Goal: Task Accomplishment & Management: Manage account settings

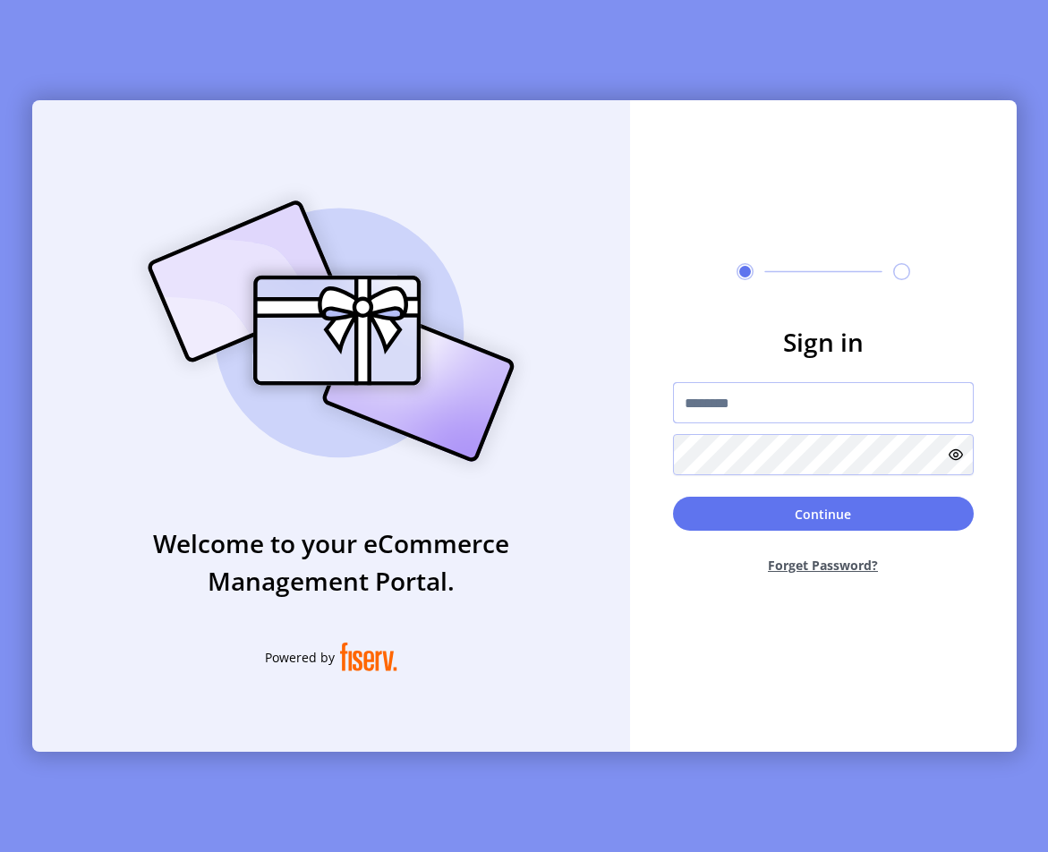
type input "**********"
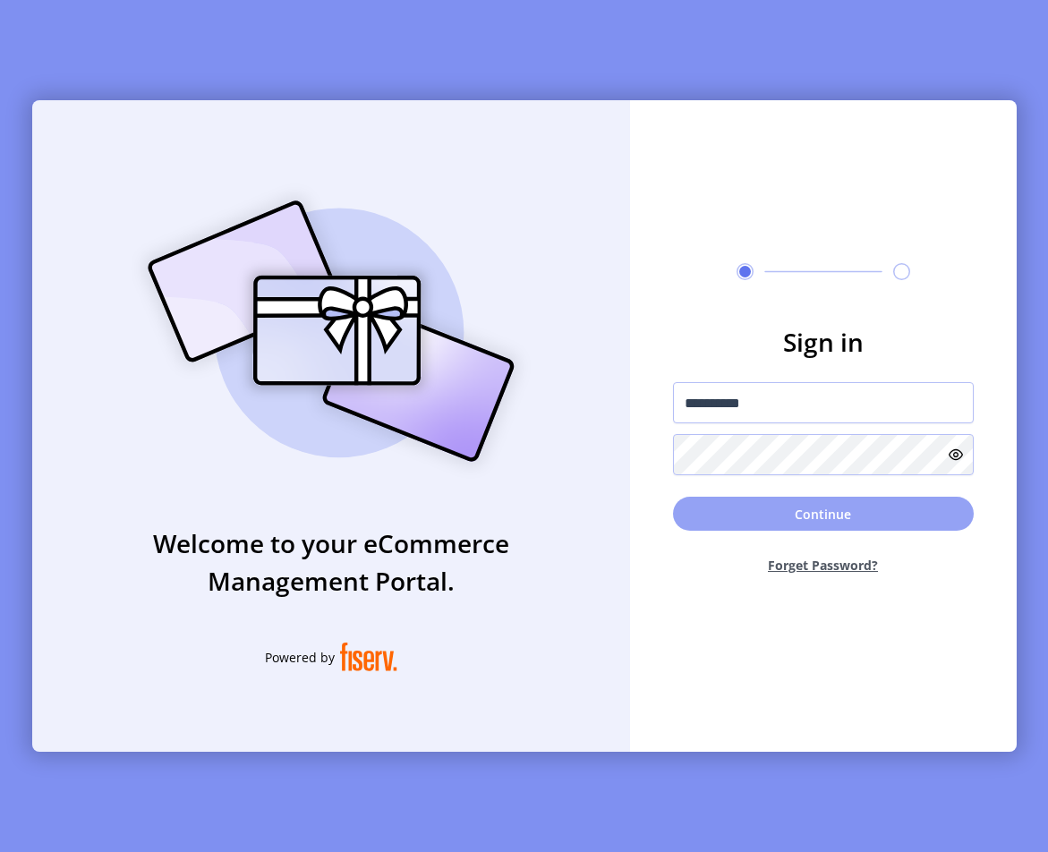
click at [831, 513] on button "Continue" at bounding box center [823, 514] width 301 height 34
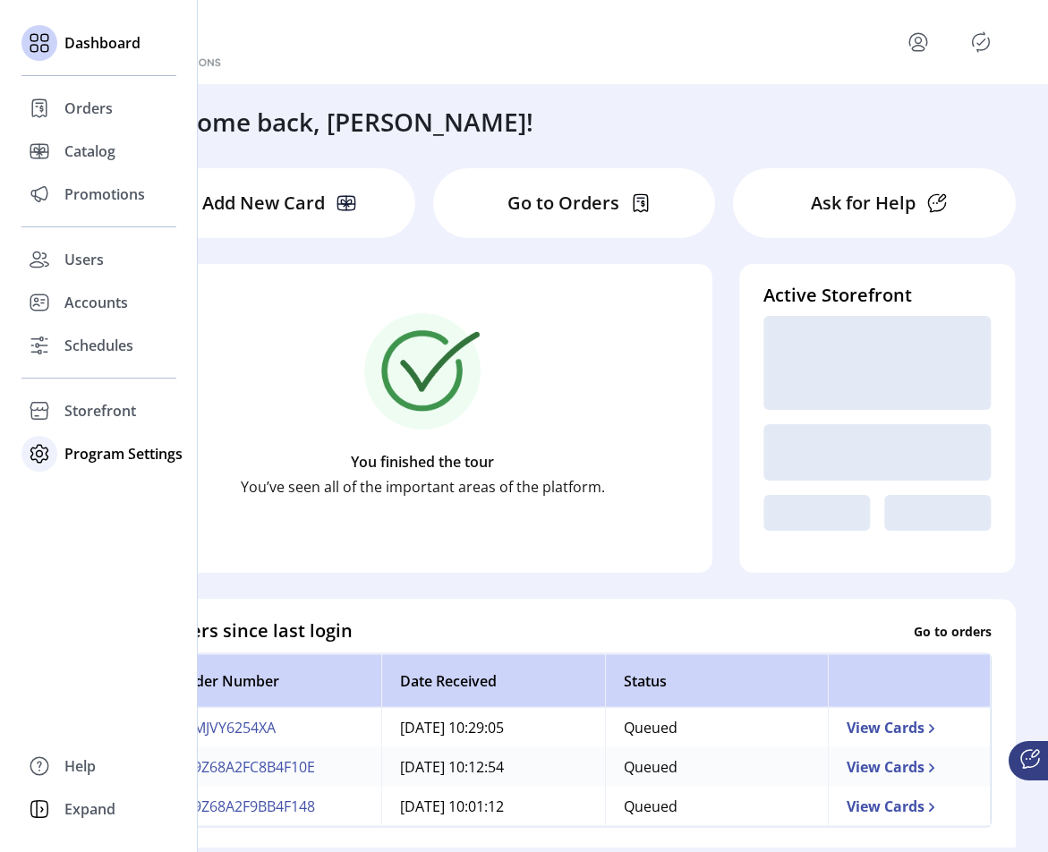
click at [108, 460] on span "Program Settings" at bounding box center [123, 453] width 118 height 21
click at [107, 491] on span "Templates" at bounding box center [99, 489] width 71 height 21
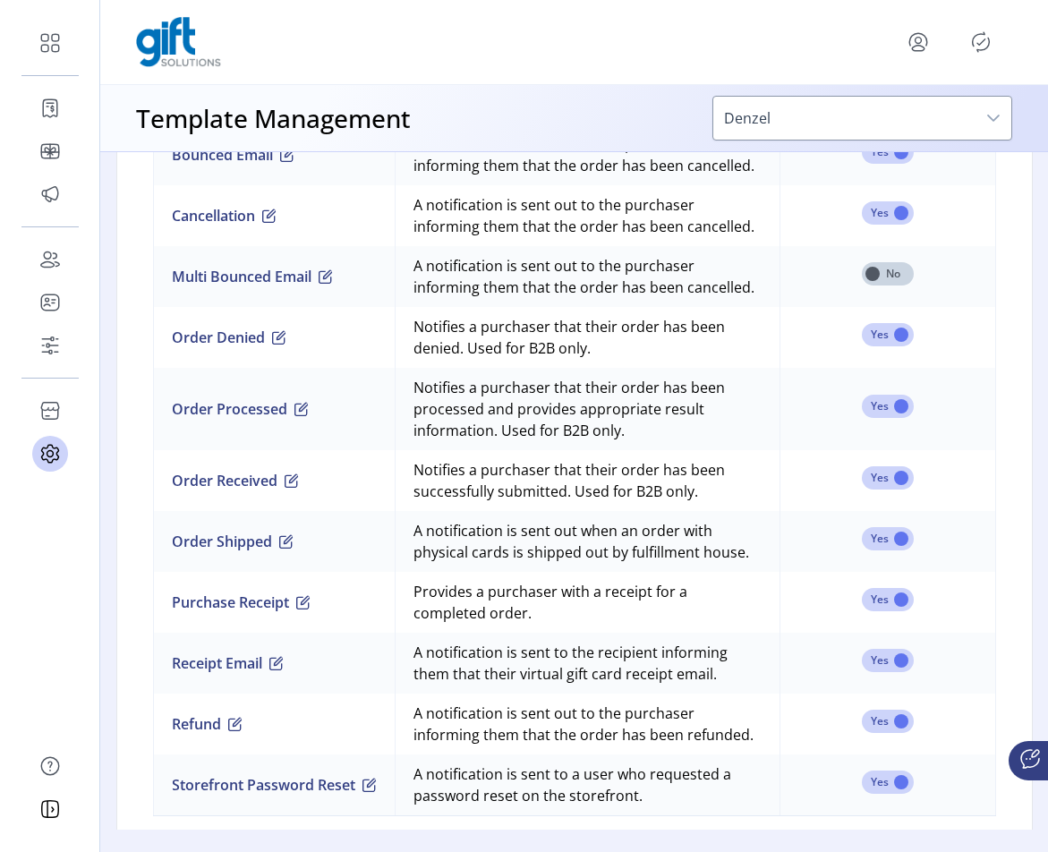
scroll to position [1703, 0]
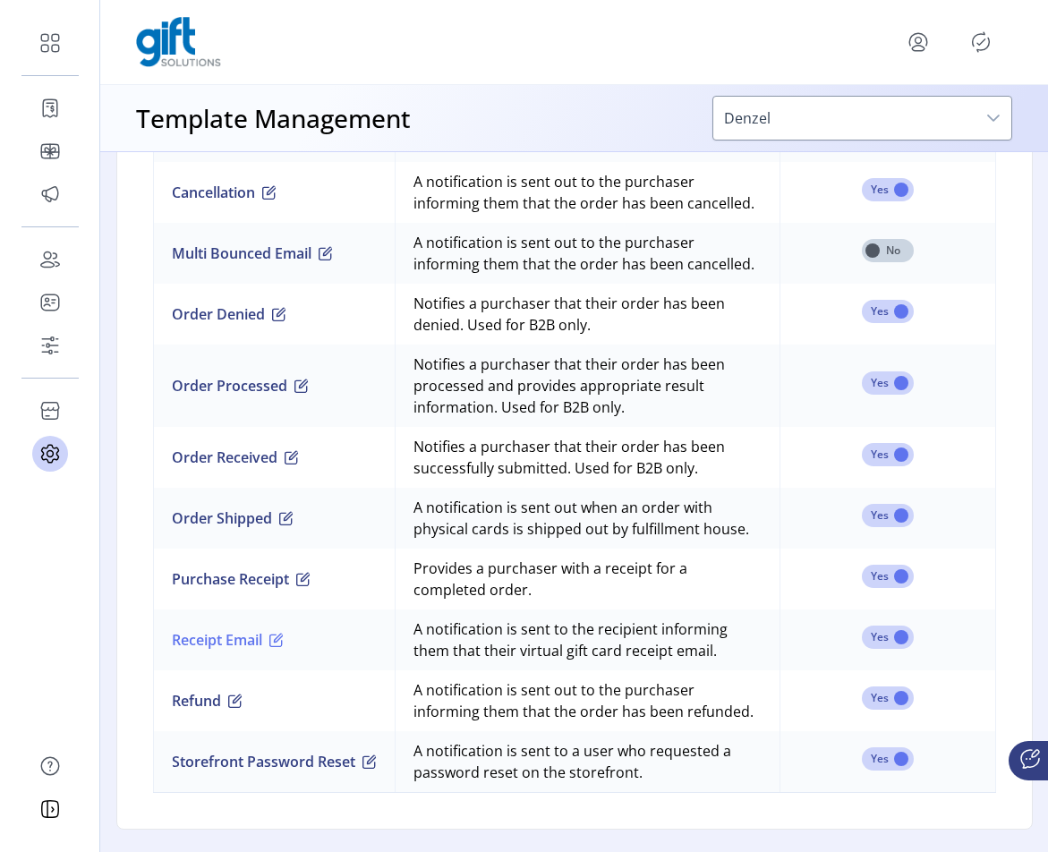
click at [280, 647] on span "button" at bounding box center [276, 640] width 14 height 14
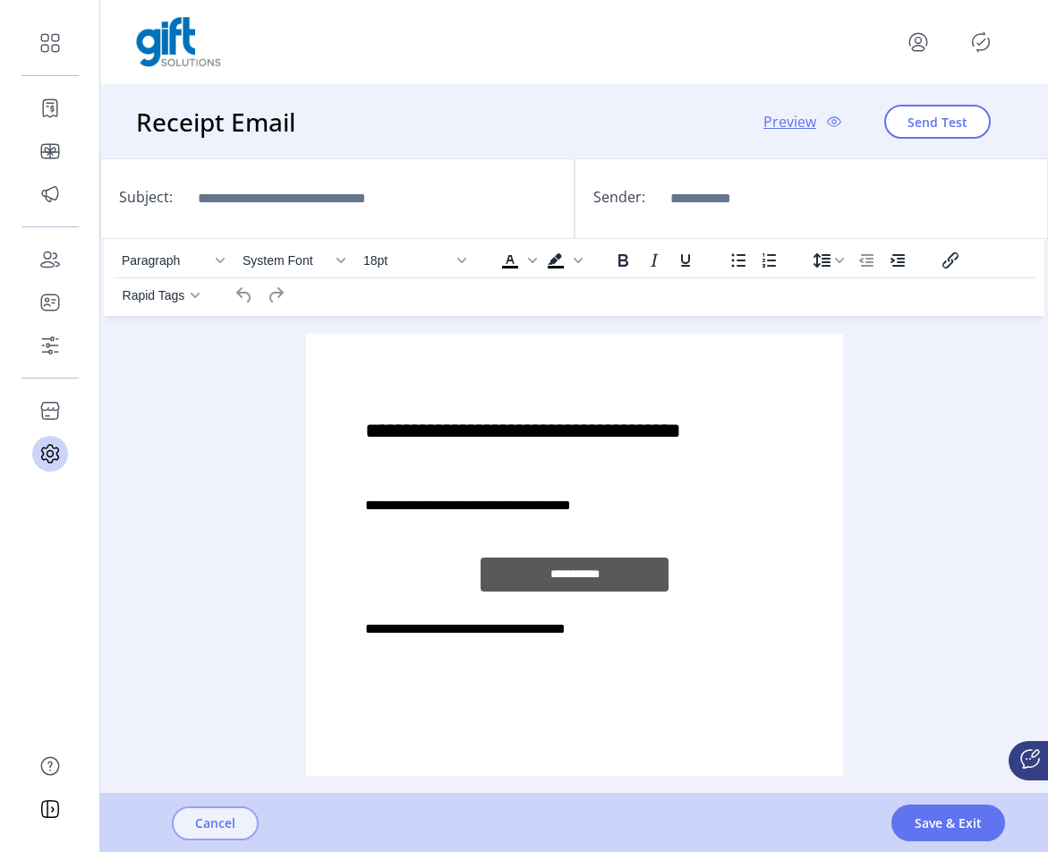
click at [235, 822] on span "Cancel" at bounding box center [215, 823] width 40 height 19
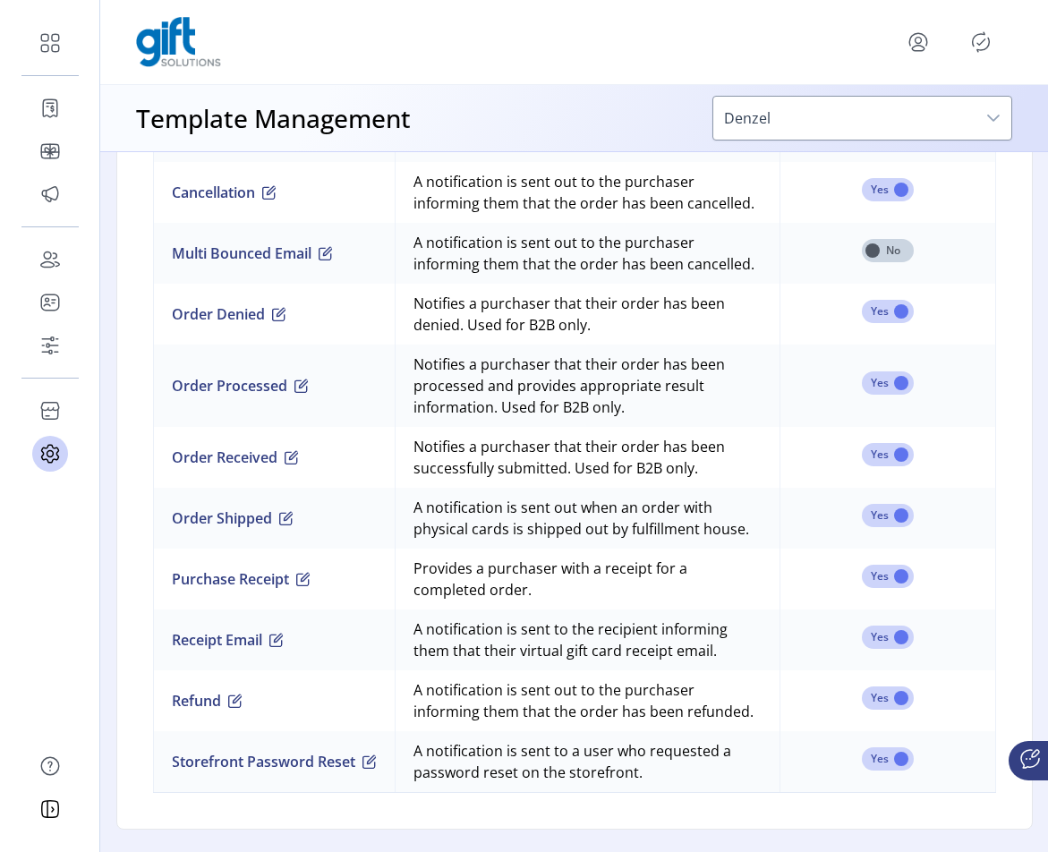
scroll to position [1664, 0]
click at [896, 262] on span at bounding box center [888, 250] width 52 height 23
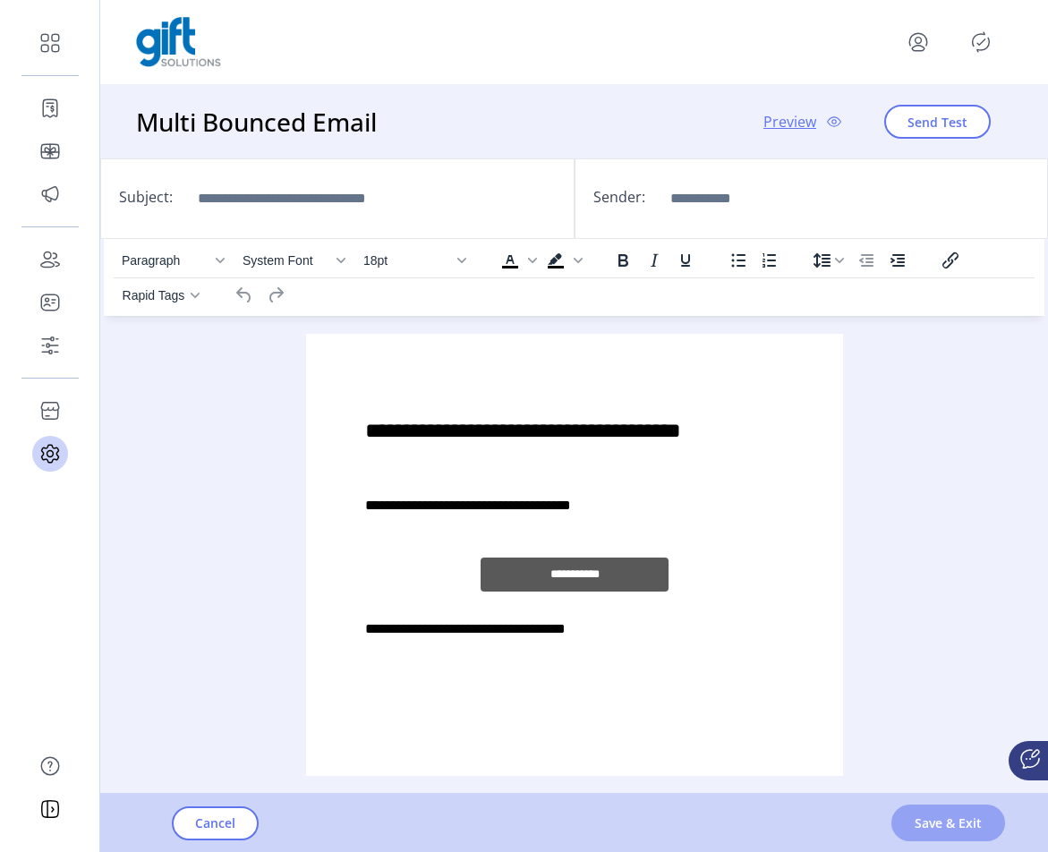
click at [938, 827] on span "Save & Exit" at bounding box center [948, 823] width 67 height 19
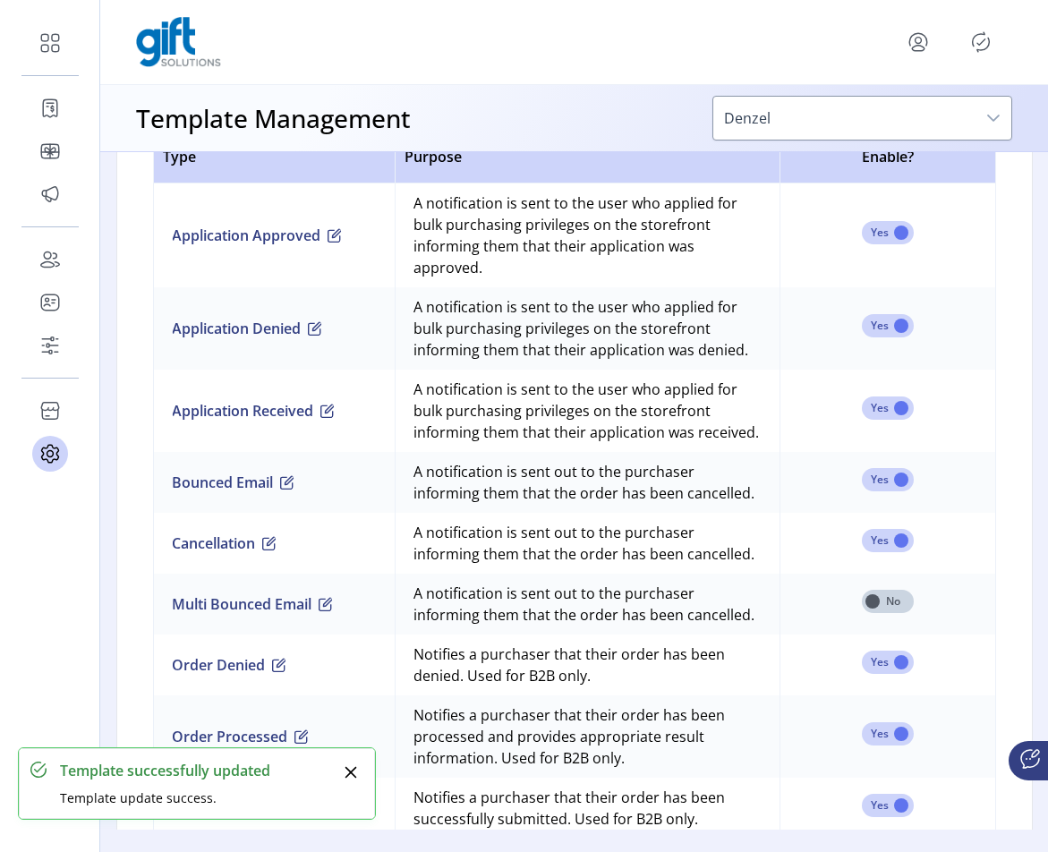
scroll to position [1480, 0]
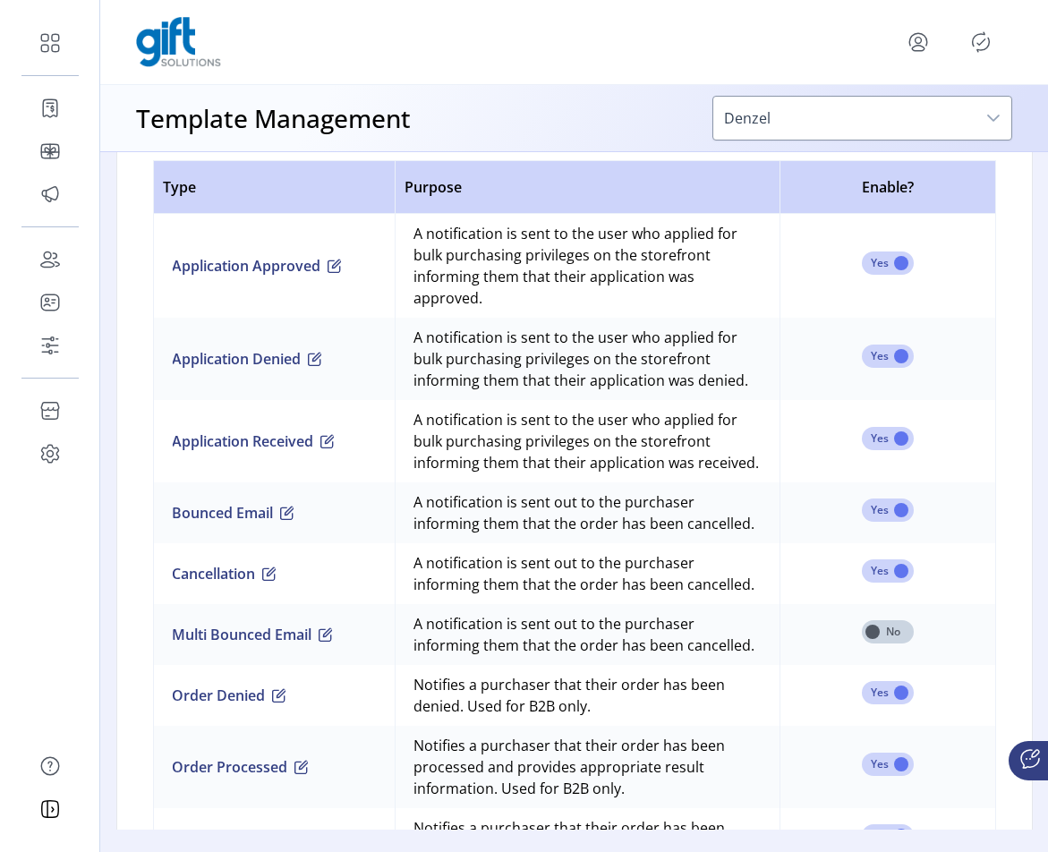
scroll to position [1435, 0]
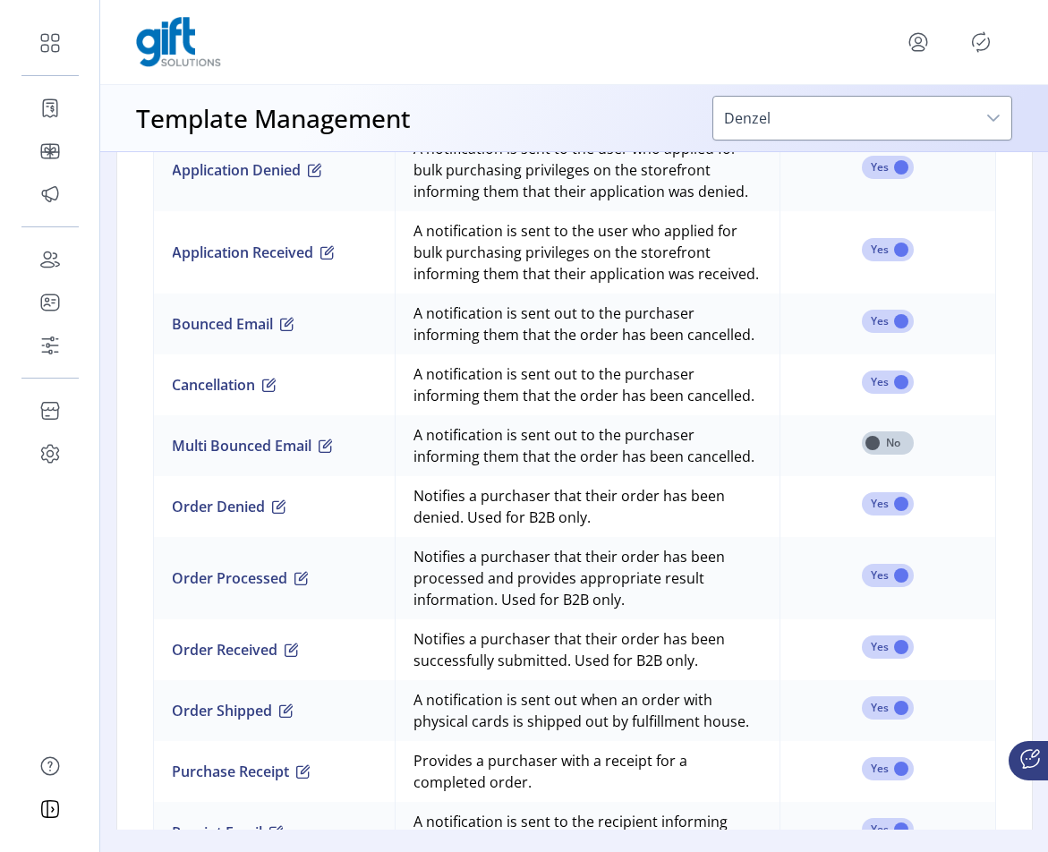
click at [983, 42] on icon "Publisher Panel" at bounding box center [981, 42] width 8 height 6
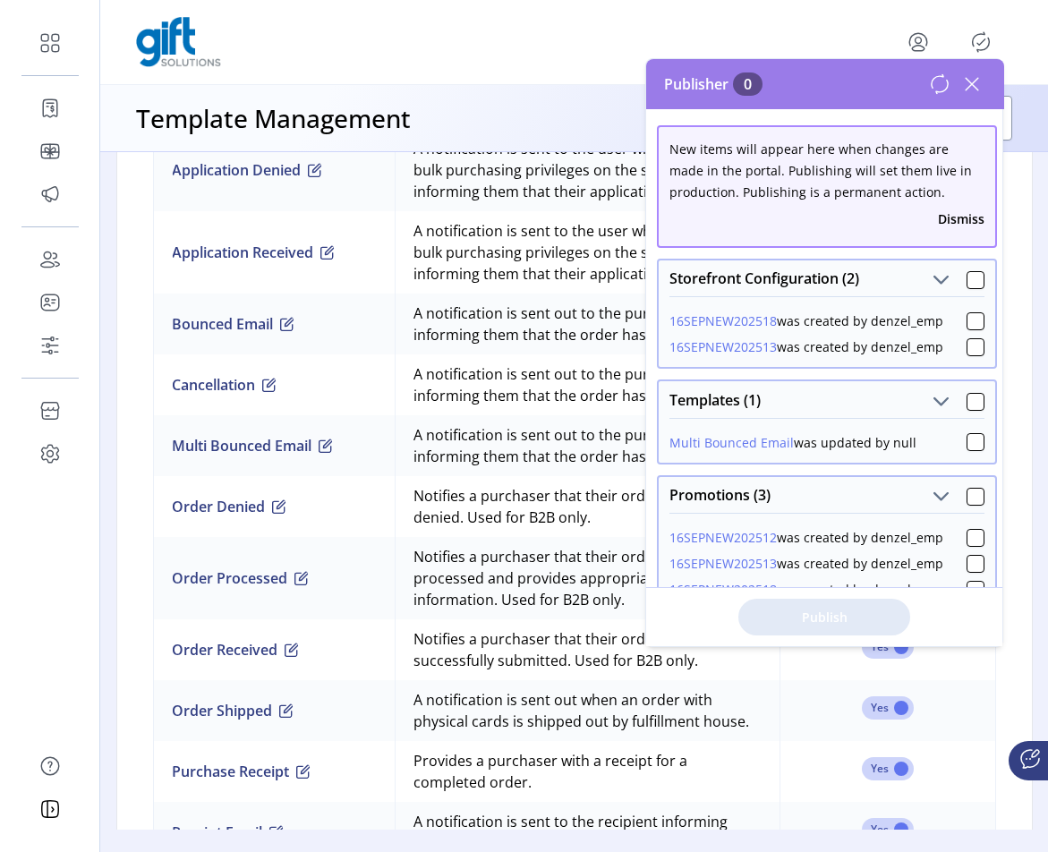
scroll to position [70, 0]
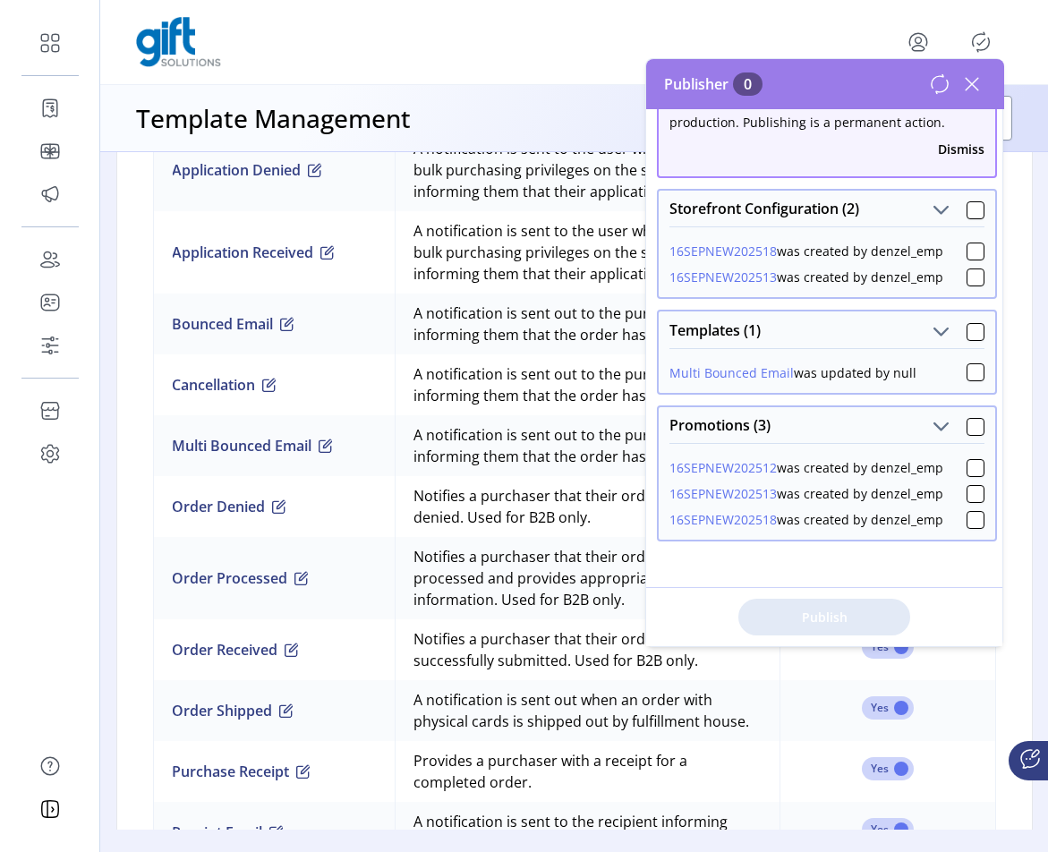
click at [900, 254] on div "16SEPNEW202518 was created by denzel_emp" at bounding box center [807, 251] width 274 height 19
click at [908, 280] on div "16SEPNEW202513 was created by denzel_emp" at bounding box center [807, 277] width 274 height 19
drag, startPoint x: 669, startPoint y: 273, endPoint x: 945, endPoint y: 274, distance: 276.6
click at [945, 274] on div "16SEPNEW202518 was created by denzel_emp 16SEPNEW202513 was created by denzel_e…" at bounding box center [827, 261] width 337 height 71
drag, startPoint x: 944, startPoint y: 252, endPoint x: 668, endPoint y: 254, distance: 276.6
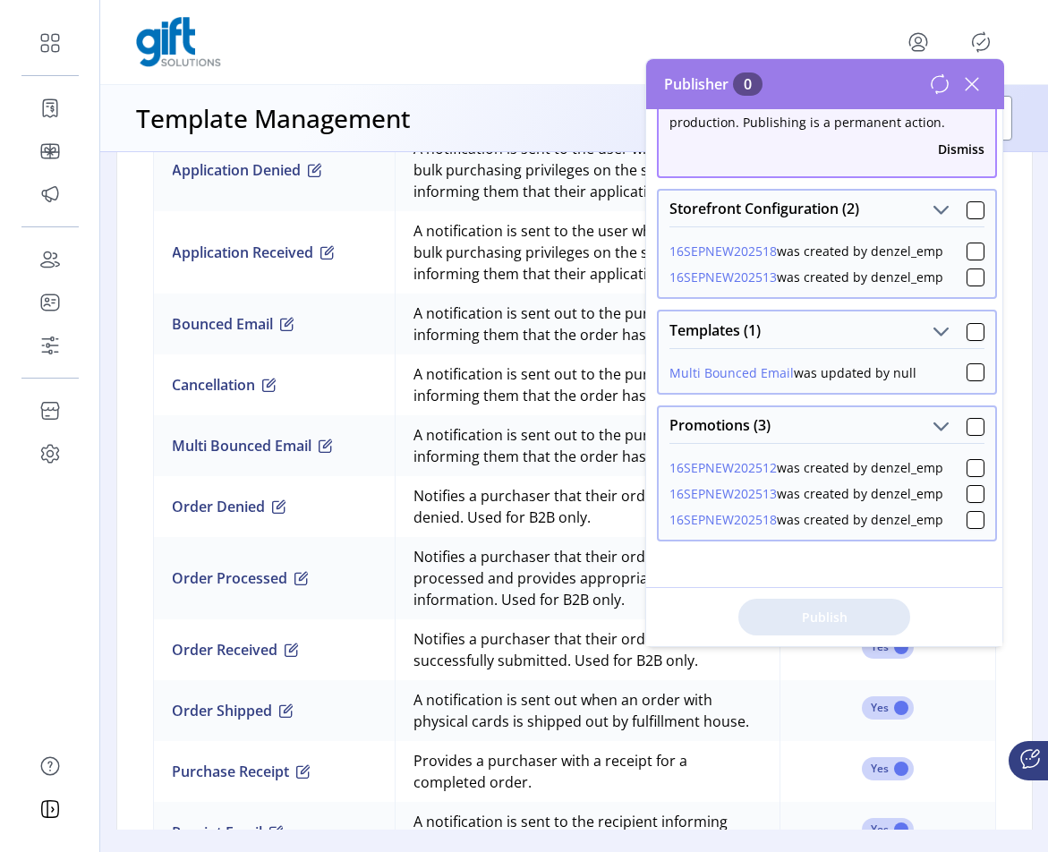
click at [668, 254] on div "16SEPNEW202518 was created by denzel_emp 16SEPNEW202513 was created by denzel_e…" at bounding box center [827, 261] width 337 height 71
click at [975, 81] on icon at bounding box center [972, 84] width 13 height 13
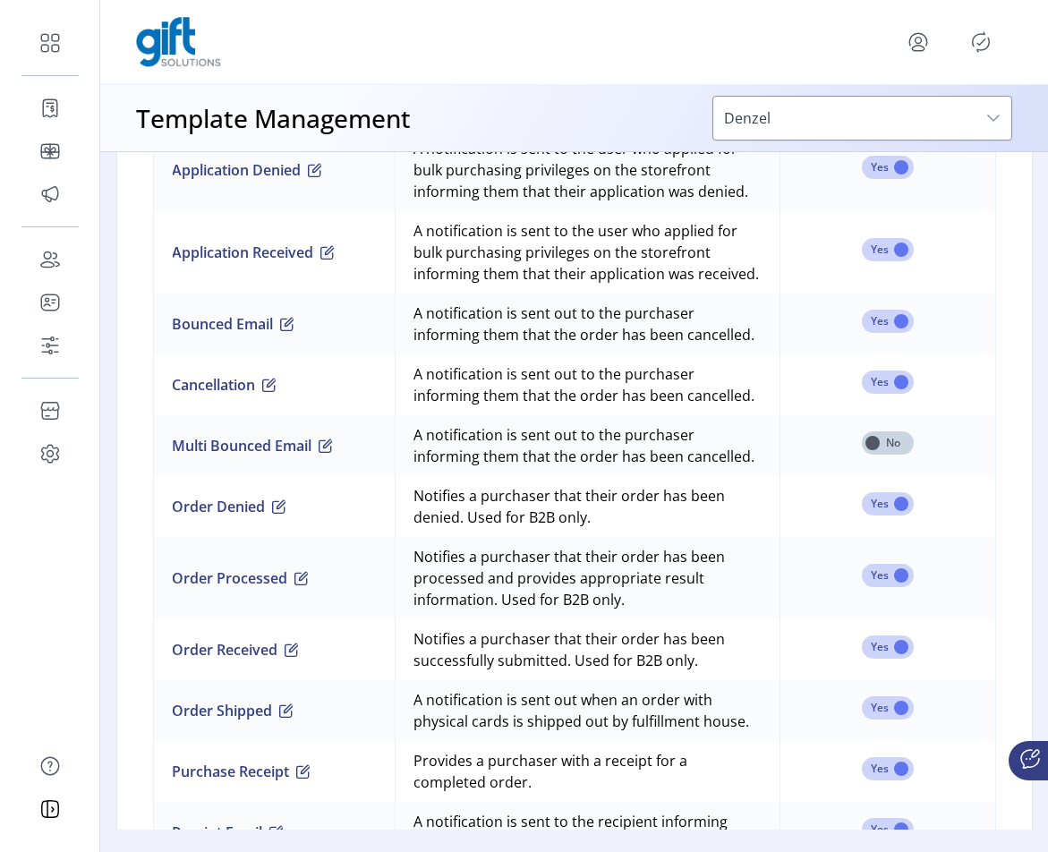
click at [781, 54] on div at bounding box center [574, 42] width 876 height 50
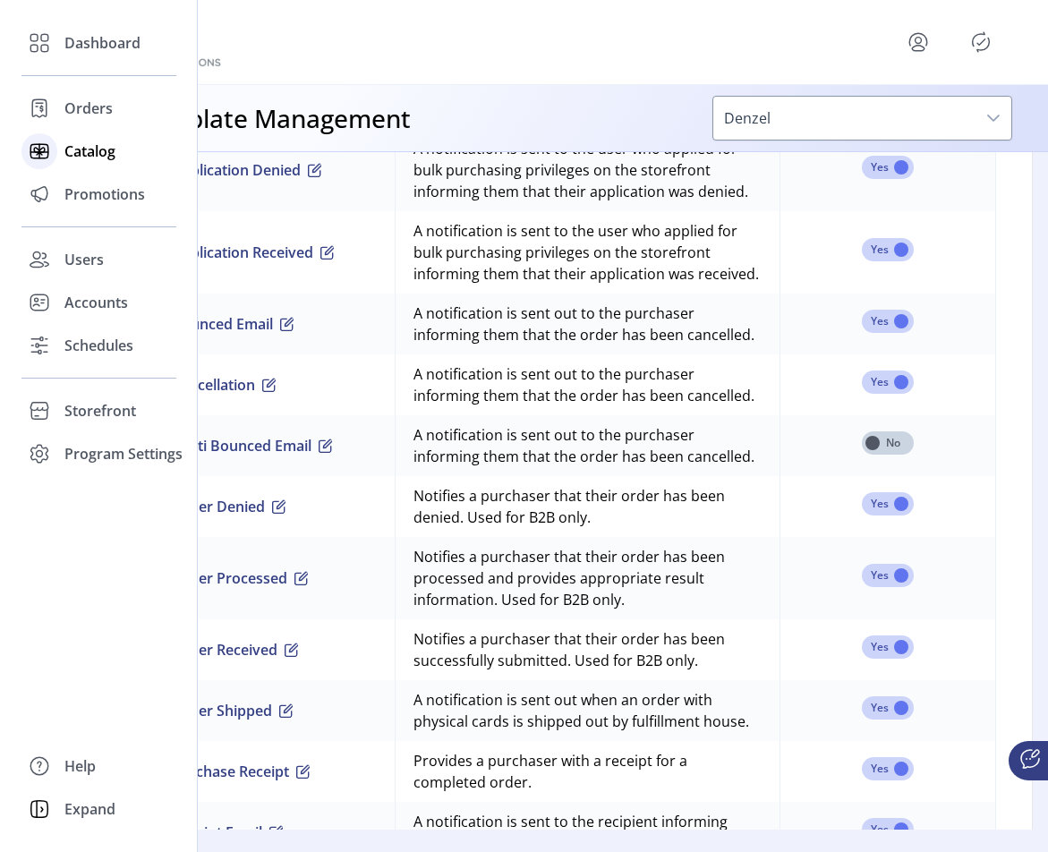
click at [114, 156] on span "Catalog" at bounding box center [89, 151] width 51 height 21
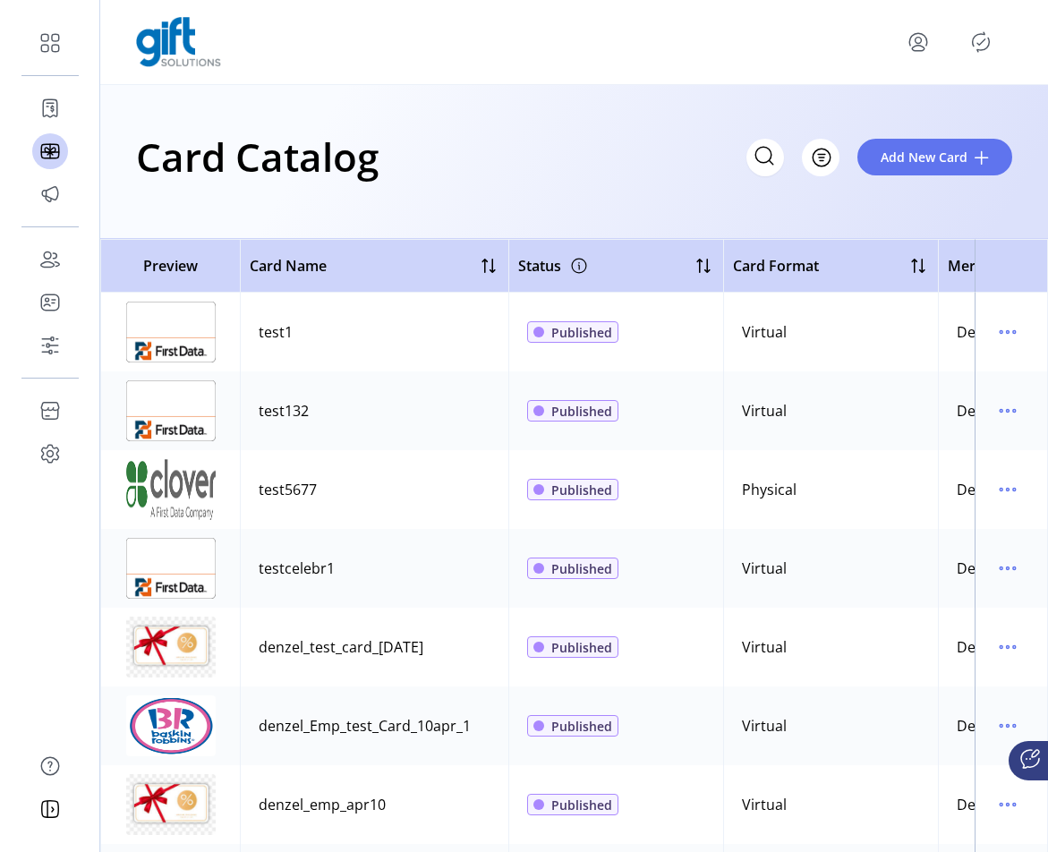
click at [680, 48] on div at bounding box center [574, 42] width 876 height 50
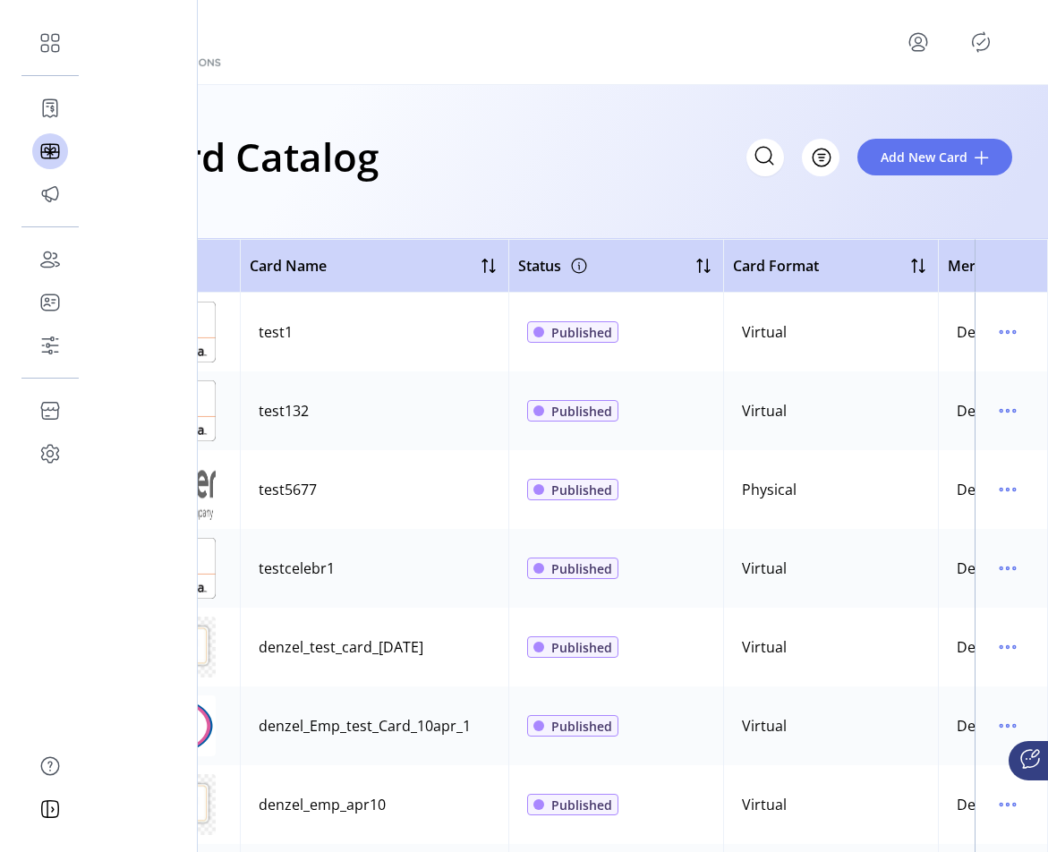
scroll to position [866, 0]
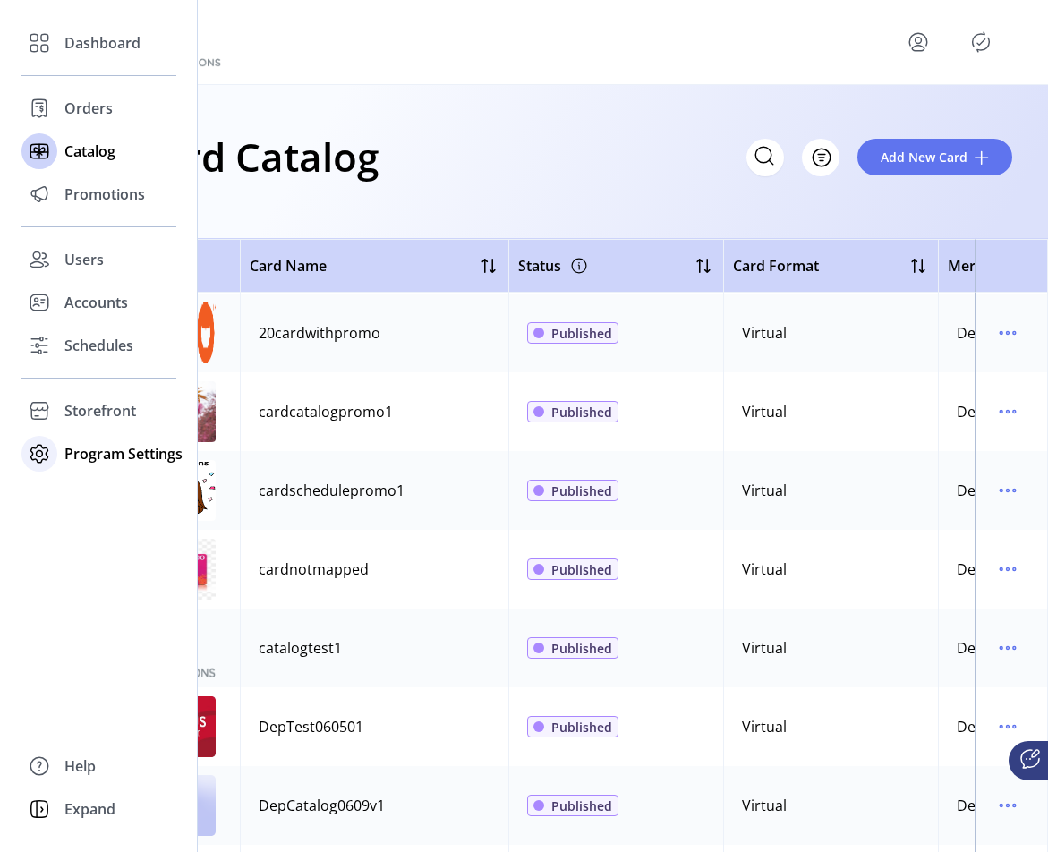
click at [115, 457] on span "Program Settings" at bounding box center [123, 453] width 118 height 21
click at [122, 490] on span "Templates" at bounding box center [99, 489] width 71 height 21
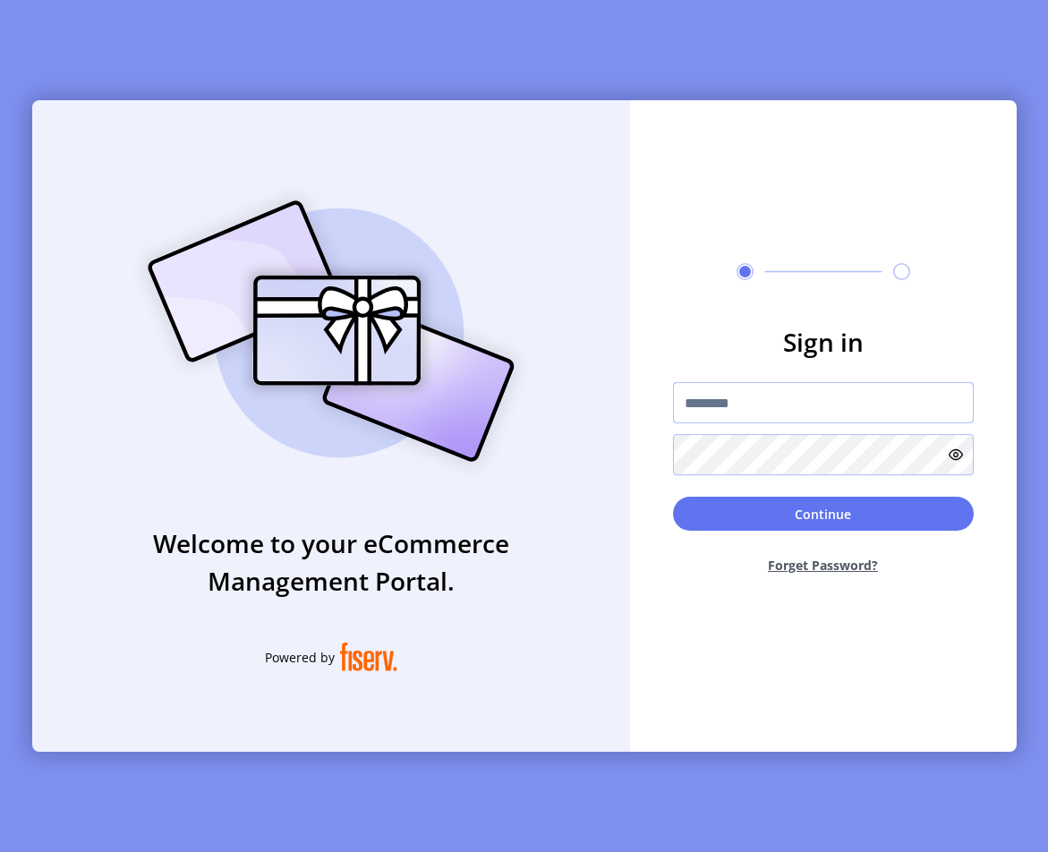
type input "**********"
click at [823, 514] on button "Continue" at bounding box center [823, 514] width 301 height 34
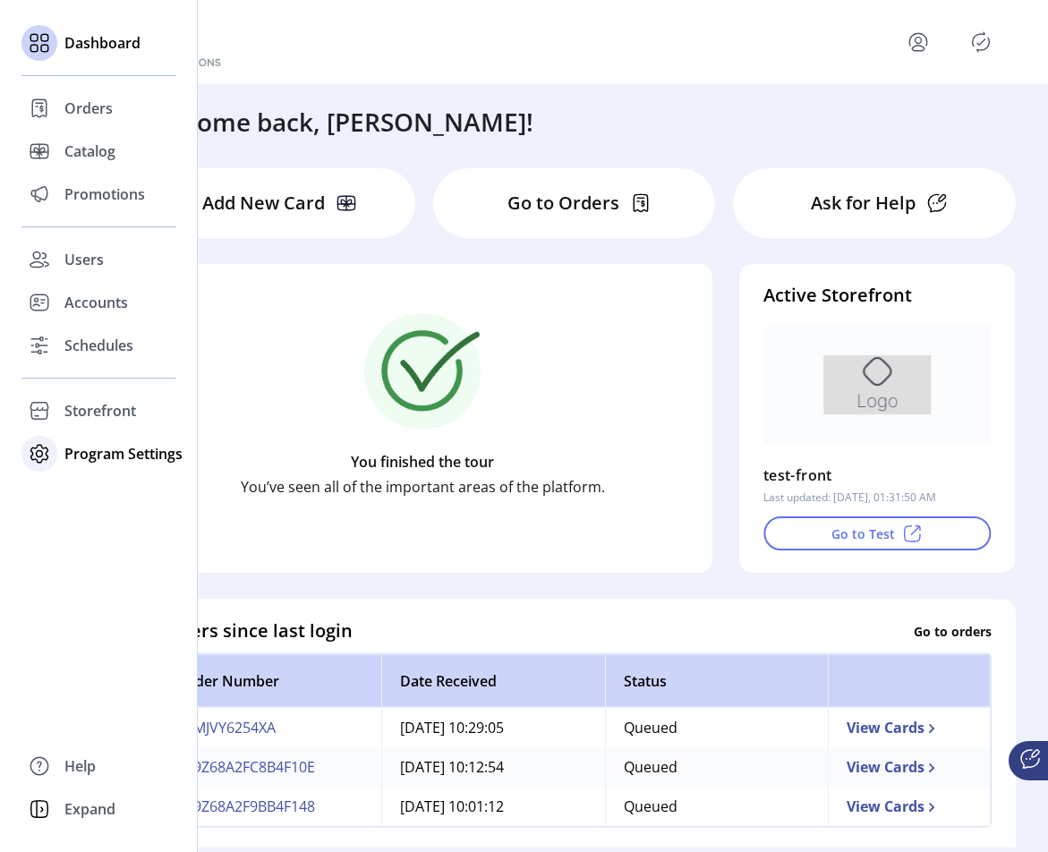
click at [125, 459] on span "Program Settings" at bounding box center [123, 453] width 118 height 21
click at [118, 492] on span "Templates" at bounding box center [99, 489] width 71 height 21
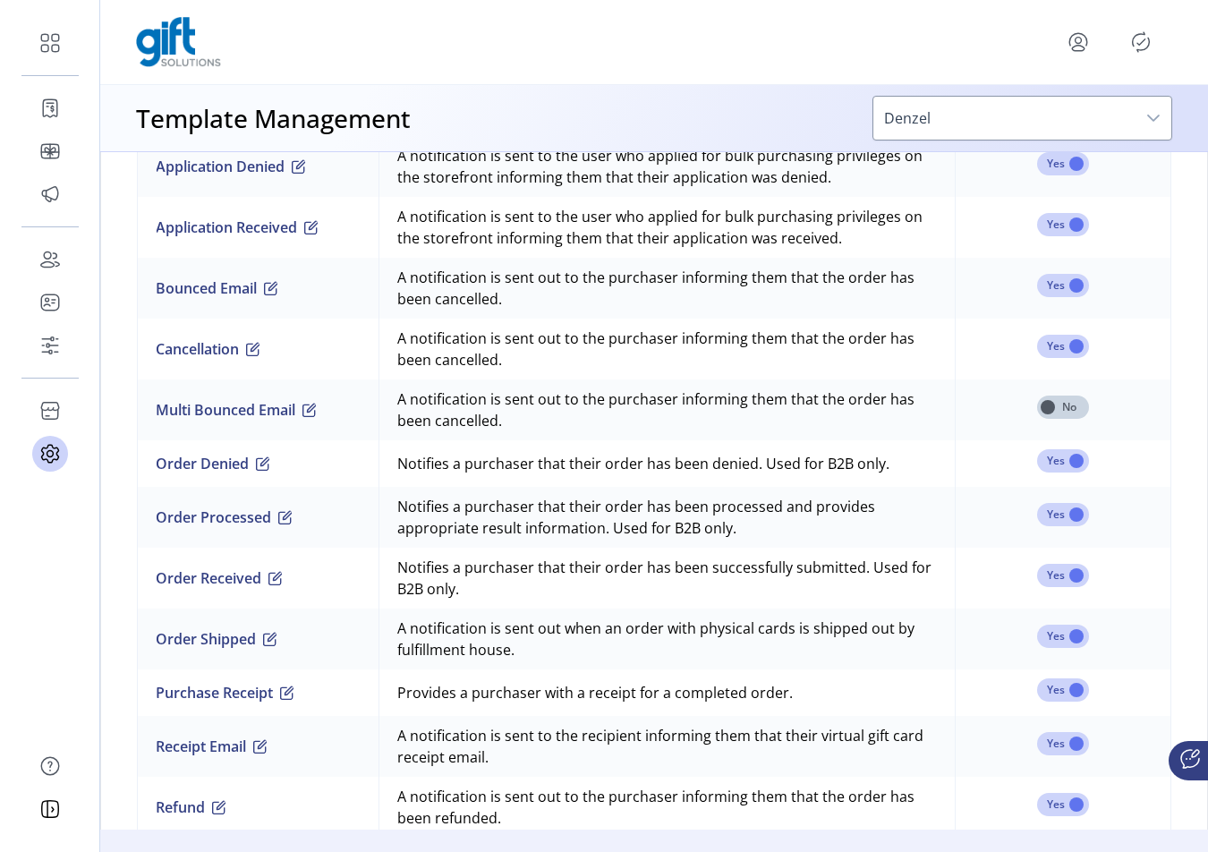
scroll to position [1462, 0]
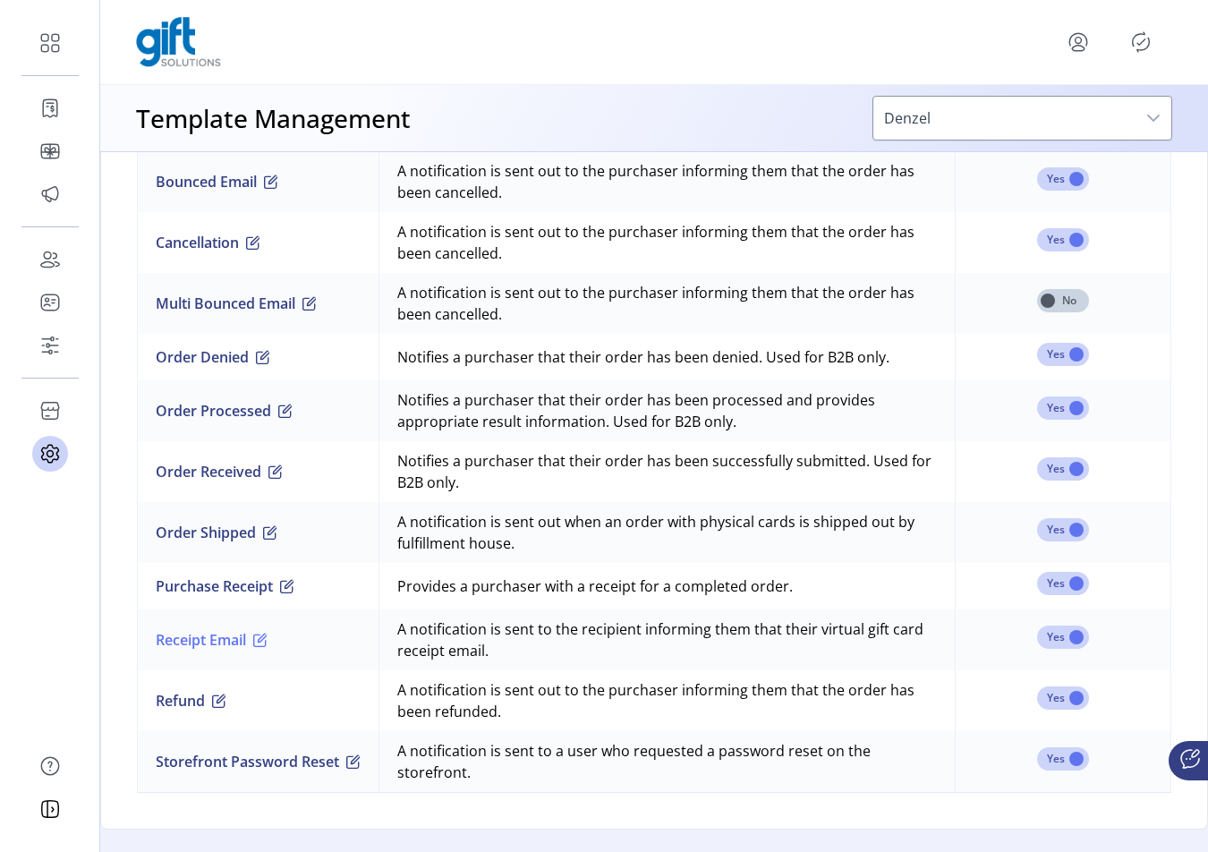
click at [268, 633] on span "button" at bounding box center [260, 640] width 14 height 14
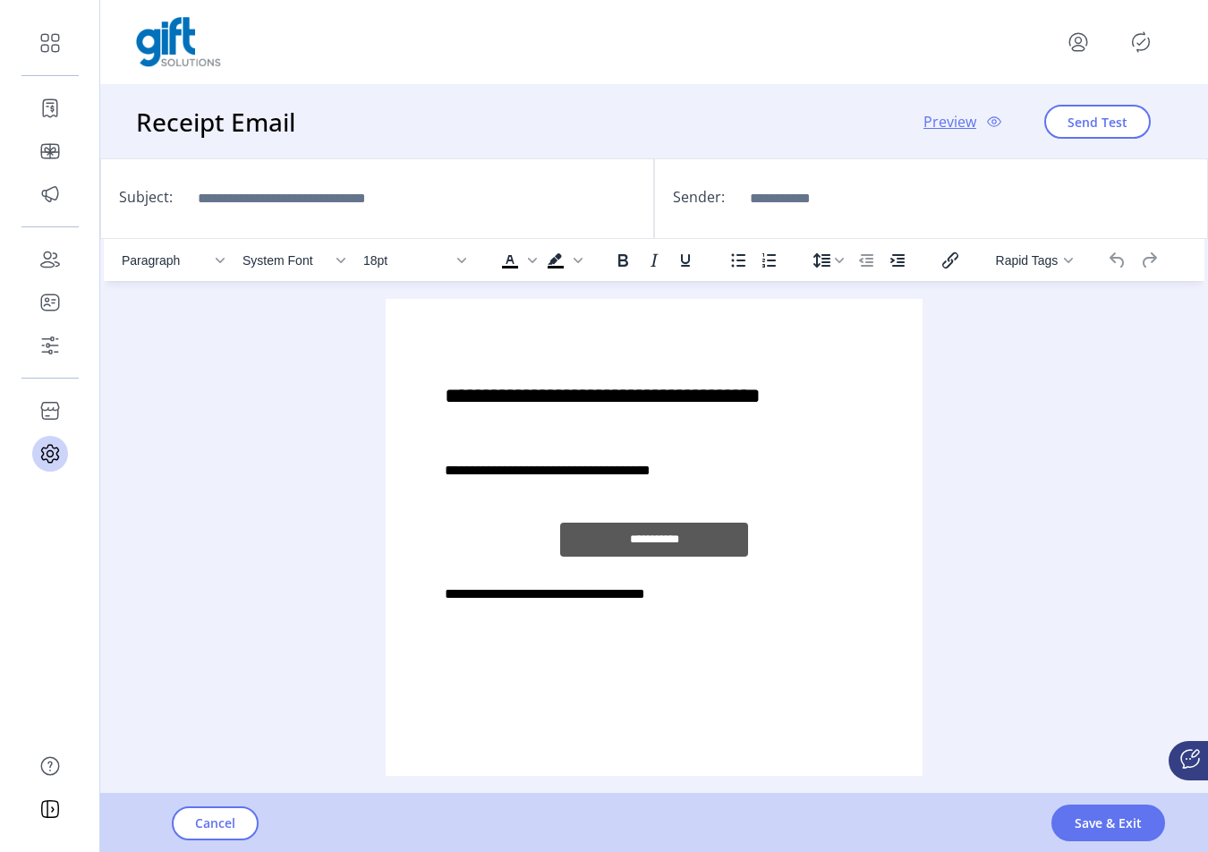
click at [586, 390] on p "**********" at bounding box center [654, 396] width 419 height 32
drag, startPoint x: 808, startPoint y: 397, endPoint x: 443, endPoint y: 396, distance: 365.2
click at [443, 396] on div "**********" at bounding box center [654, 488] width 508 height 351
drag, startPoint x: 695, startPoint y: 471, endPoint x: 452, endPoint y: 473, distance: 242.6
click at [452, 473] on p "**********" at bounding box center [654, 470] width 419 height 21
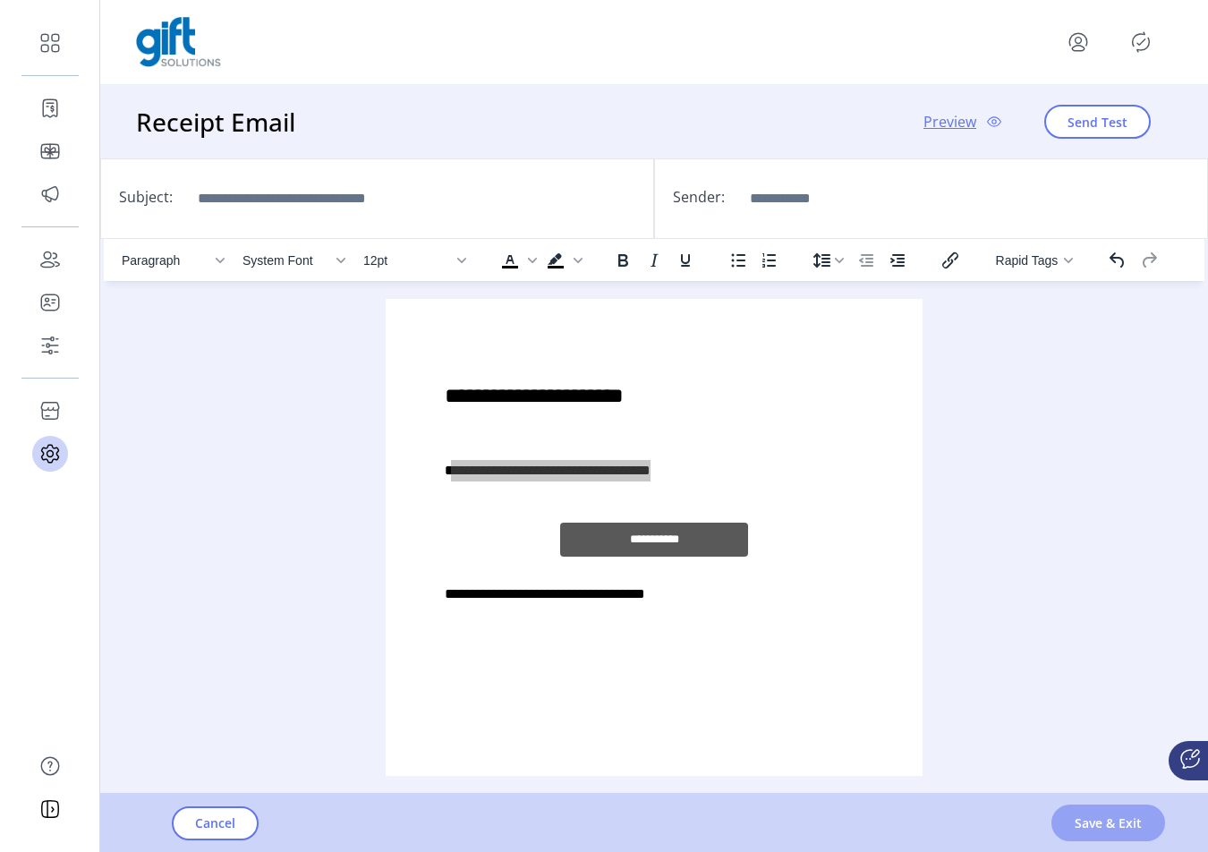
click at [1047, 831] on span "Save & Exit" at bounding box center [1108, 823] width 67 height 19
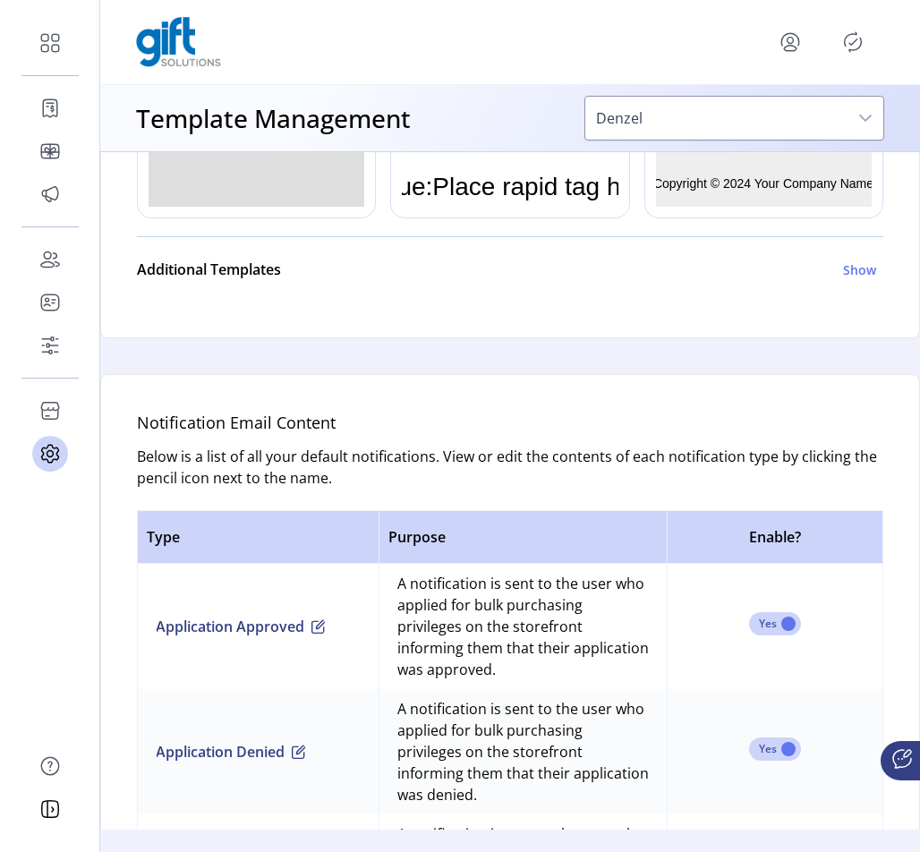
scroll to position [1984, 0]
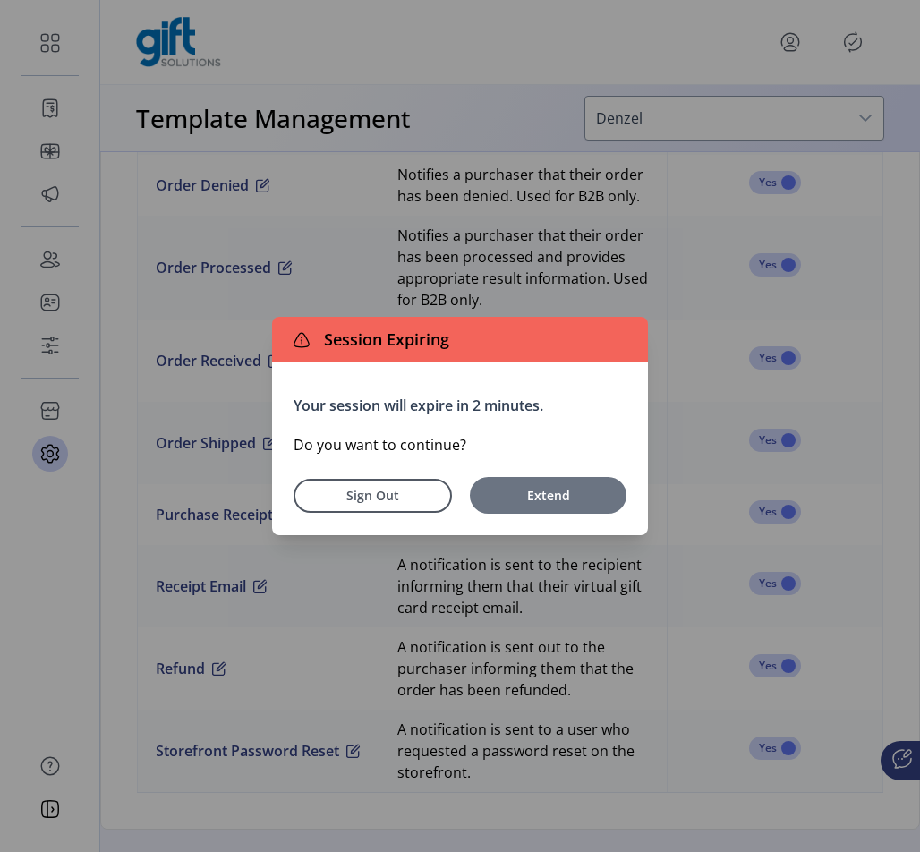
click at [550, 498] on span "Extend" at bounding box center [548, 495] width 139 height 19
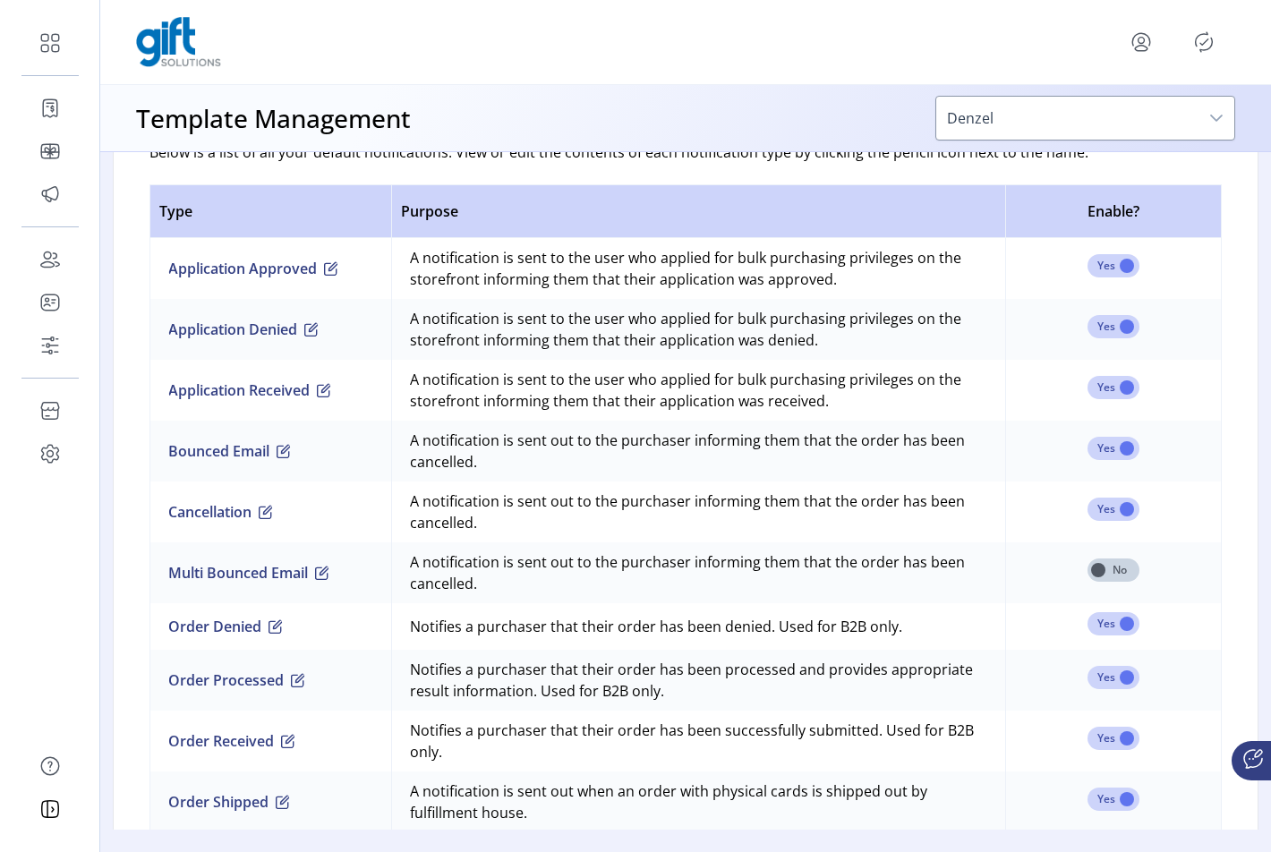
scroll to position [1447, 0]
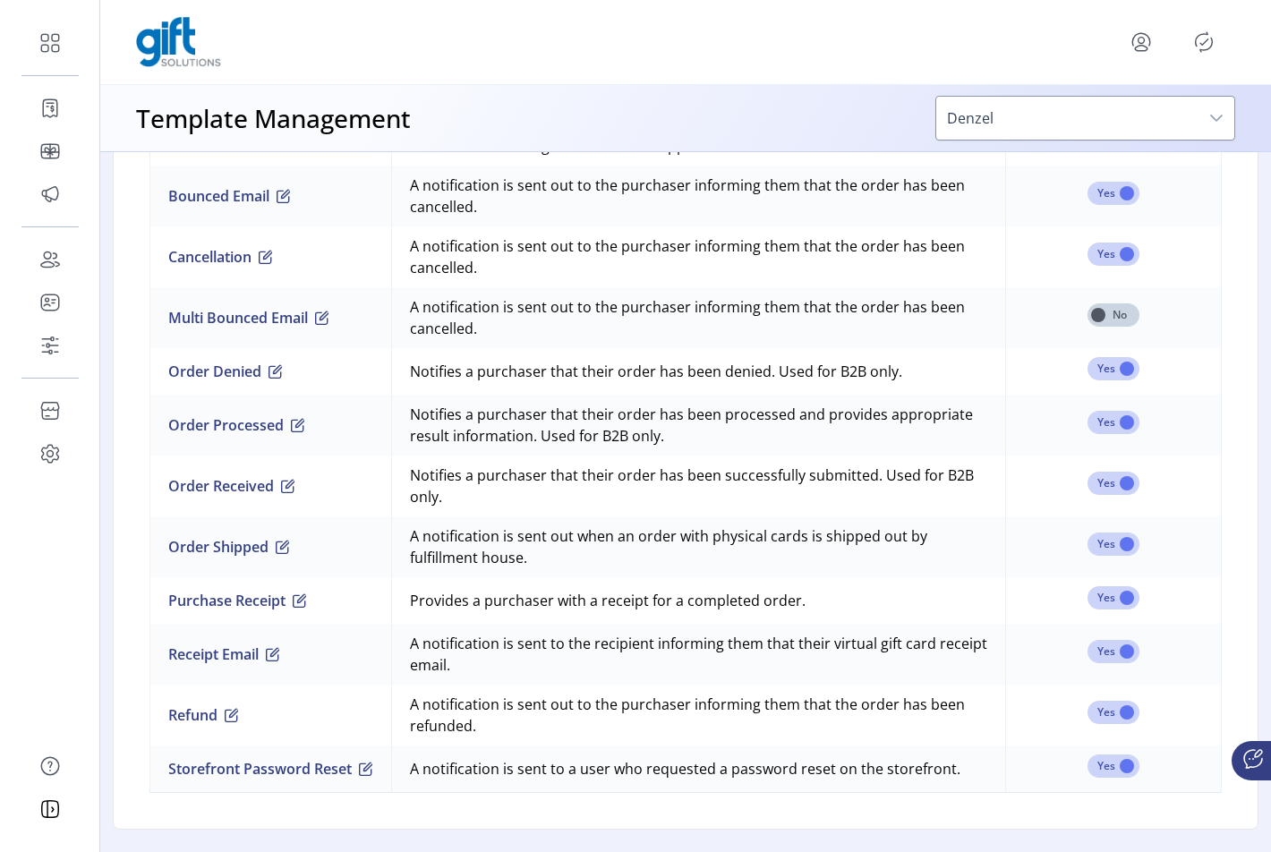
drag, startPoint x: 444, startPoint y: 755, endPoint x: 959, endPoint y: 765, distance: 514.8
click at [919, 765] on td "A notification is sent to a user who requested a password reset on the storefro…" at bounding box center [698, 769] width 614 height 47
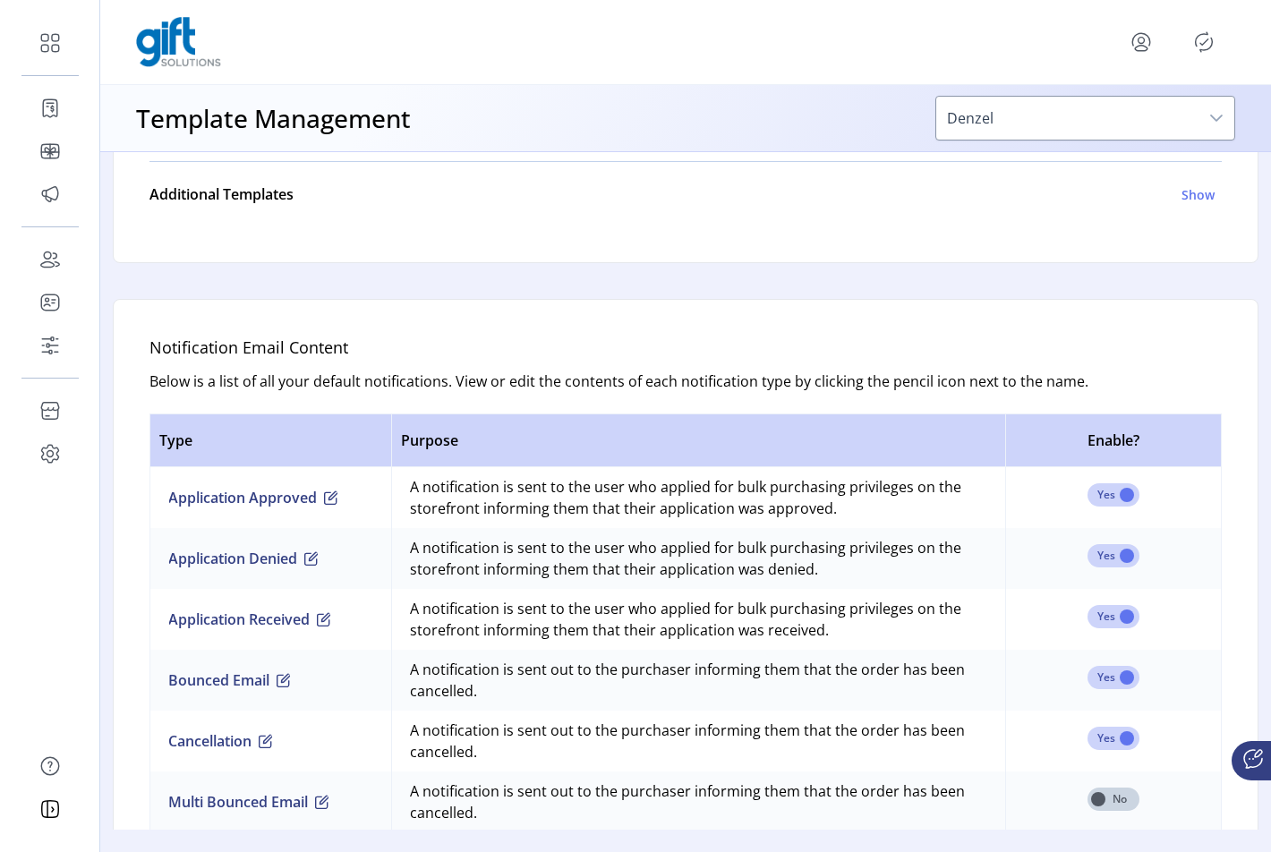
scroll to position [1011, 0]
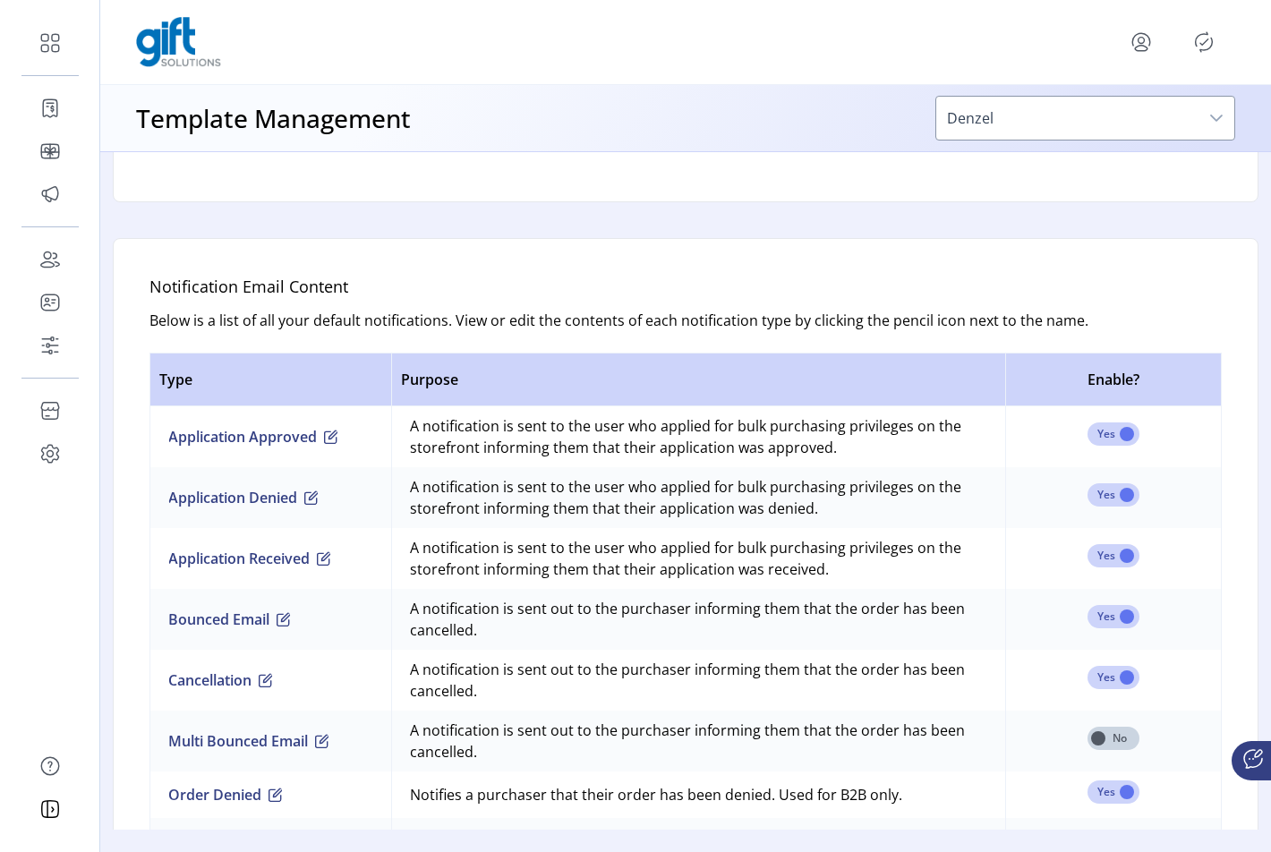
drag, startPoint x: 1004, startPoint y: 124, endPoint x: 939, endPoint y: 122, distance: 65.4
click at [919, 122] on span "Denzel" at bounding box center [1067, 118] width 262 height 43
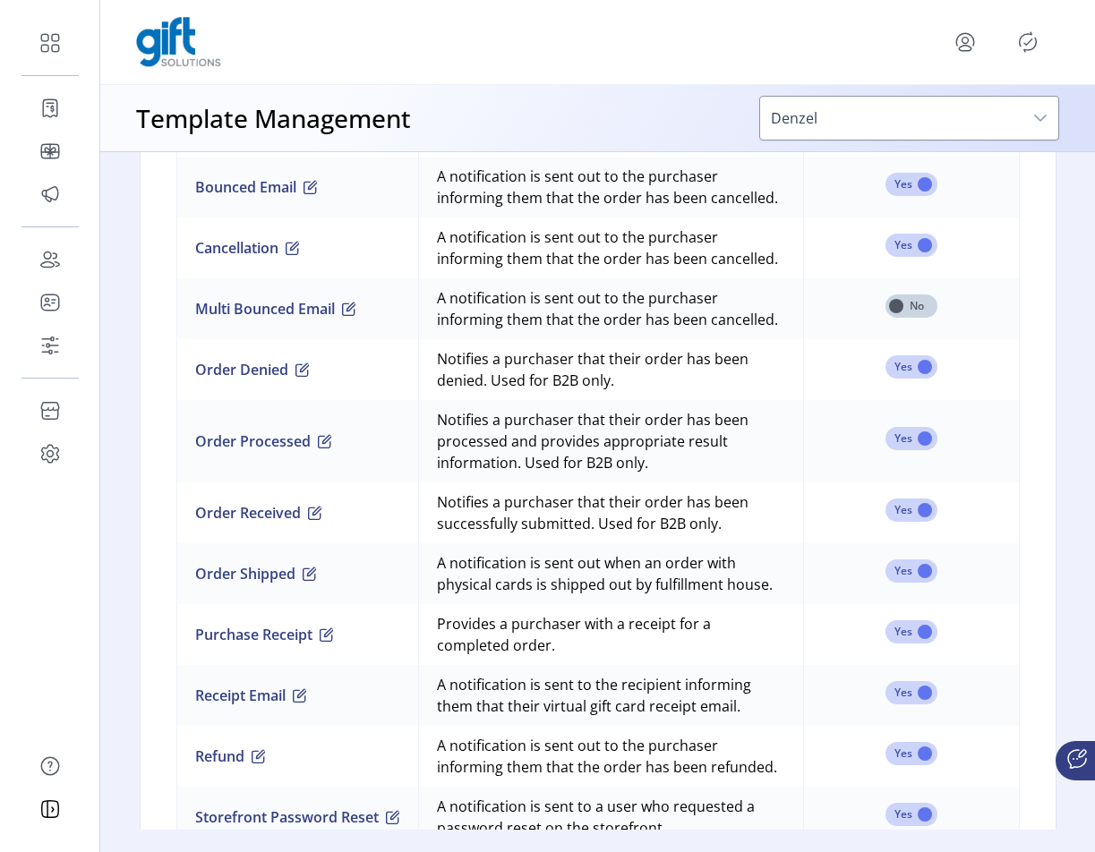
scroll to position [1713, 0]
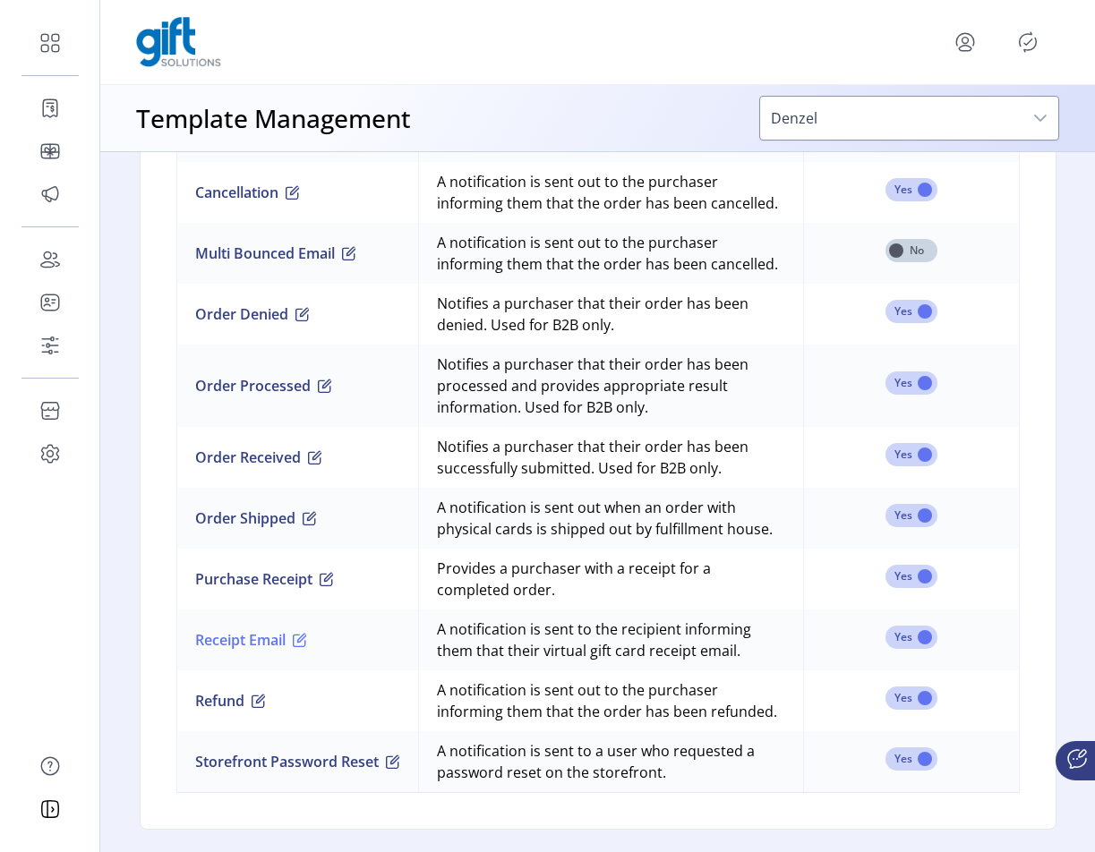
click at [307, 647] on span "button" at bounding box center [300, 640] width 14 height 14
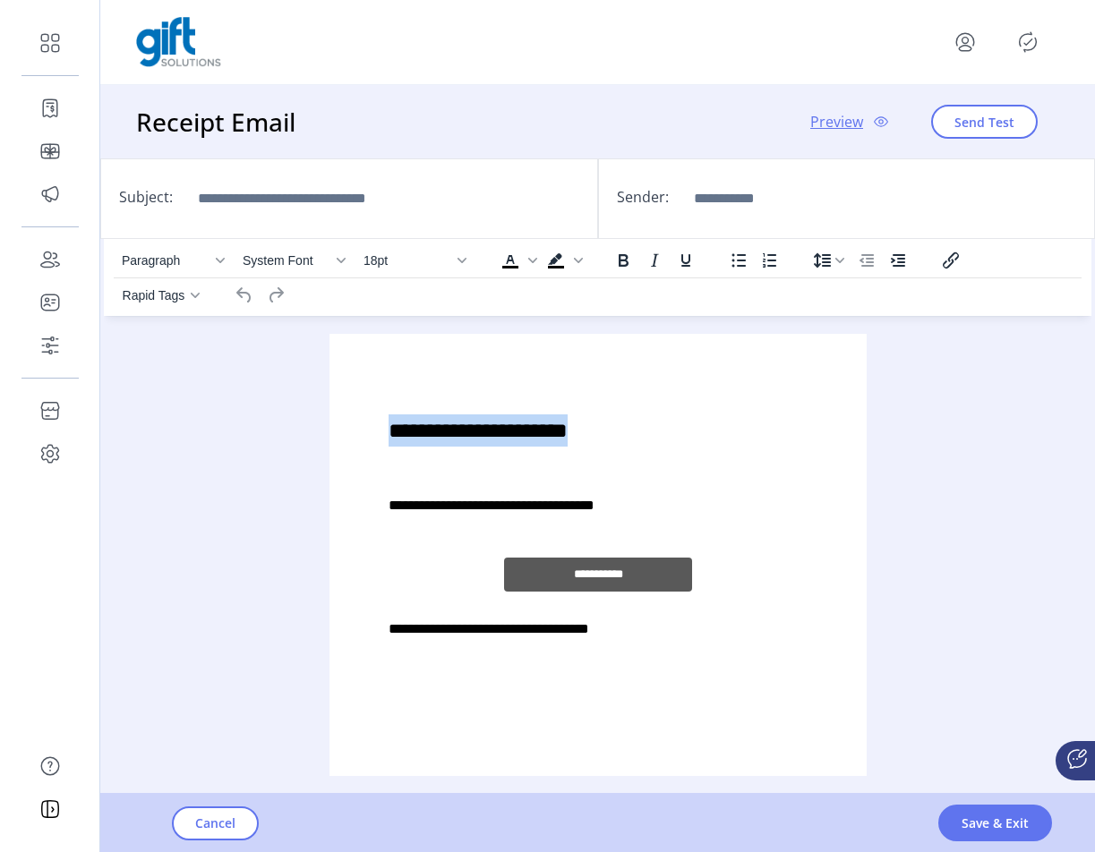
drag, startPoint x: 622, startPoint y: 431, endPoint x: 383, endPoint y: 431, distance: 239.0
click at [383, 431] on div "**********" at bounding box center [597, 523] width 508 height 351
click at [668, 452] on div "**********" at bounding box center [597, 523] width 508 height 351
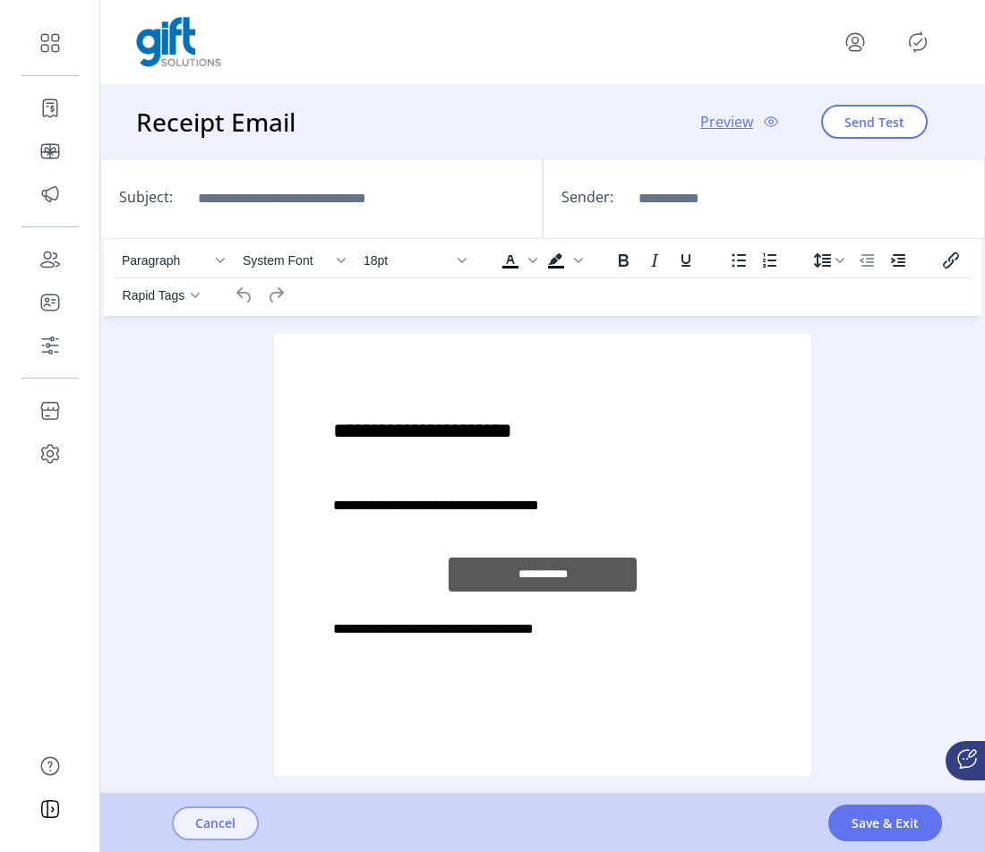
click at [219, 823] on span "Cancel" at bounding box center [215, 823] width 40 height 19
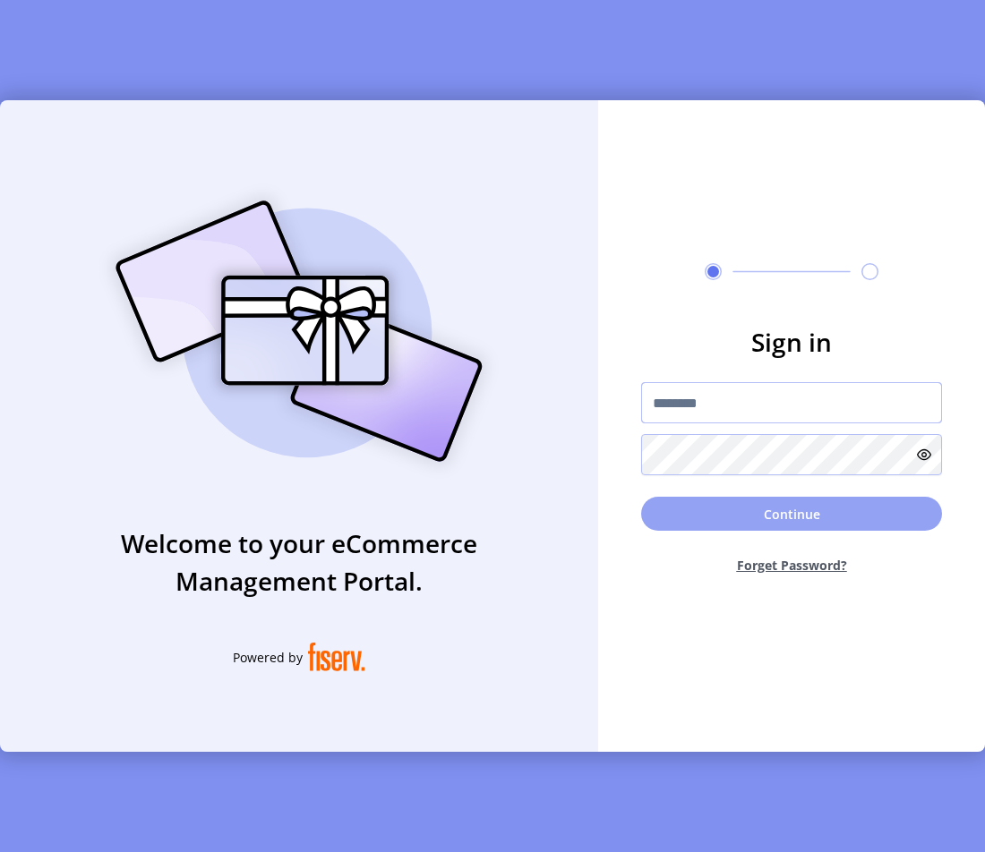
type input "**********"
click at [800, 513] on button "Continue" at bounding box center [791, 514] width 301 height 34
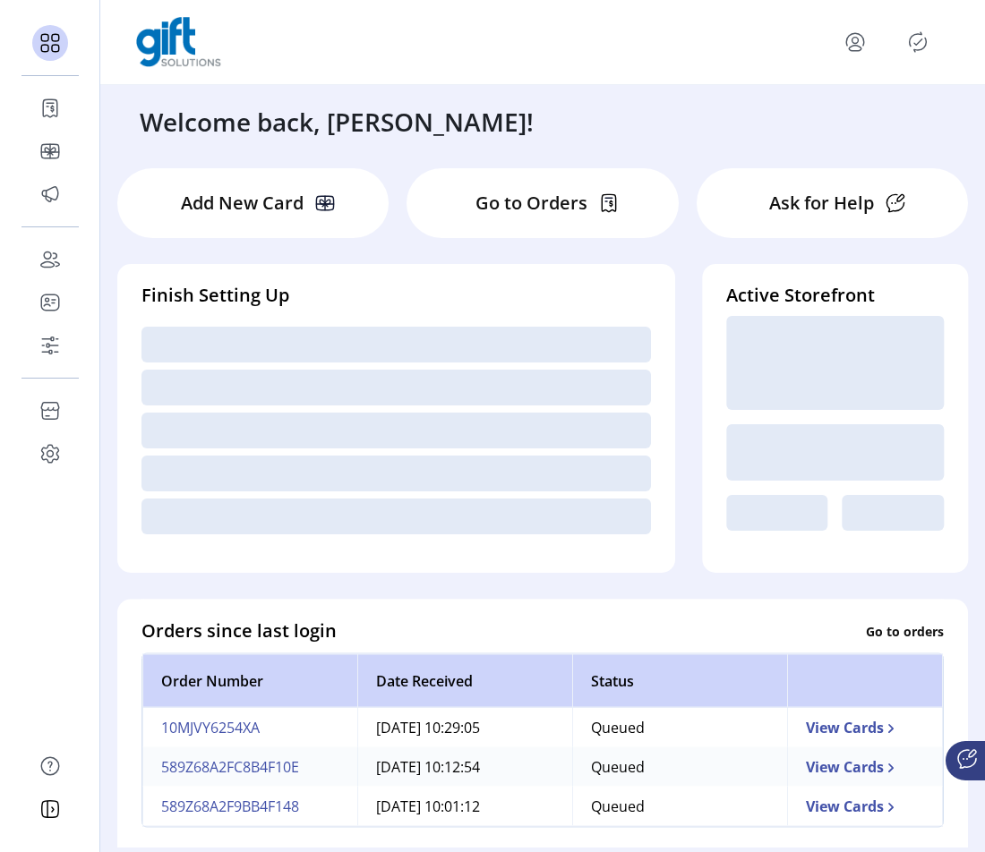
scroll to position [473, 0]
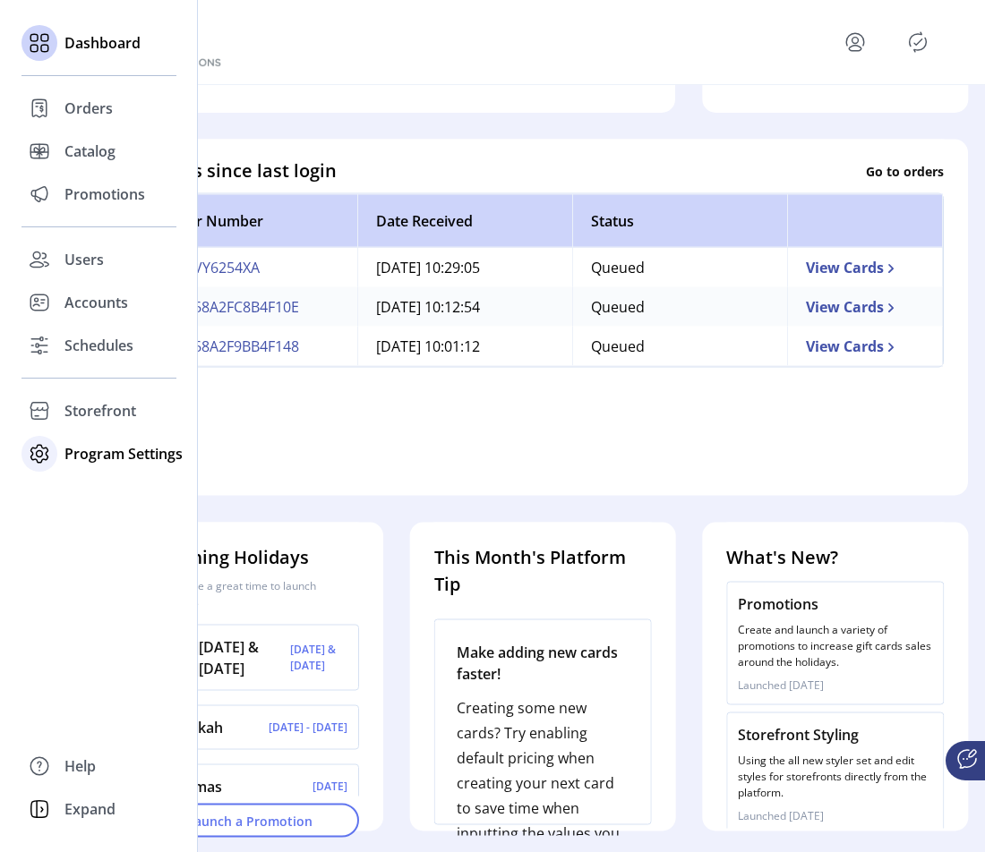
click at [102, 458] on span "Program Settings" at bounding box center [123, 453] width 118 height 21
click at [110, 490] on span "Templates" at bounding box center [99, 489] width 71 height 21
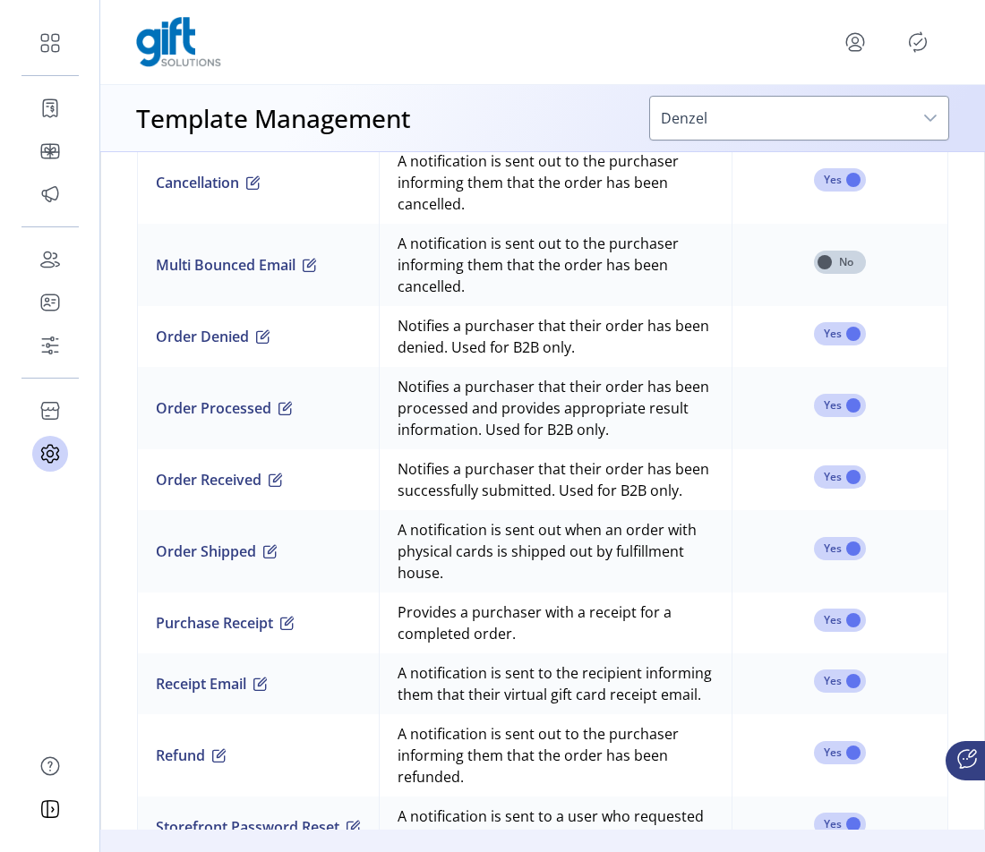
scroll to position [1855, 0]
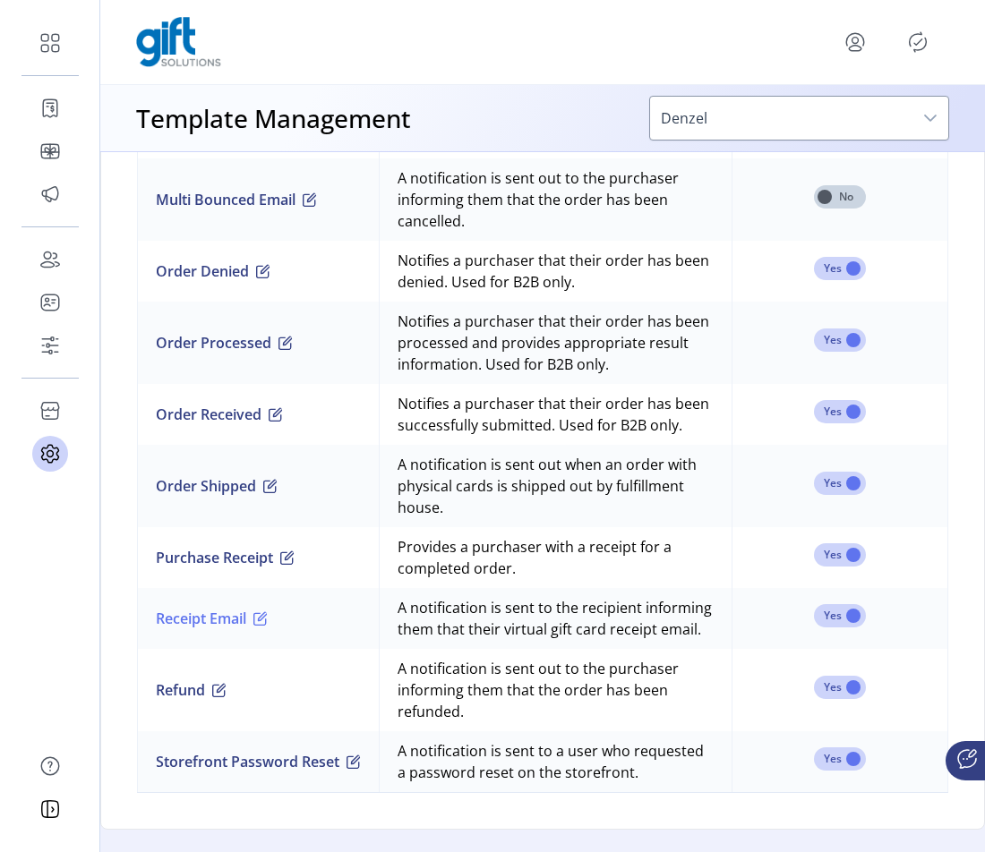
click at [268, 611] on span "button" at bounding box center [260, 618] width 14 height 14
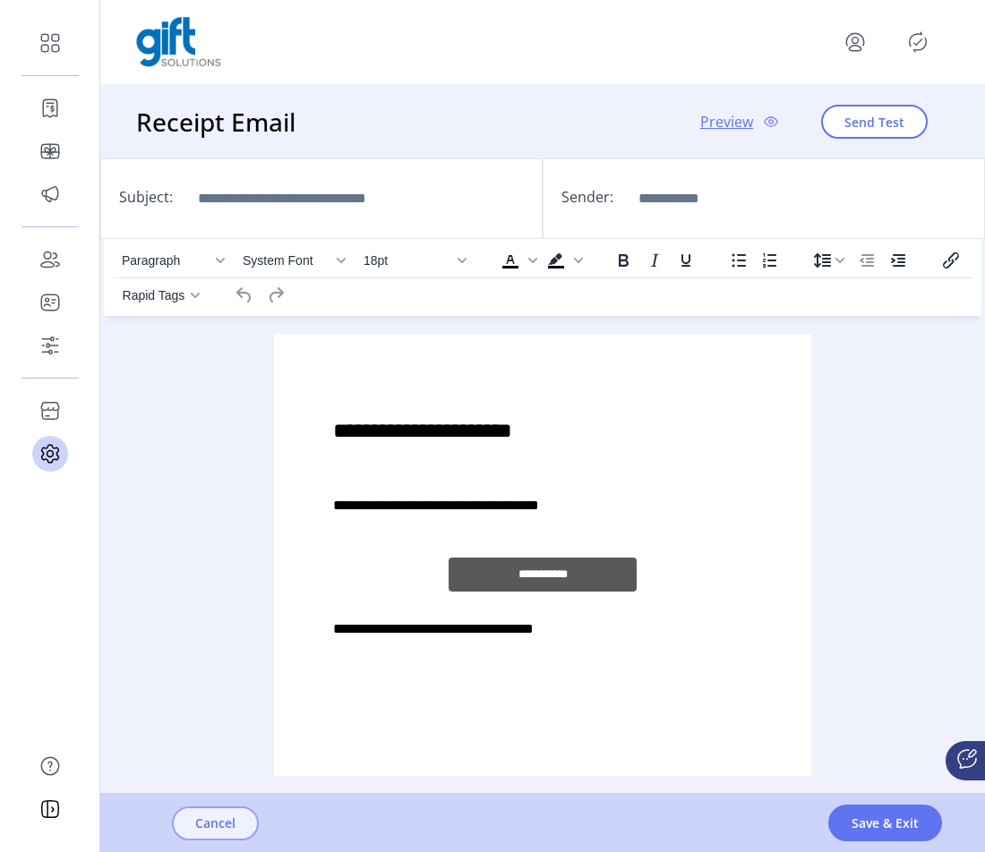
click at [242, 827] on button "Cancel" at bounding box center [215, 823] width 87 height 34
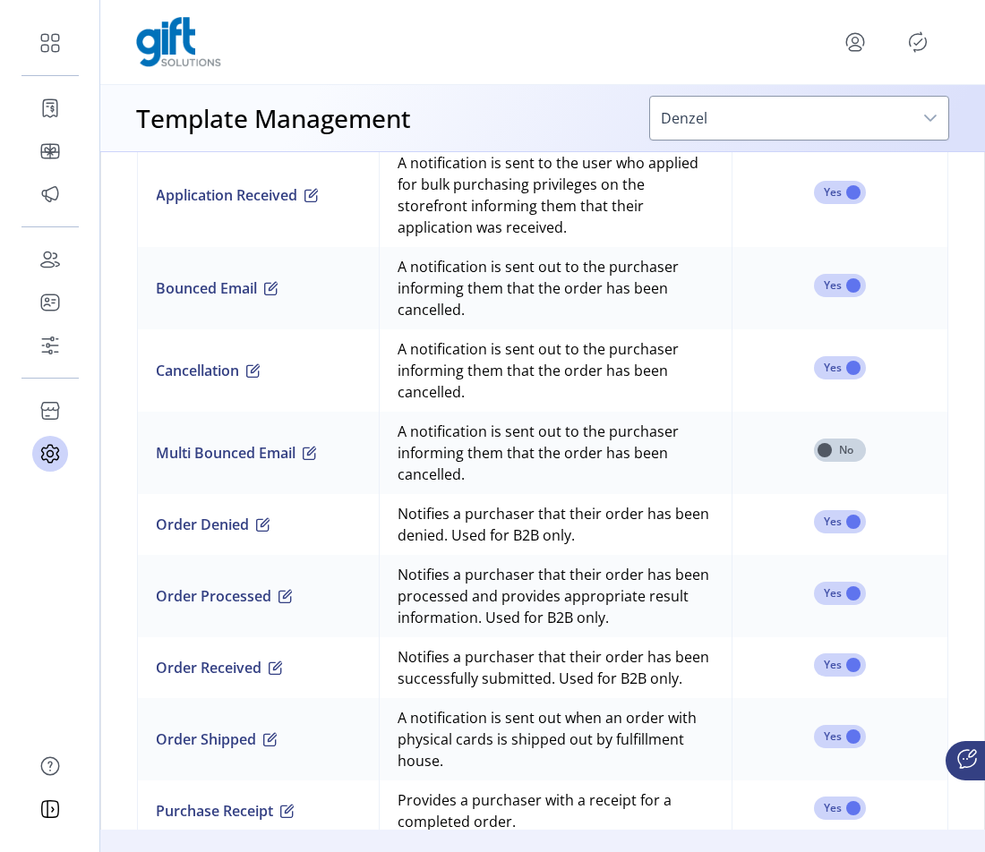
scroll to position [1683, 0]
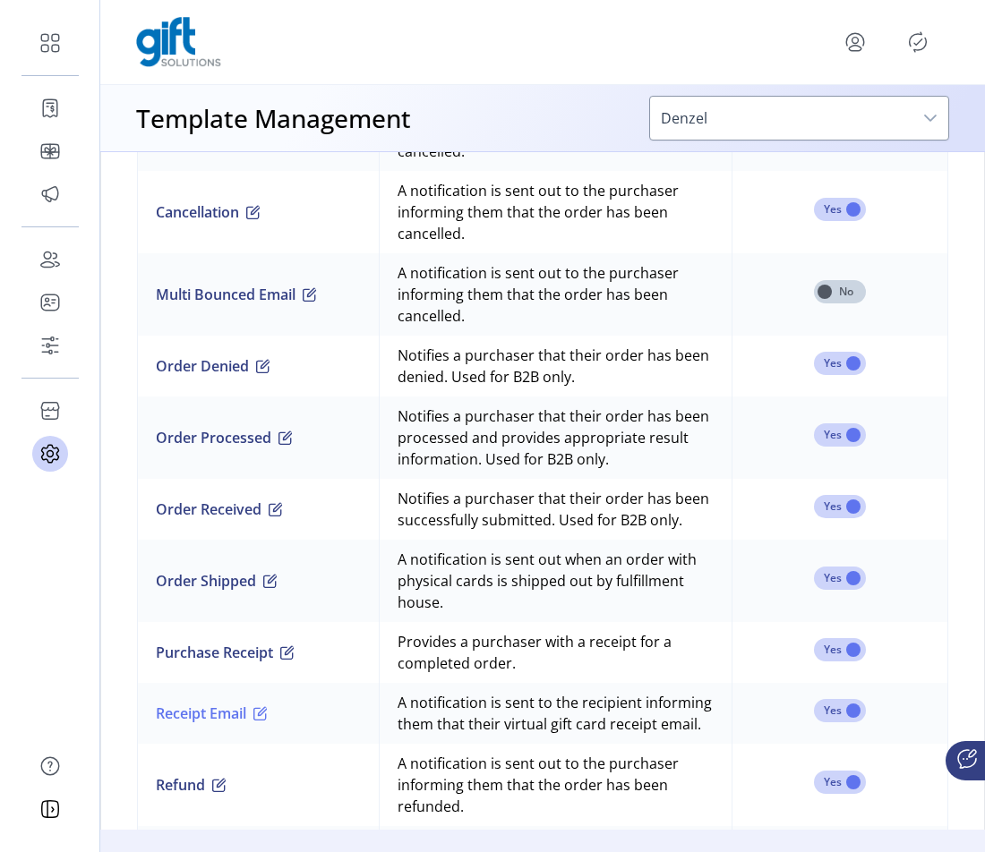
click at [268, 721] on span "button" at bounding box center [260, 713] width 14 height 14
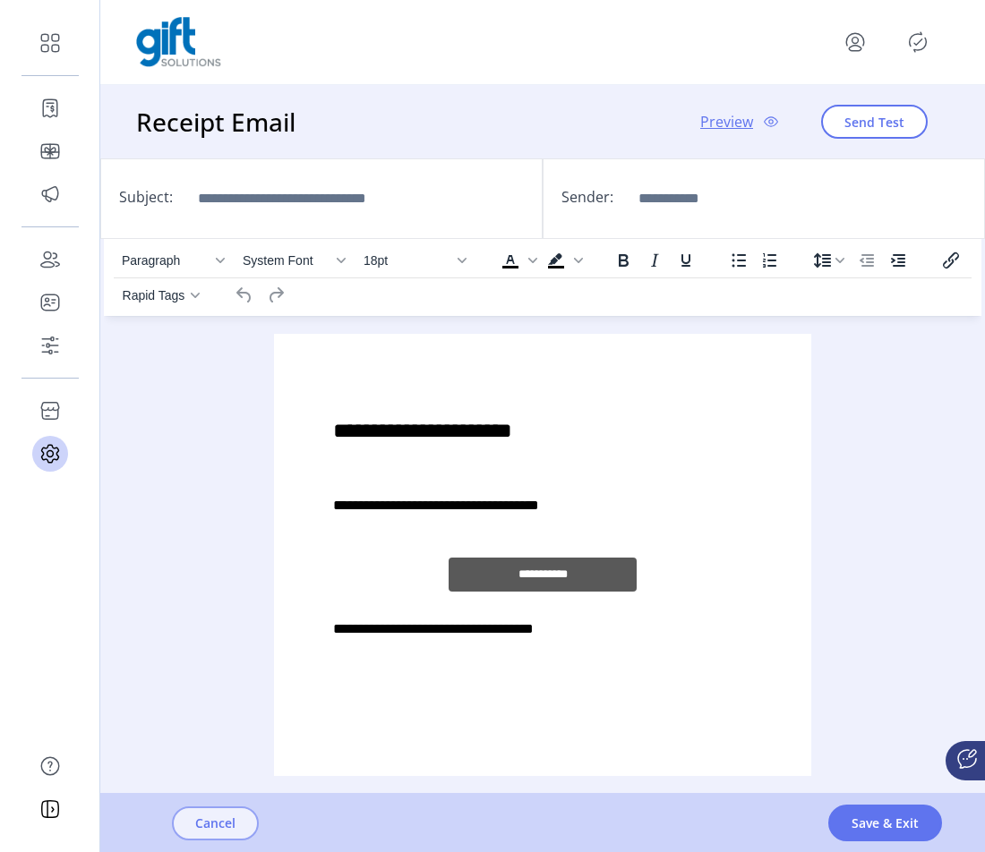
click at [229, 830] on span "Cancel" at bounding box center [215, 823] width 40 height 19
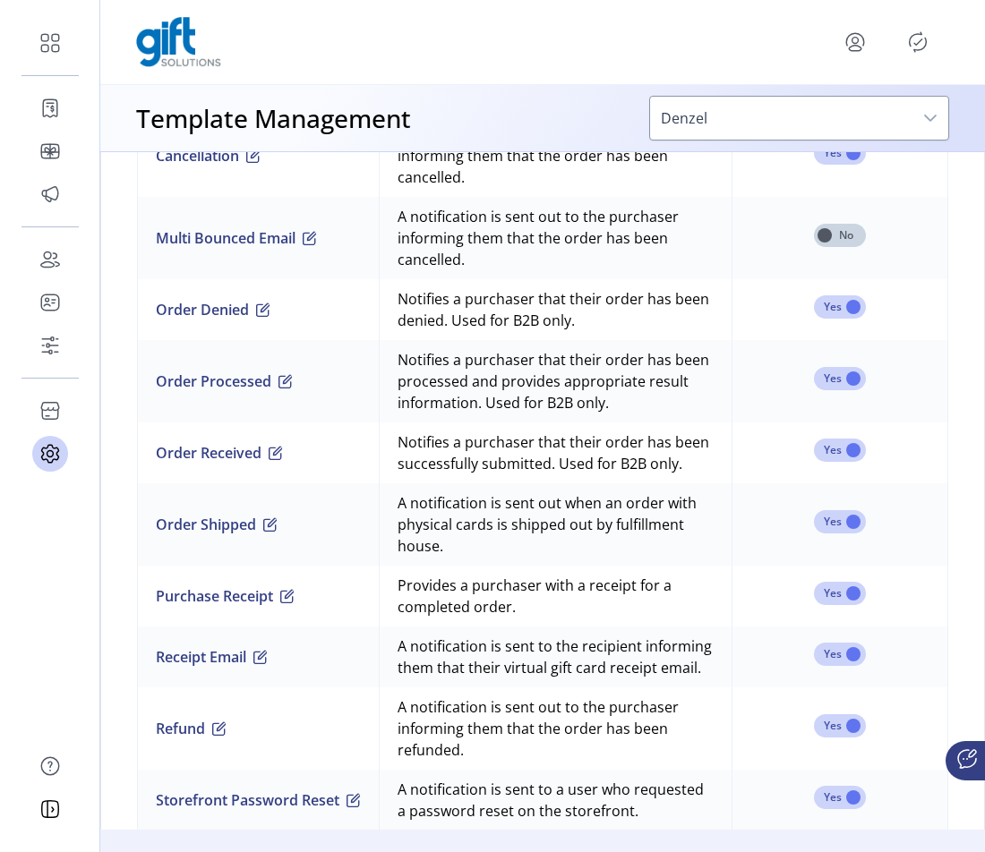
scroll to position [1855, 0]
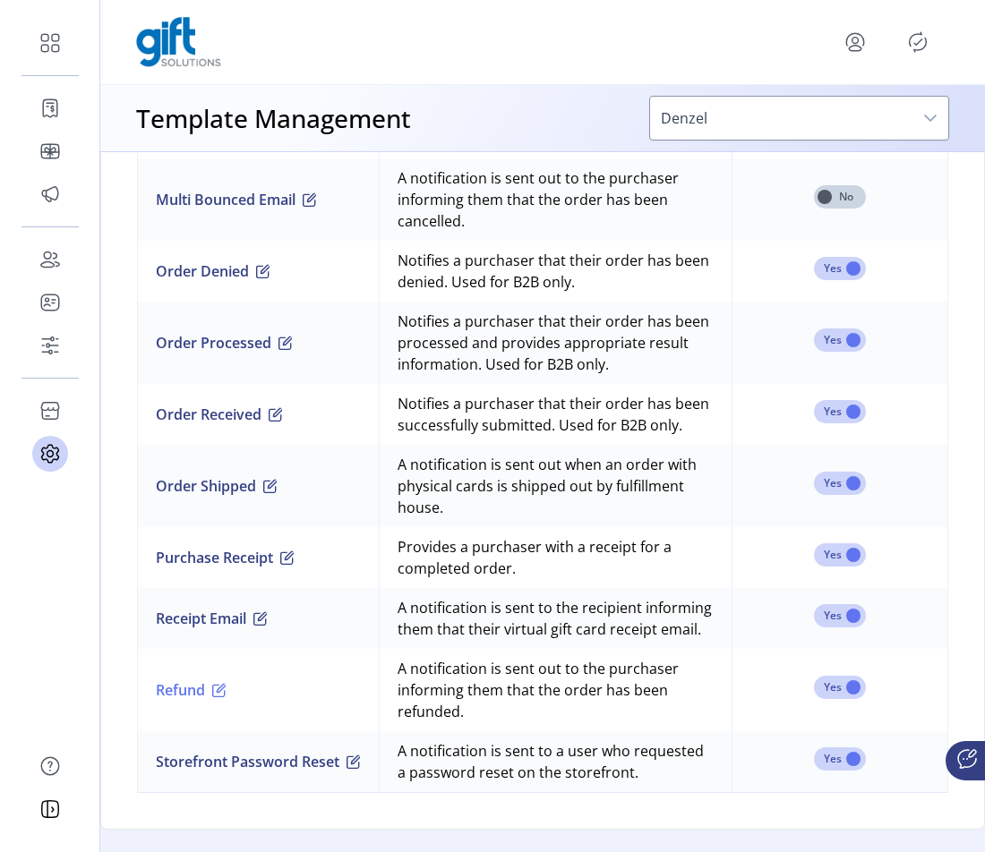
click at [222, 683] on span "button" at bounding box center [219, 690] width 14 height 14
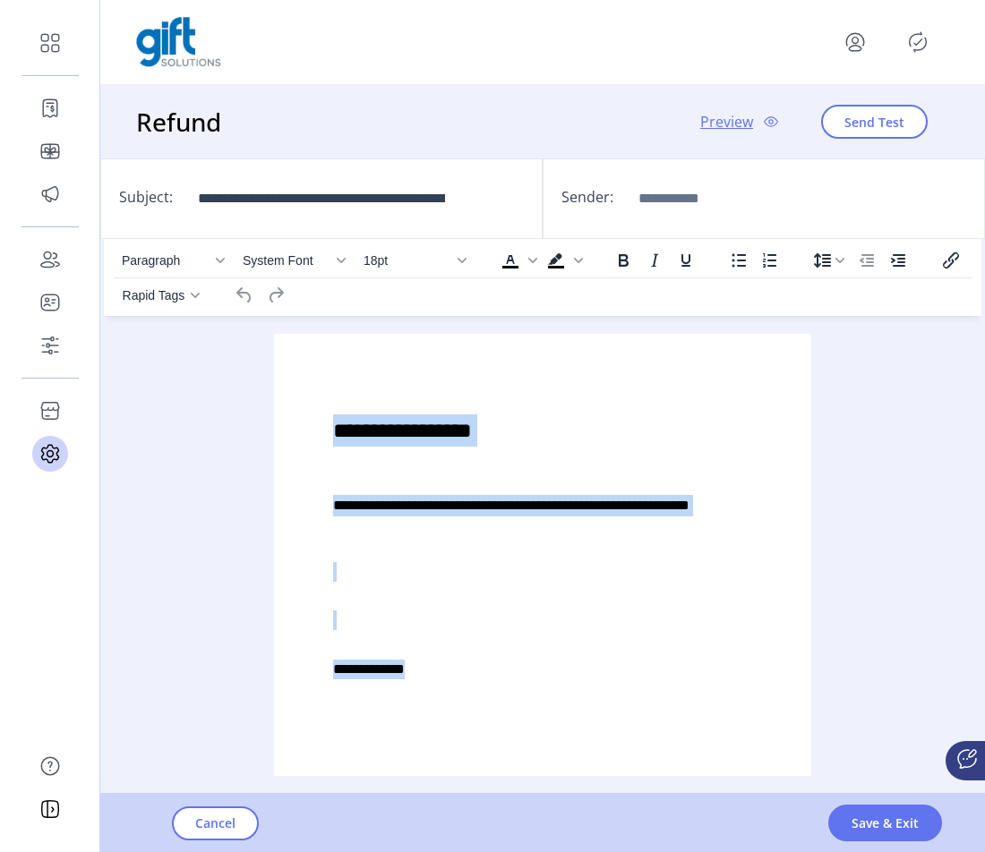
drag, startPoint x: 325, startPoint y: 426, endPoint x: 499, endPoint y: 738, distance: 357.8
click at [499, 738] on html "**********" at bounding box center [542, 543] width 537 height 419
click at [540, 720] on div "**********" at bounding box center [542, 543] width 508 height 390
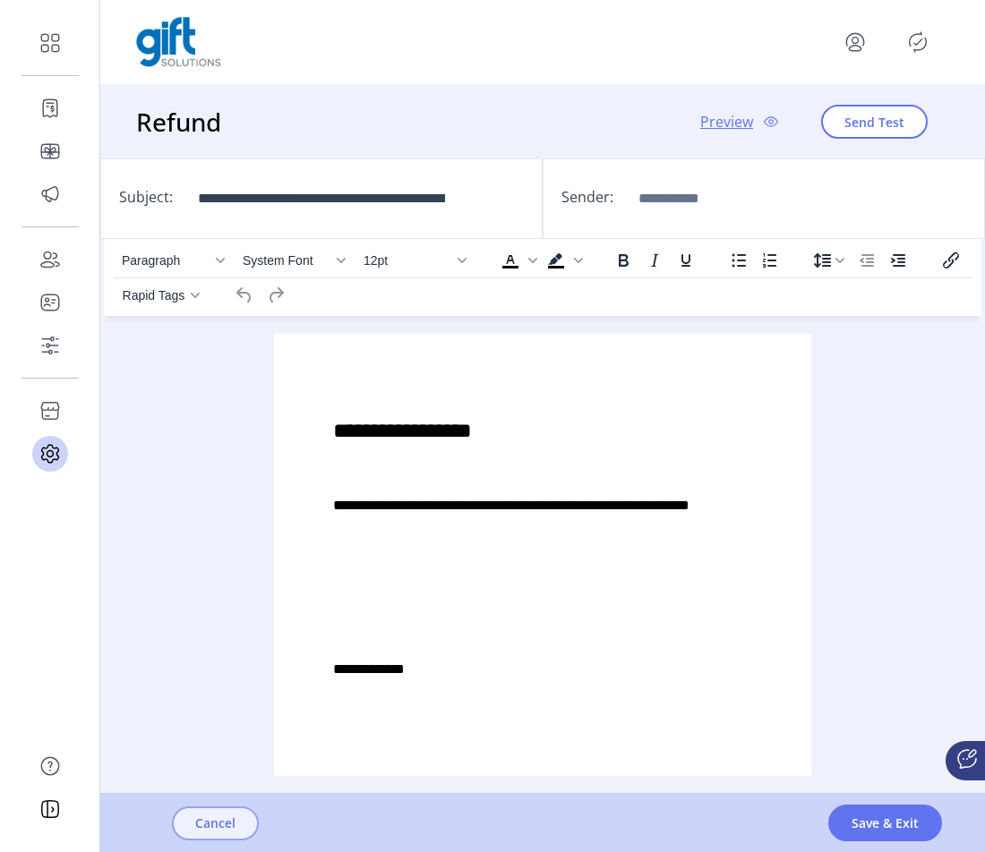
click at [243, 825] on button "Cancel" at bounding box center [215, 823] width 87 height 34
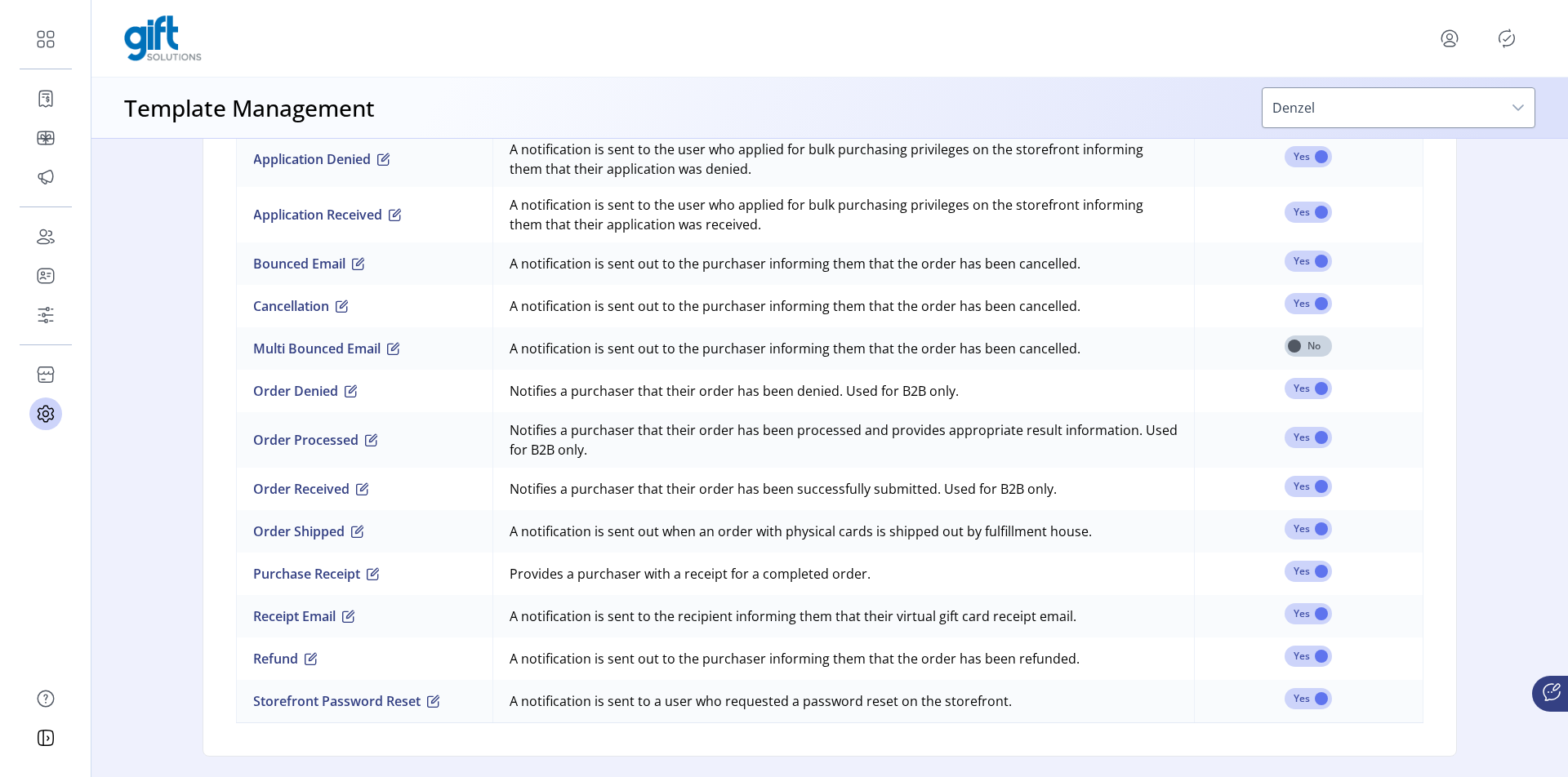
scroll to position [1197, 0]
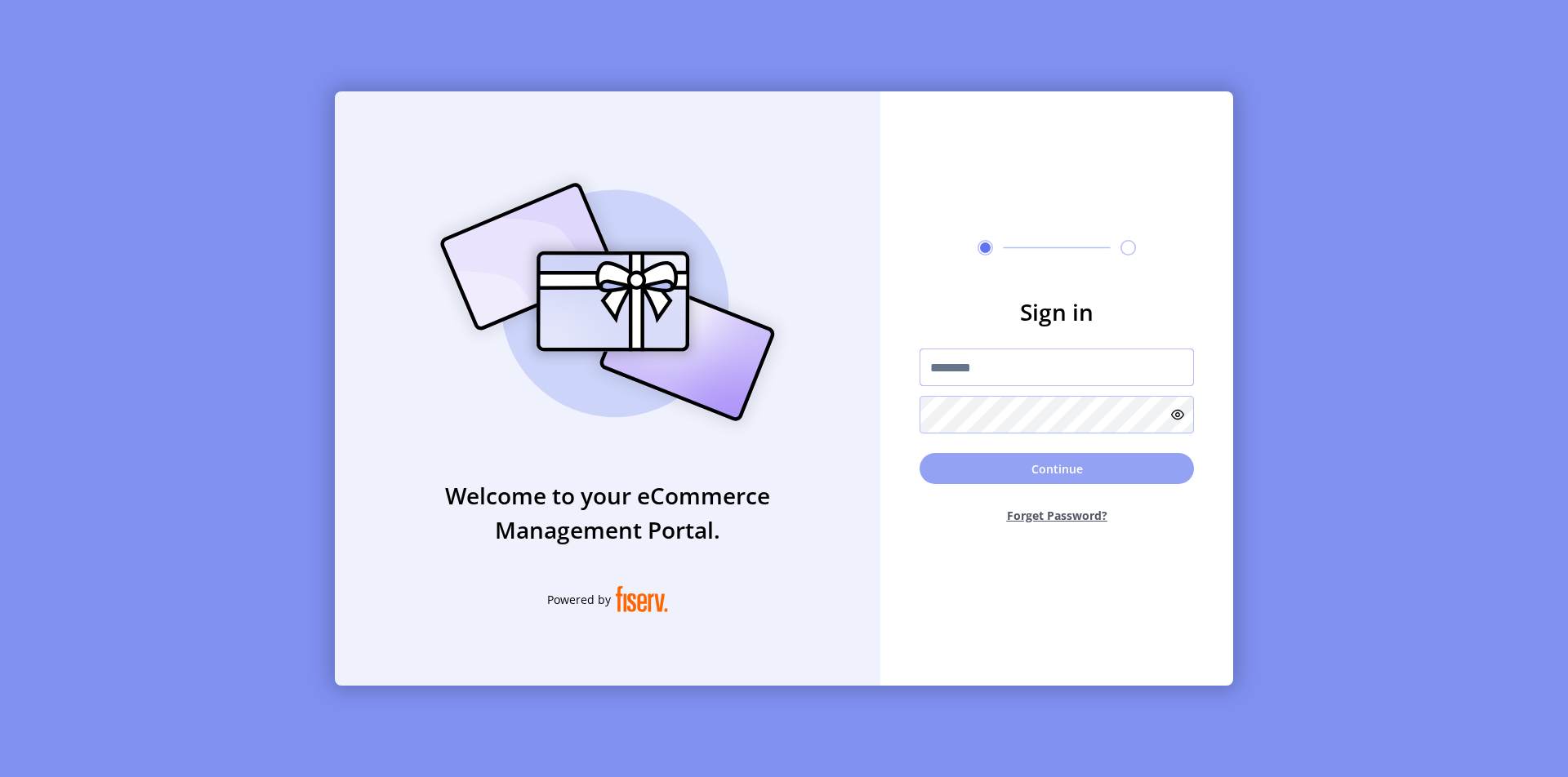
type input "**********"
click at [838, 471] on button "Continue" at bounding box center [1056, 469] width 275 height 31
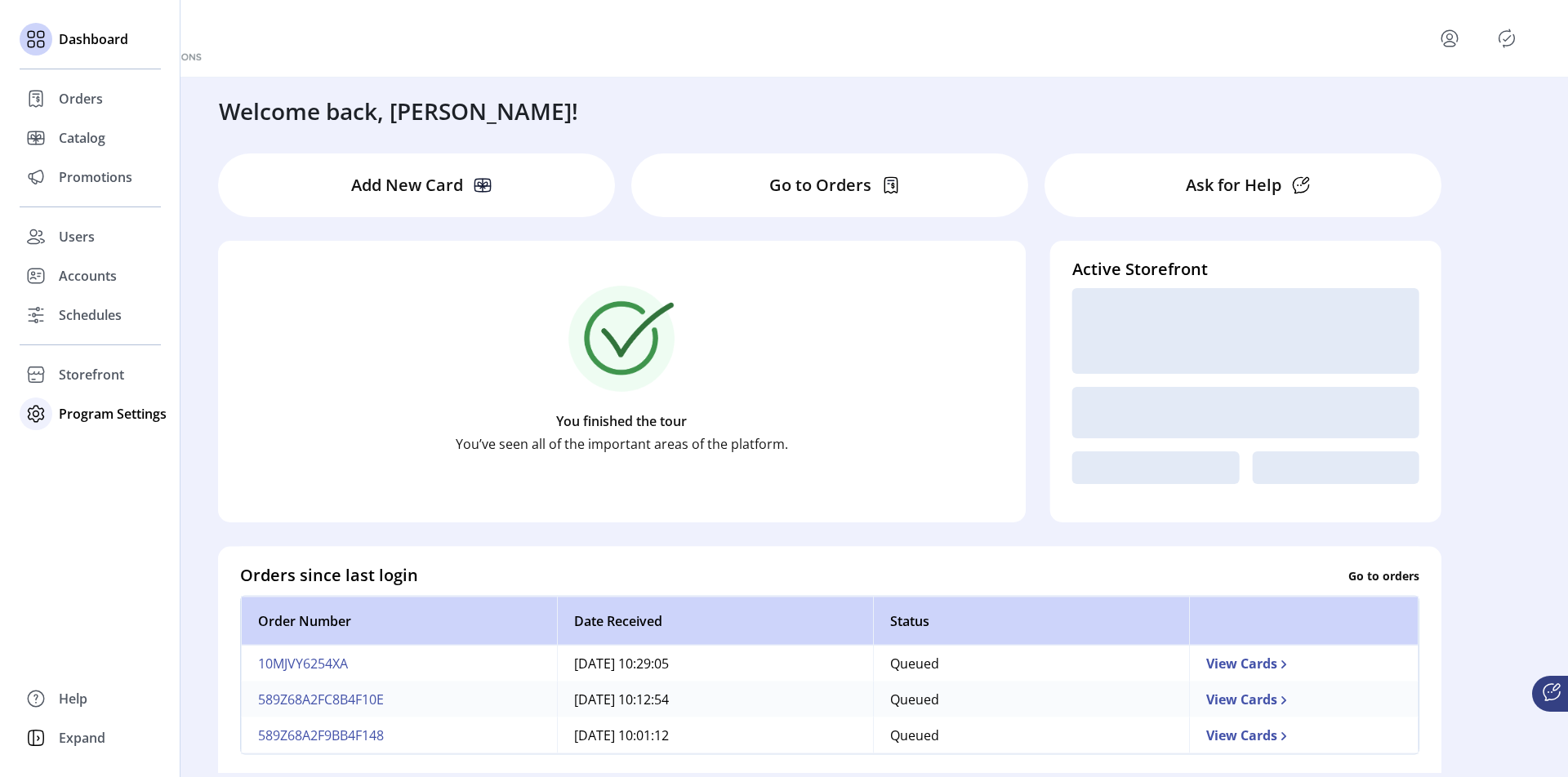
click at [110, 404] on span "Program Settings" at bounding box center [112, 413] width 108 height 19
click at [91, 448] on span "Templates" at bounding box center [90, 446] width 65 height 19
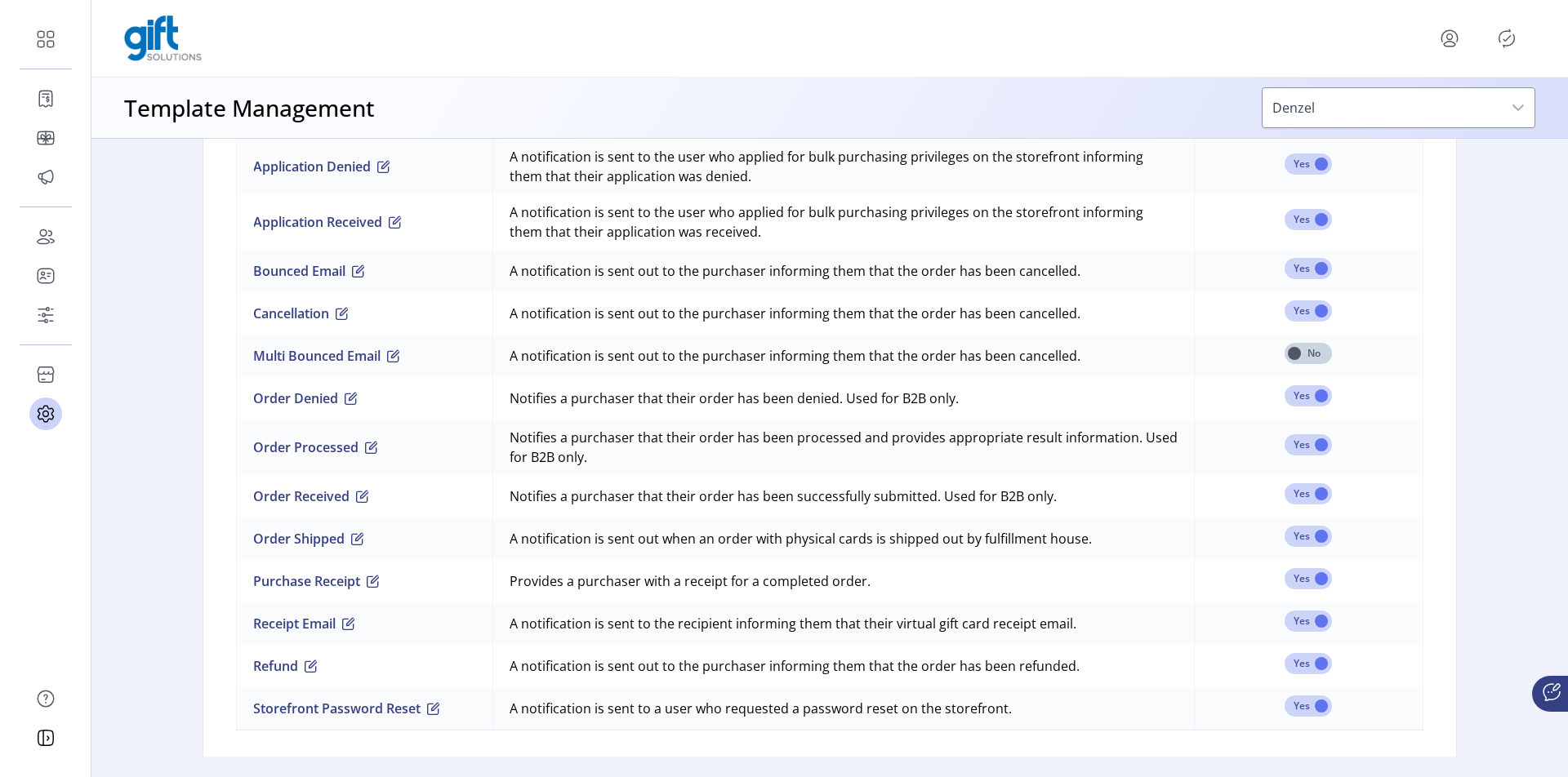
scroll to position [1197, 0]
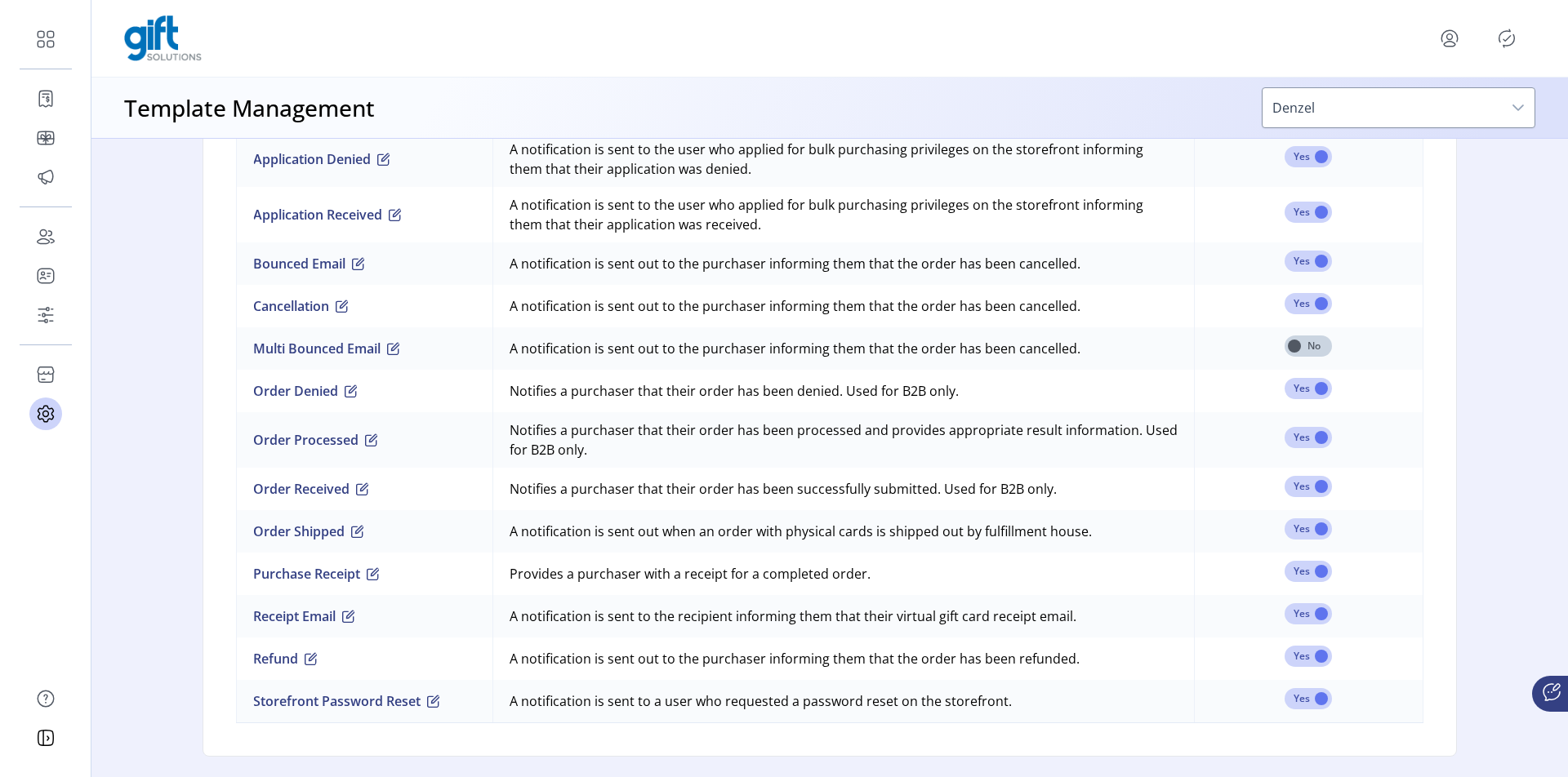
click at [310, 665] on span "button" at bounding box center [311, 658] width 13 height 13
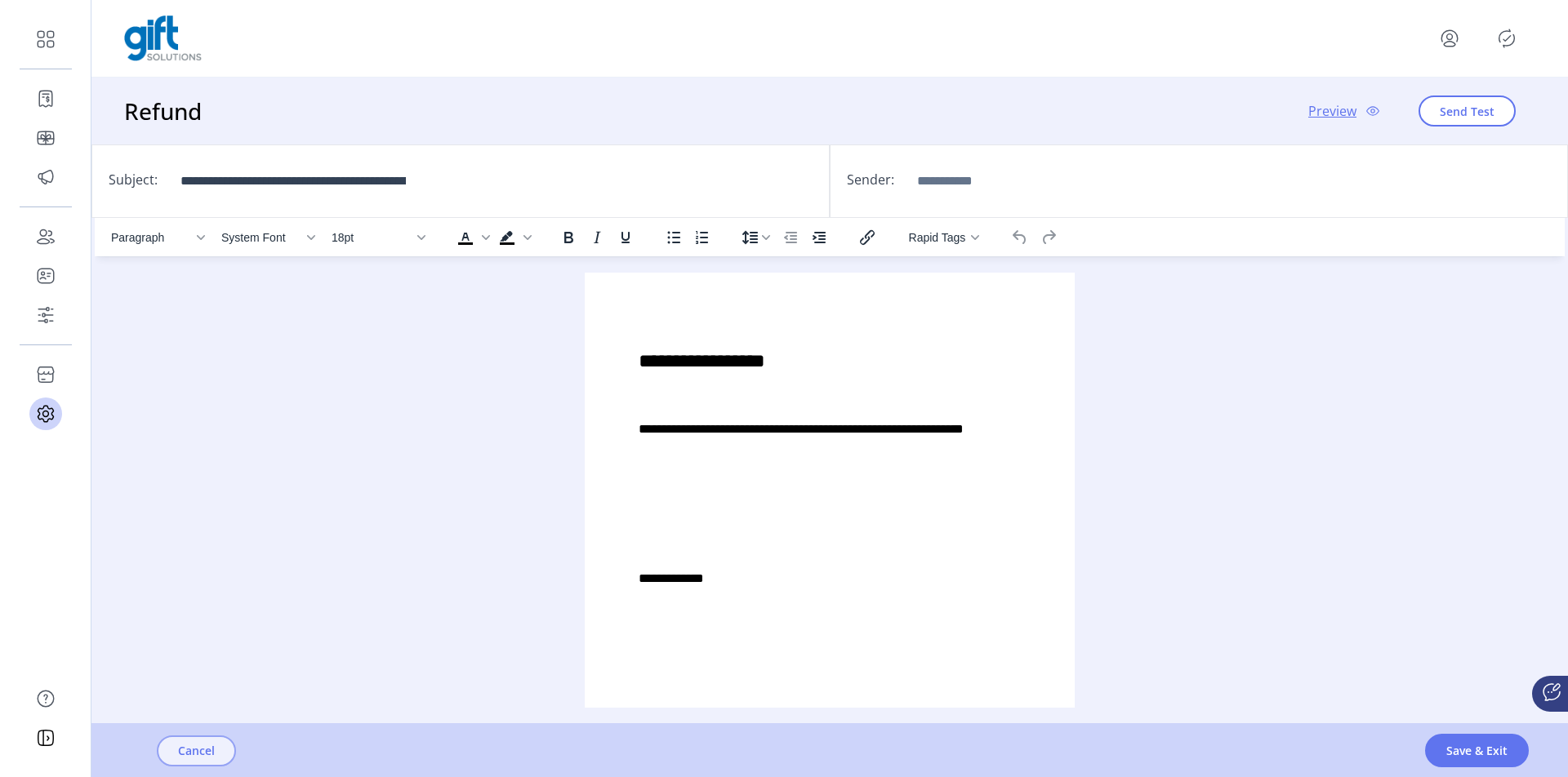
click at [199, 744] on span "Cancel" at bounding box center [196, 751] width 36 height 17
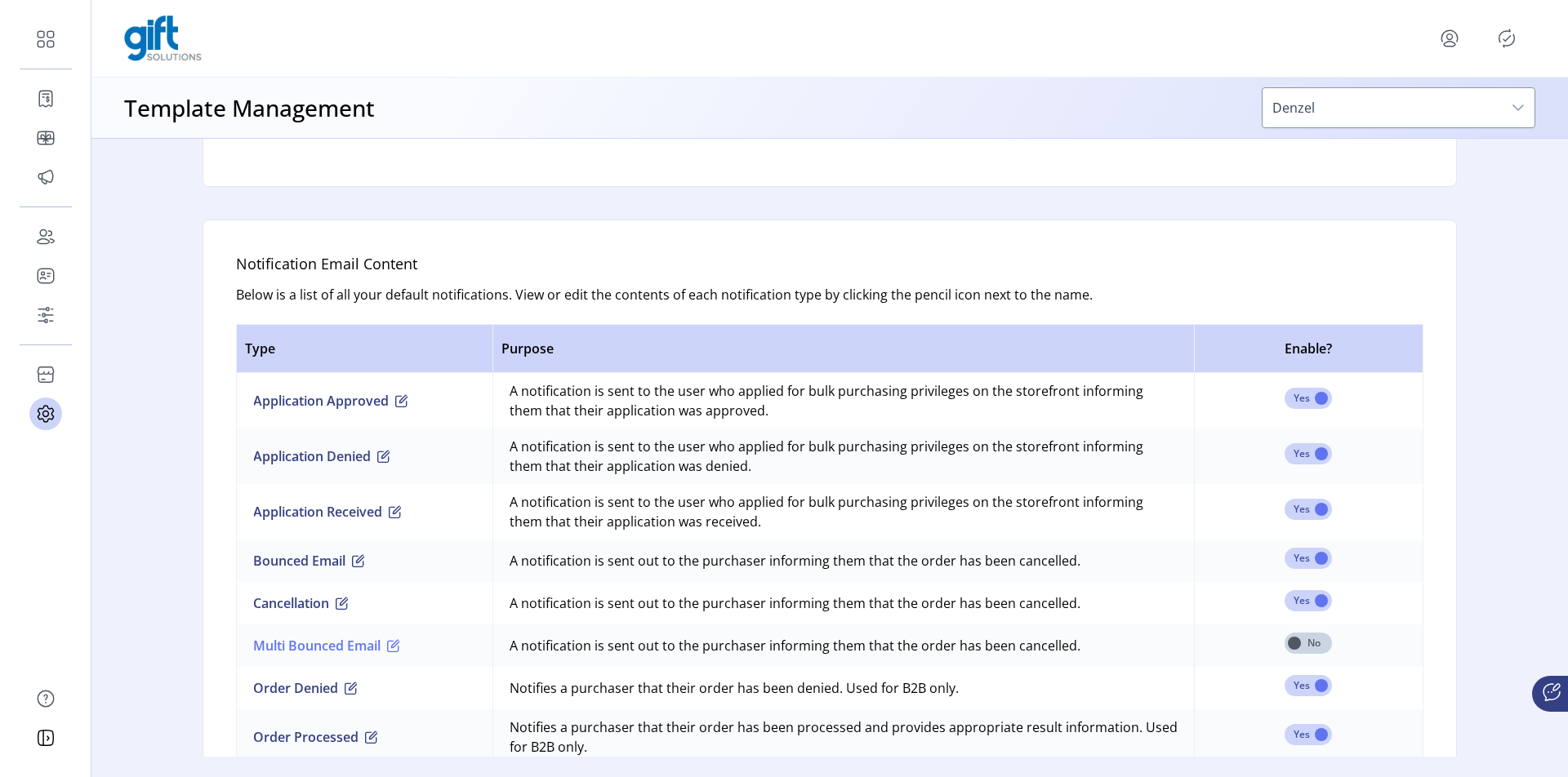
scroll to position [1197, 0]
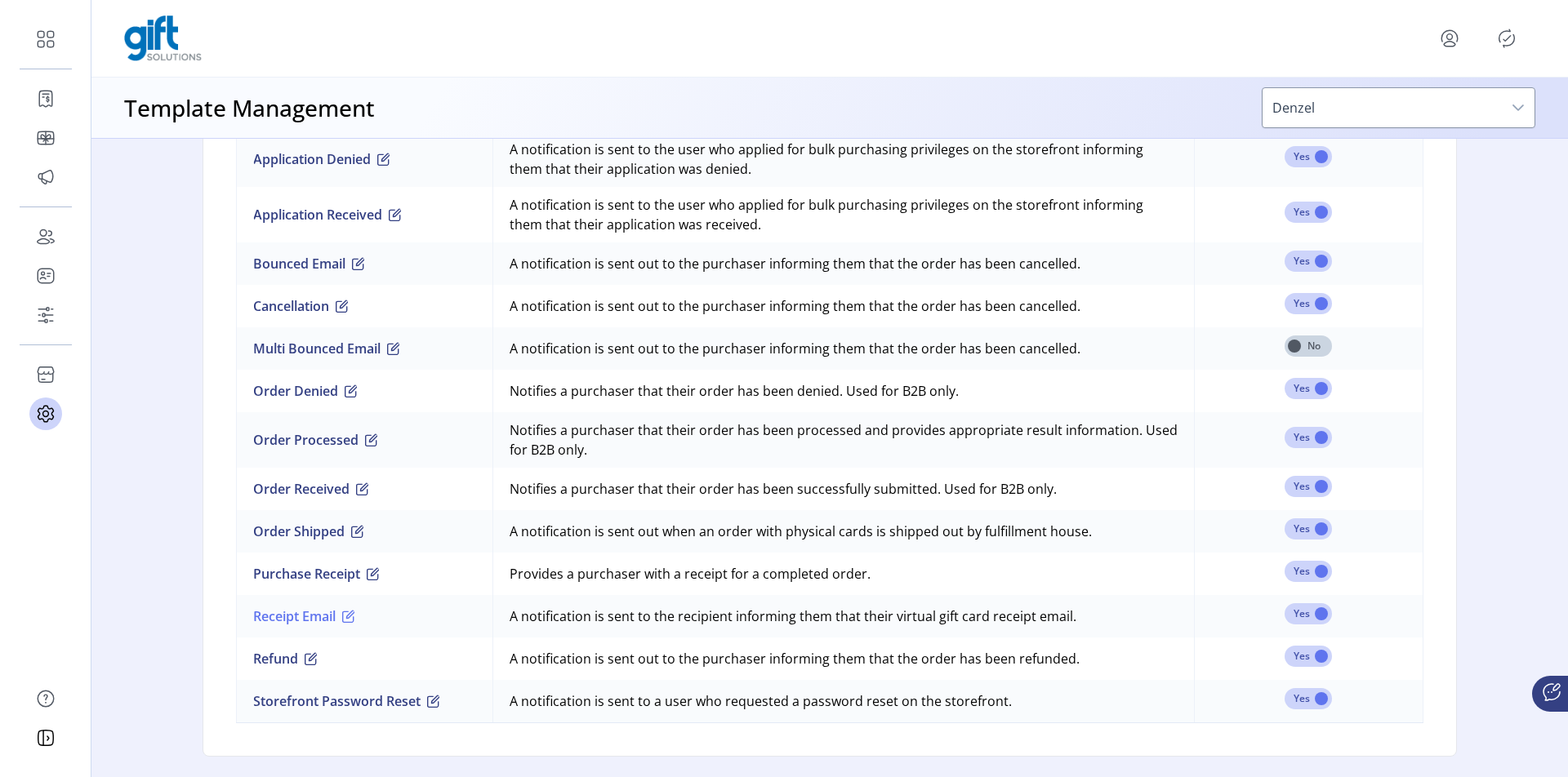
click at [351, 613] on span "button" at bounding box center [348, 616] width 13 height 13
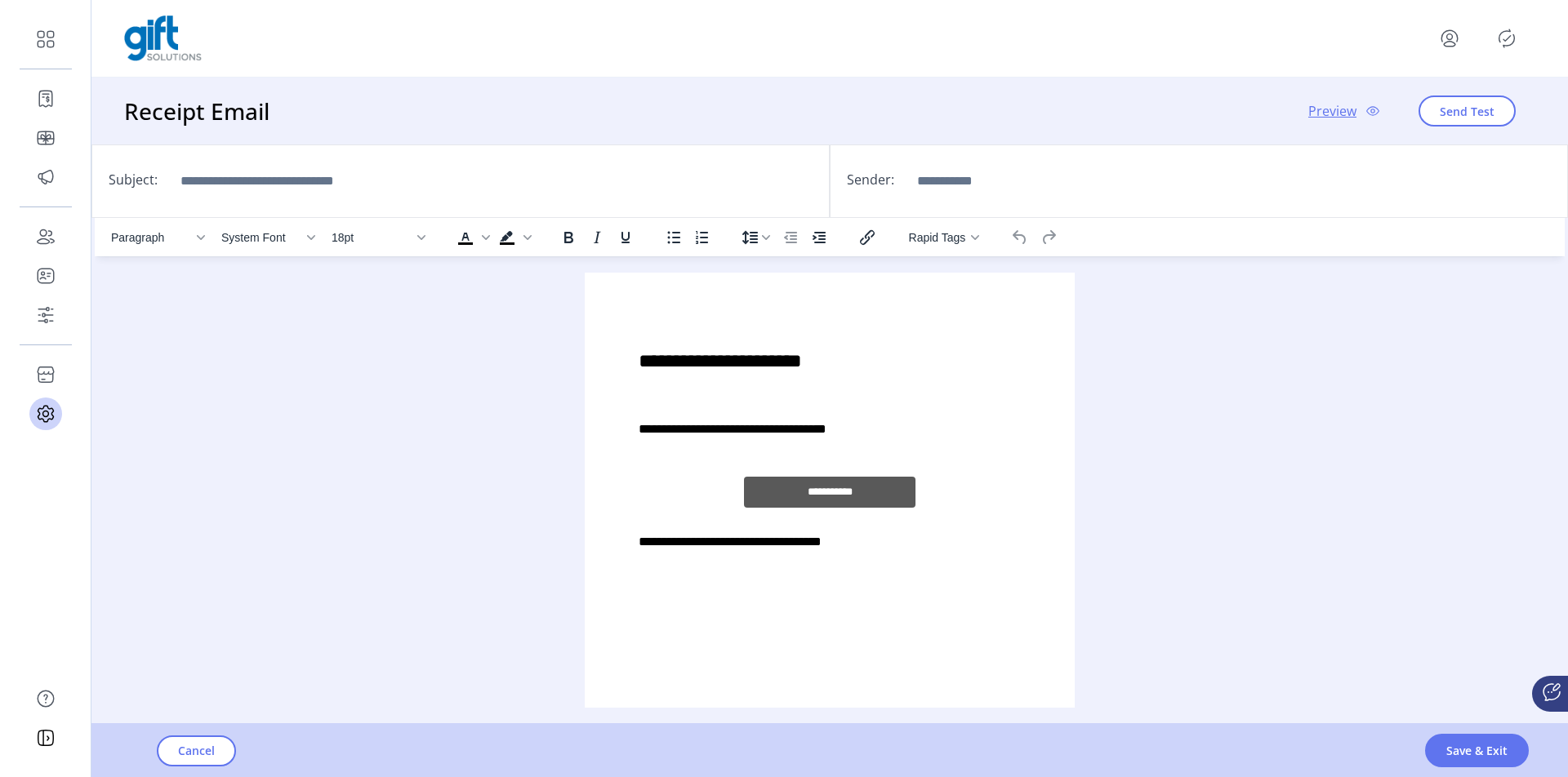
click at [838, 548] on p "**********" at bounding box center [829, 542] width 382 height 19
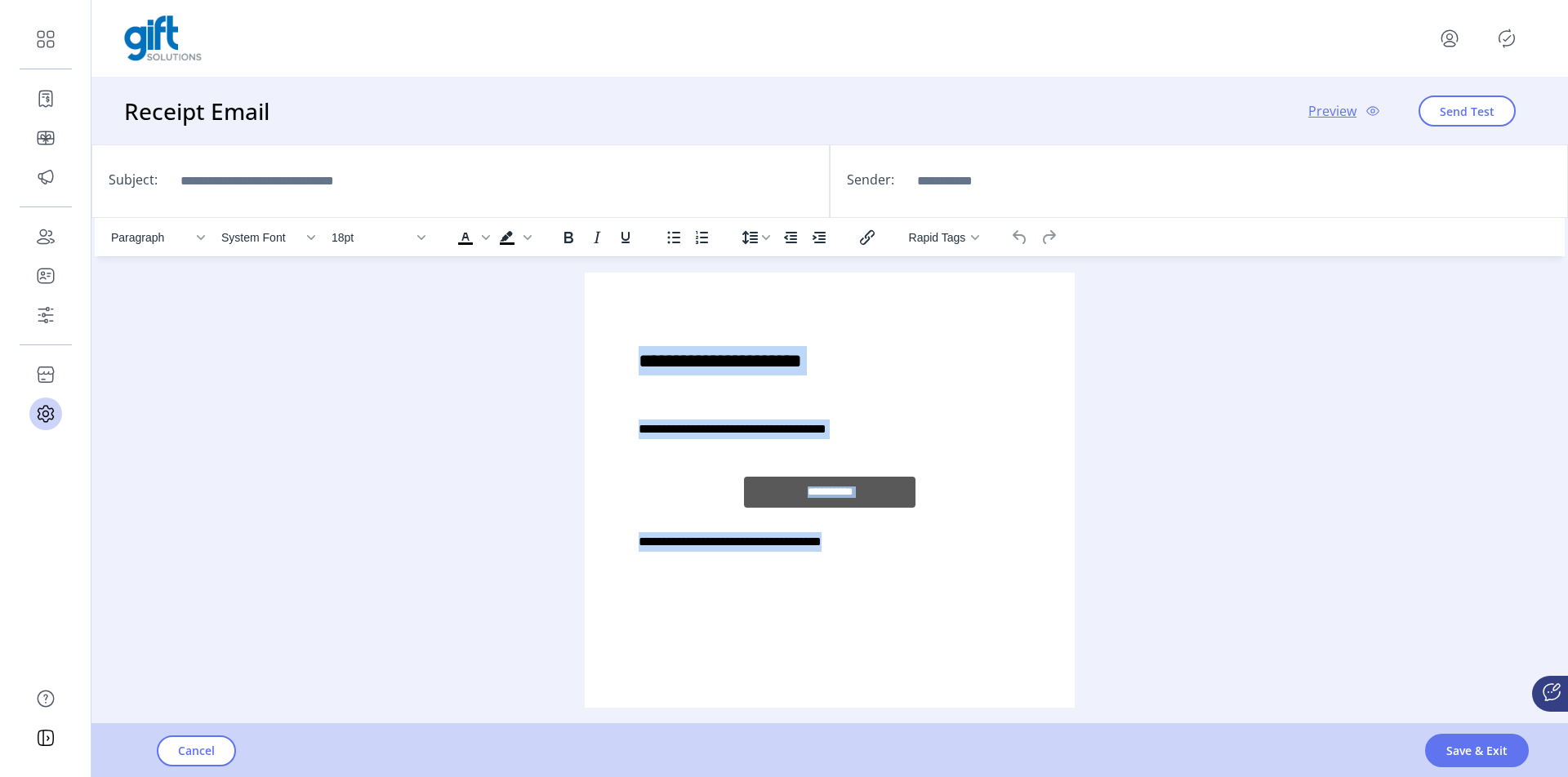
drag, startPoint x: 896, startPoint y: 554, endPoint x: 612, endPoint y: 345, distance: 352.6
click at [612, 345] on div "**********" at bounding box center [829, 445] width 463 height 320
paste body "Rich Text Area. Press ALT-0 for help."
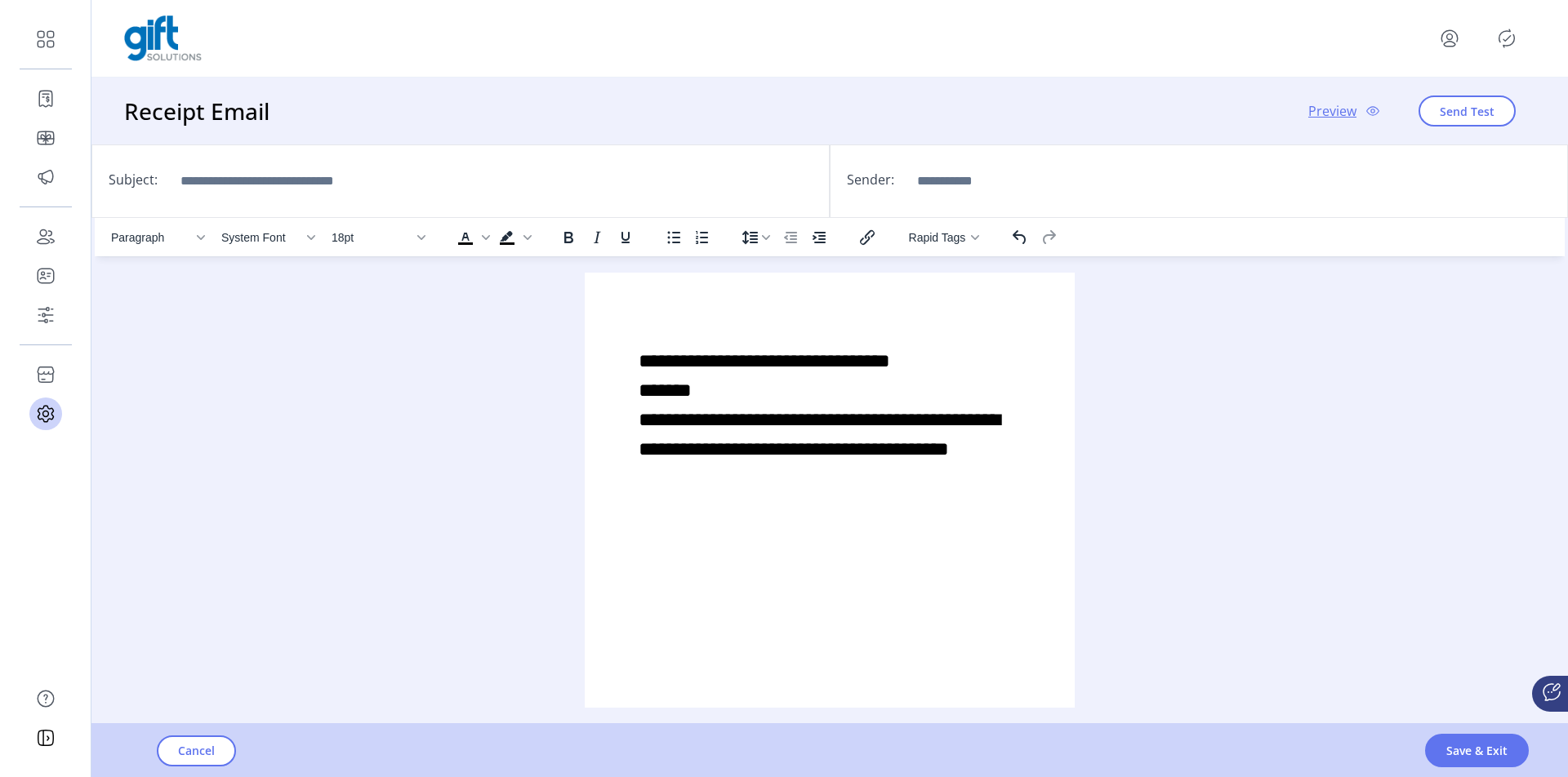
drag, startPoint x: 607, startPoint y: 190, endPoint x: 201, endPoint y: 202, distance: 406.2
click at [201, 202] on div "Subject:" at bounding box center [460, 181] width 738 height 74
drag, startPoint x: 556, startPoint y: 192, endPoint x: 141, endPoint y: 182, distance: 415.1
click at [141, 182] on div "Subject:" at bounding box center [460, 181] width 738 height 74
click at [206, 180] on input "Subject:" at bounding box center [293, 181] width 245 height 39
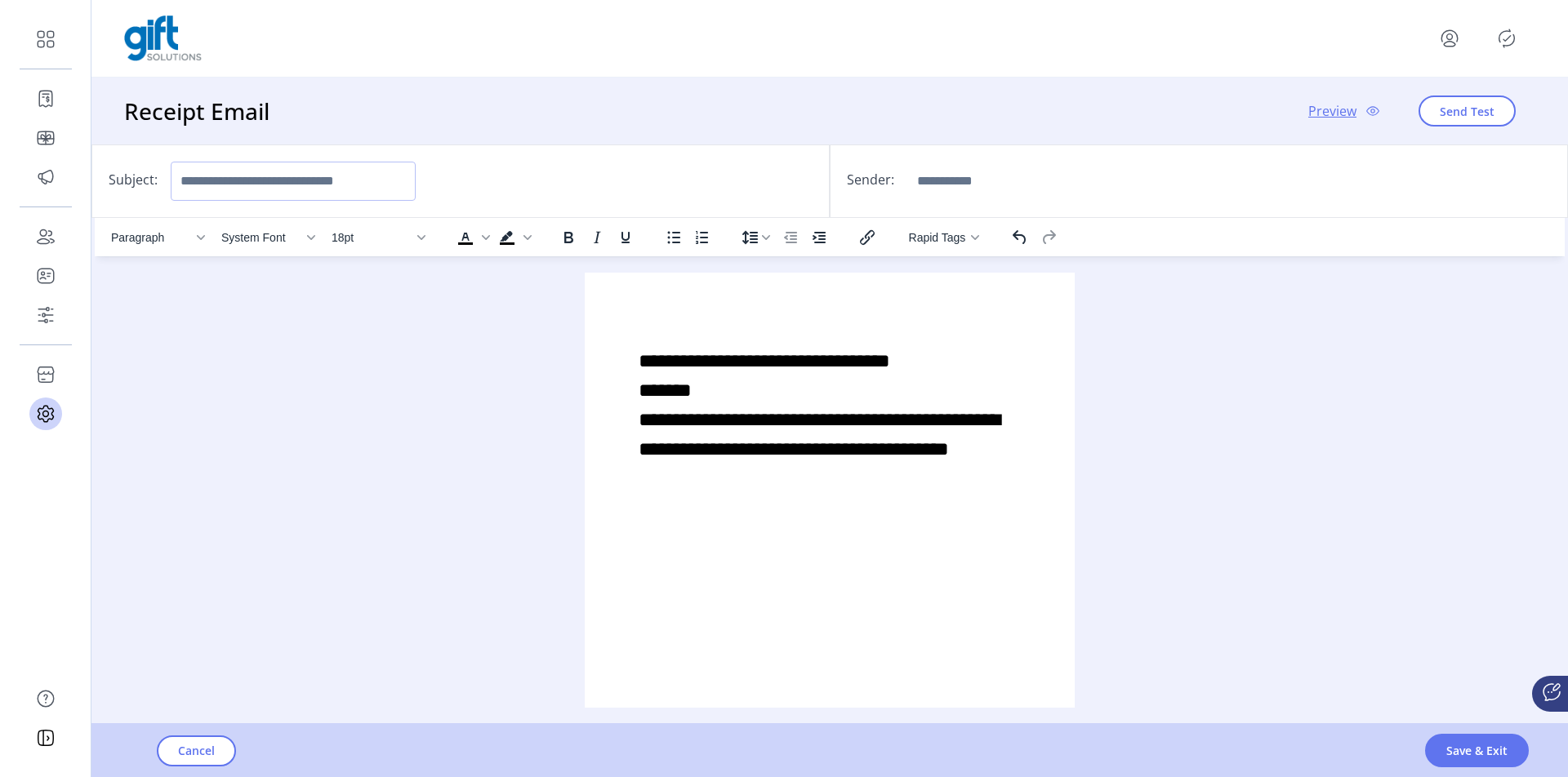
drag, startPoint x: 171, startPoint y: 182, endPoint x: 394, endPoint y: 183, distance: 223.0
click at [394, 183] on input "Subject:" at bounding box center [293, 181] width 245 height 39
drag, startPoint x: 389, startPoint y: 182, endPoint x: 358, endPoint y: 182, distance: 31.0
click at [358, 182] on input "Subject:" at bounding box center [293, 181] width 245 height 39
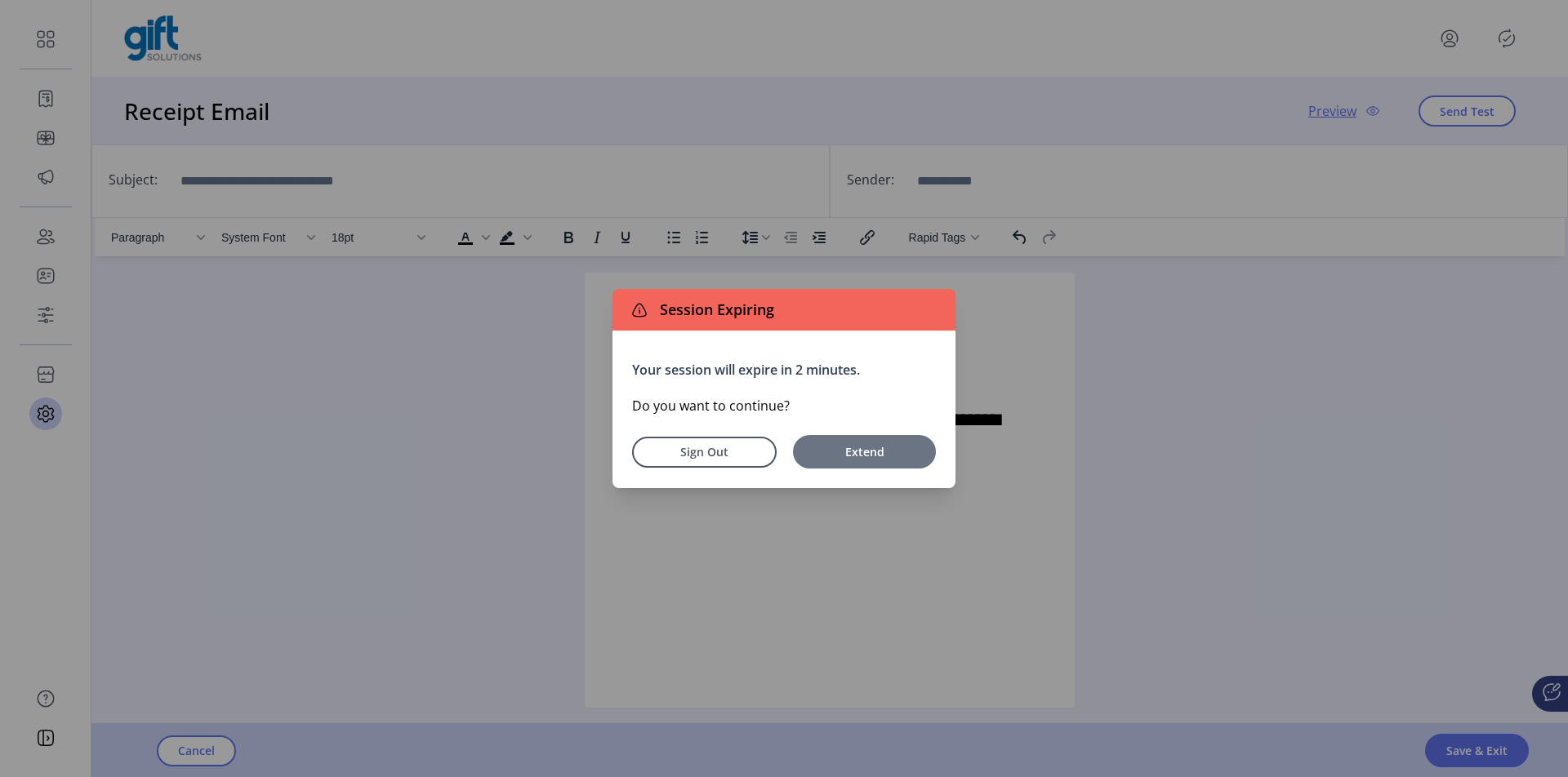
click at [838, 458] on span "Extend" at bounding box center [864, 451] width 127 height 17
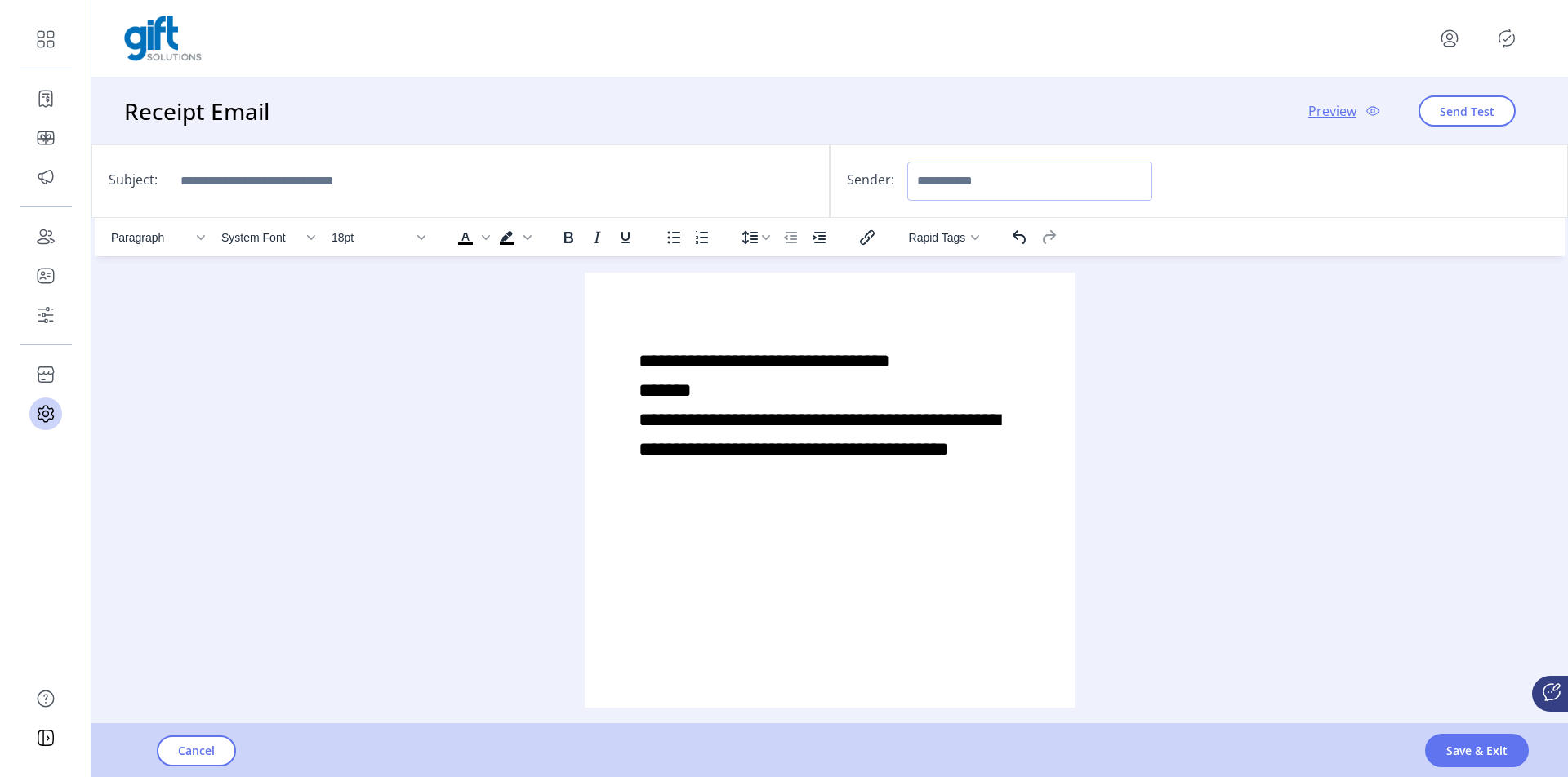
drag, startPoint x: 1033, startPoint y: 182, endPoint x: 937, endPoint y: 183, distance: 96.0
click at [838, 183] on input "Sender:" at bounding box center [1029, 181] width 245 height 39
drag, startPoint x: 1022, startPoint y: 180, endPoint x: 914, endPoint y: 182, distance: 108.0
click at [838, 183] on div "Sender:" at bounding box center [1198, 181] width 738 height 74
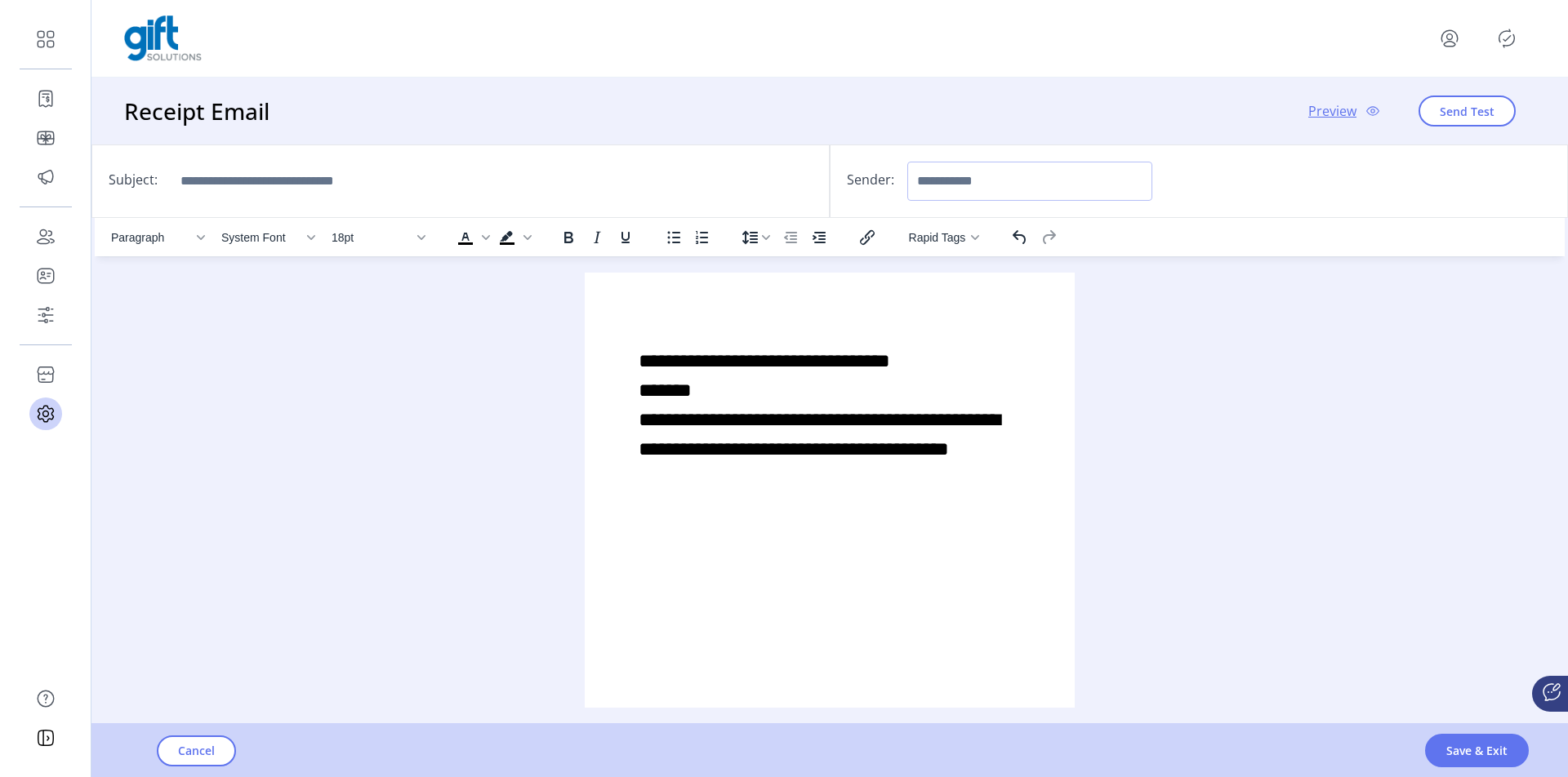
click at [838, 181] on input "Sender:" at bounding box center [1029, 181] width 245 height 39
click at [838, 171] on input "Sender:" at bounding box center [1029, 181] width 245 height 39
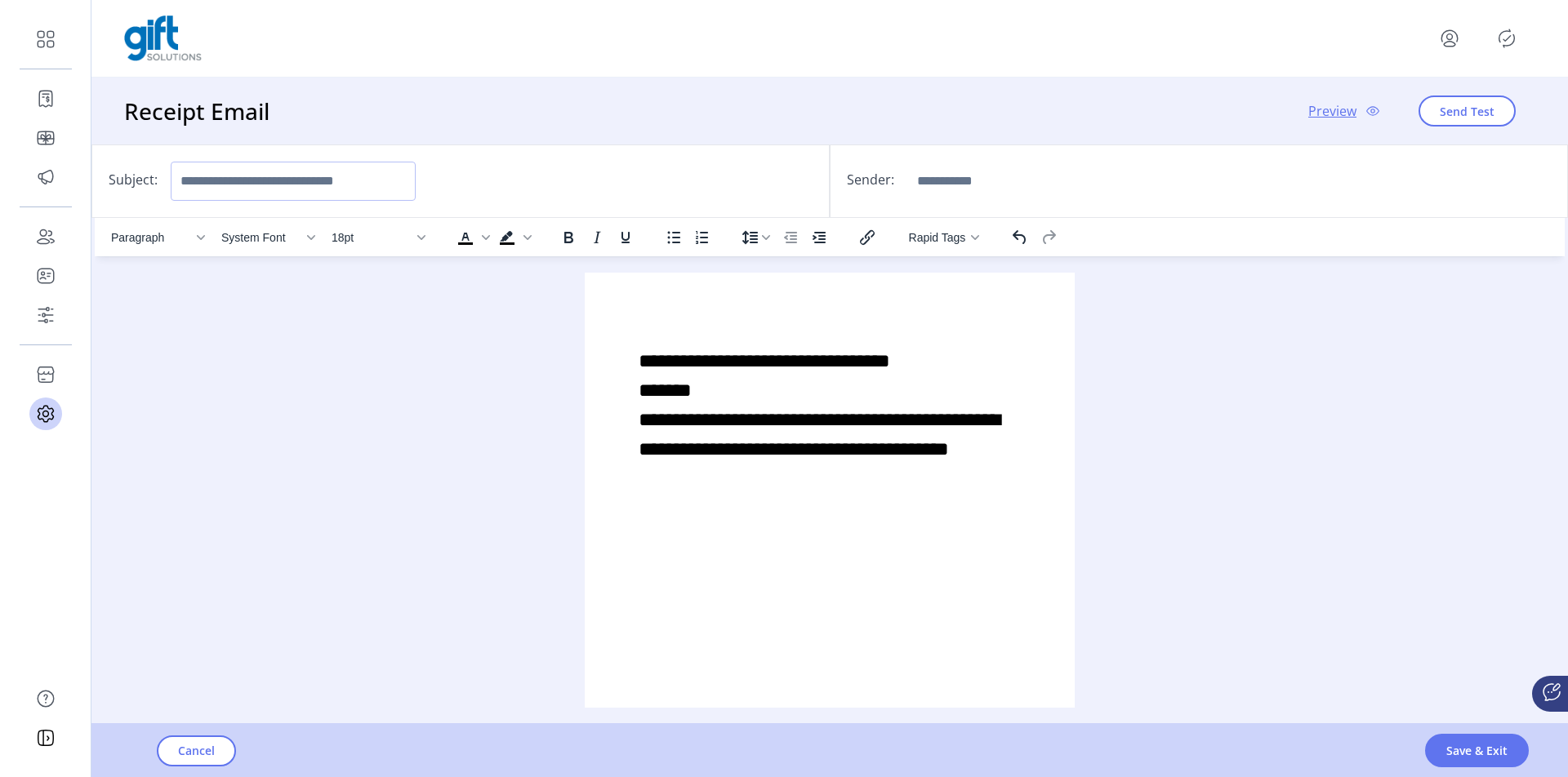
click at [290, 182] on input "Subject:" at bounding box center [293, 181] width 245 height 39
click at [315, 187] on input "Subject:" at bounding box center [293, 181] width 245 height 39
click at [316, 190] on input "Subject:" at bounding box center [293, 181] width 245 height 39
click at [838, 243] on span "Rapid Tags" at bounding box center [937, 237] width 57 height 13
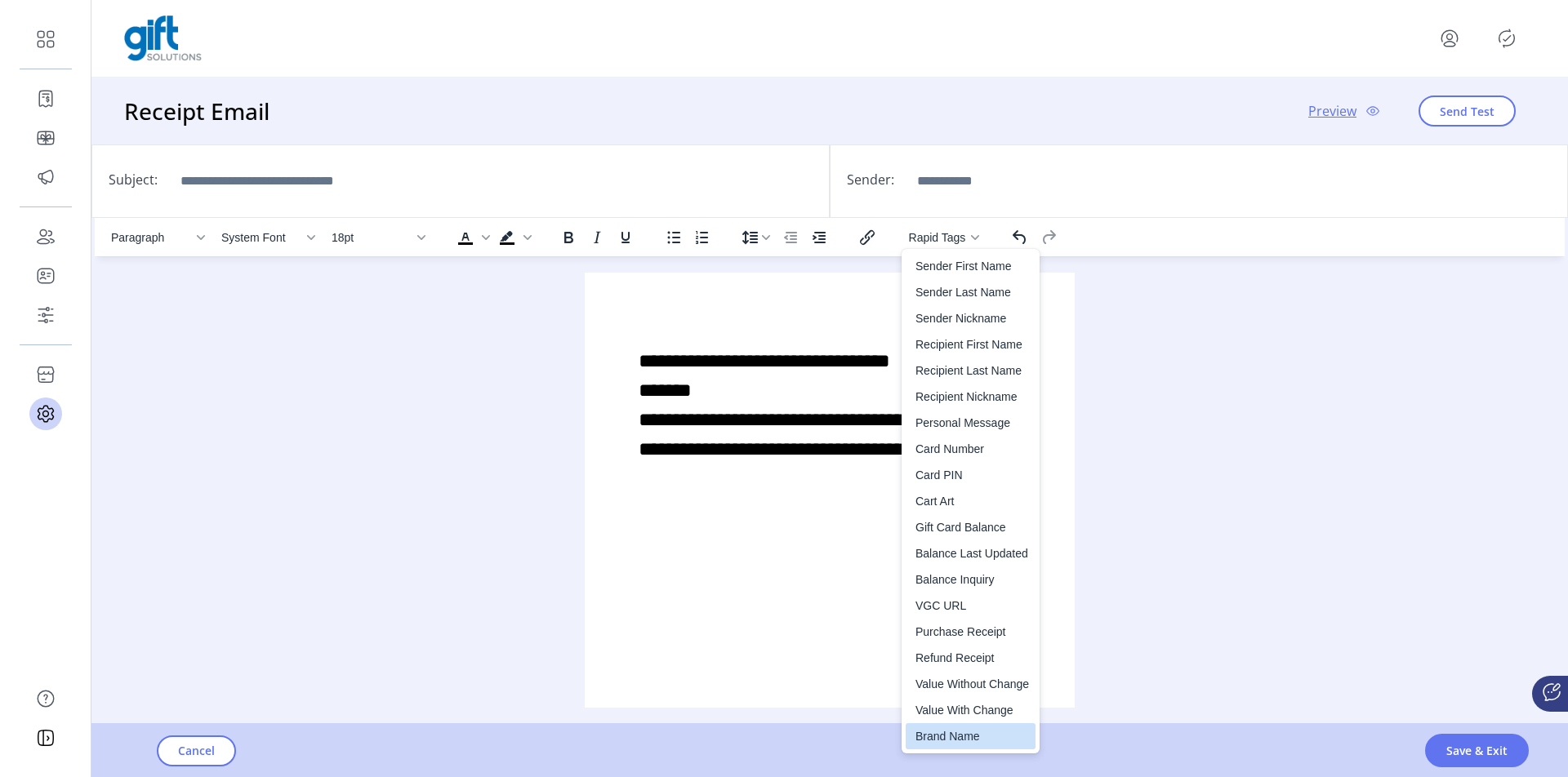
click at [838, 734] on div "Brand Name" at bounding box center [971, 736] width 113 height 19
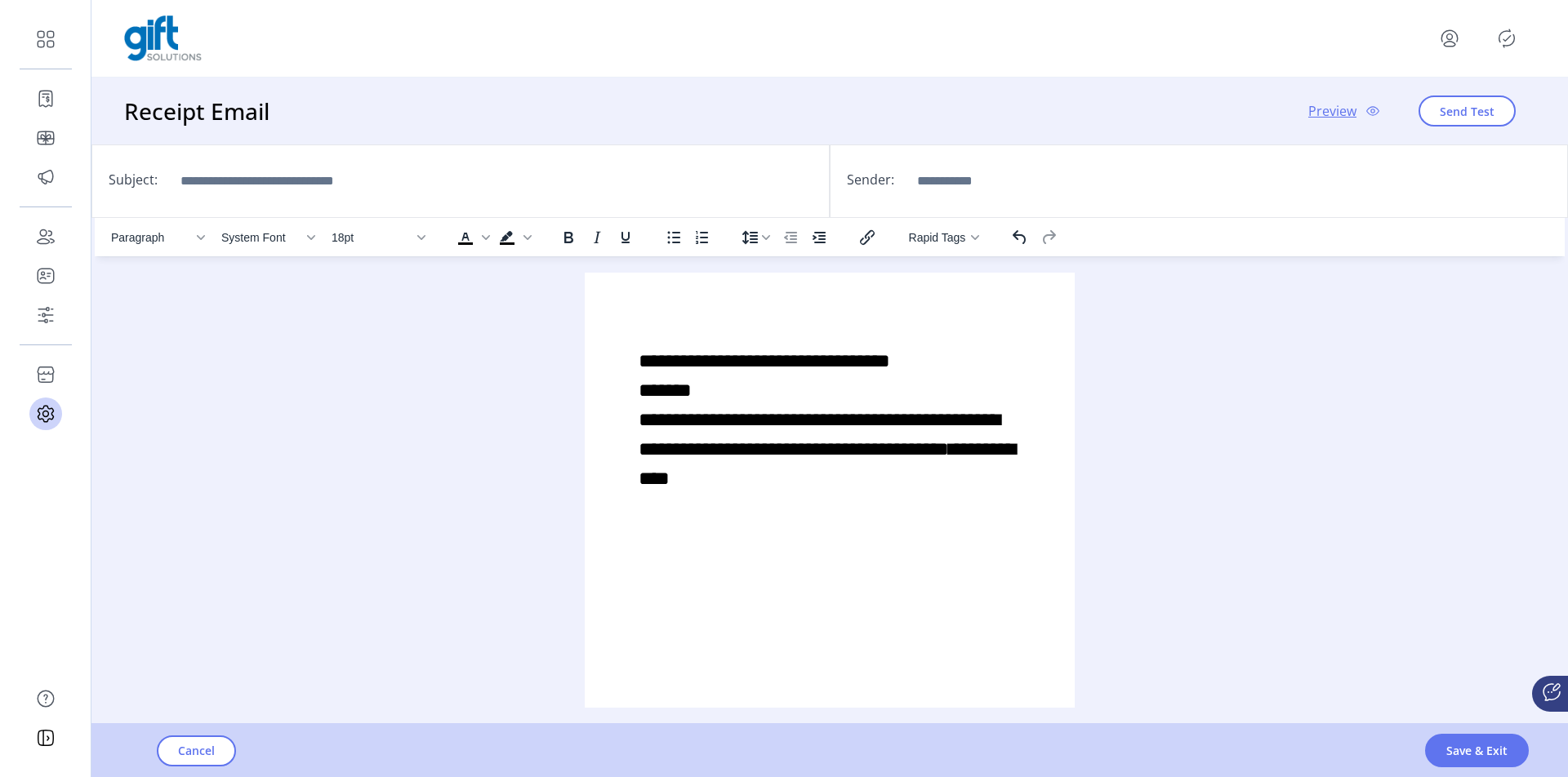
drag, startPoint x: 864, startPoint y: 481, endPoint x: 687, endPoint y: 477, distance: 177.0
click at [687, 477] on p "**********" at bounding box center [829, 420] width 382 height 147
click at [686, 330] on div "**********" at bounding box center [829, 420] width 463 height 268
click at [838, 237] on icon "button" at bounding box center [974, 237] width 8 height 5
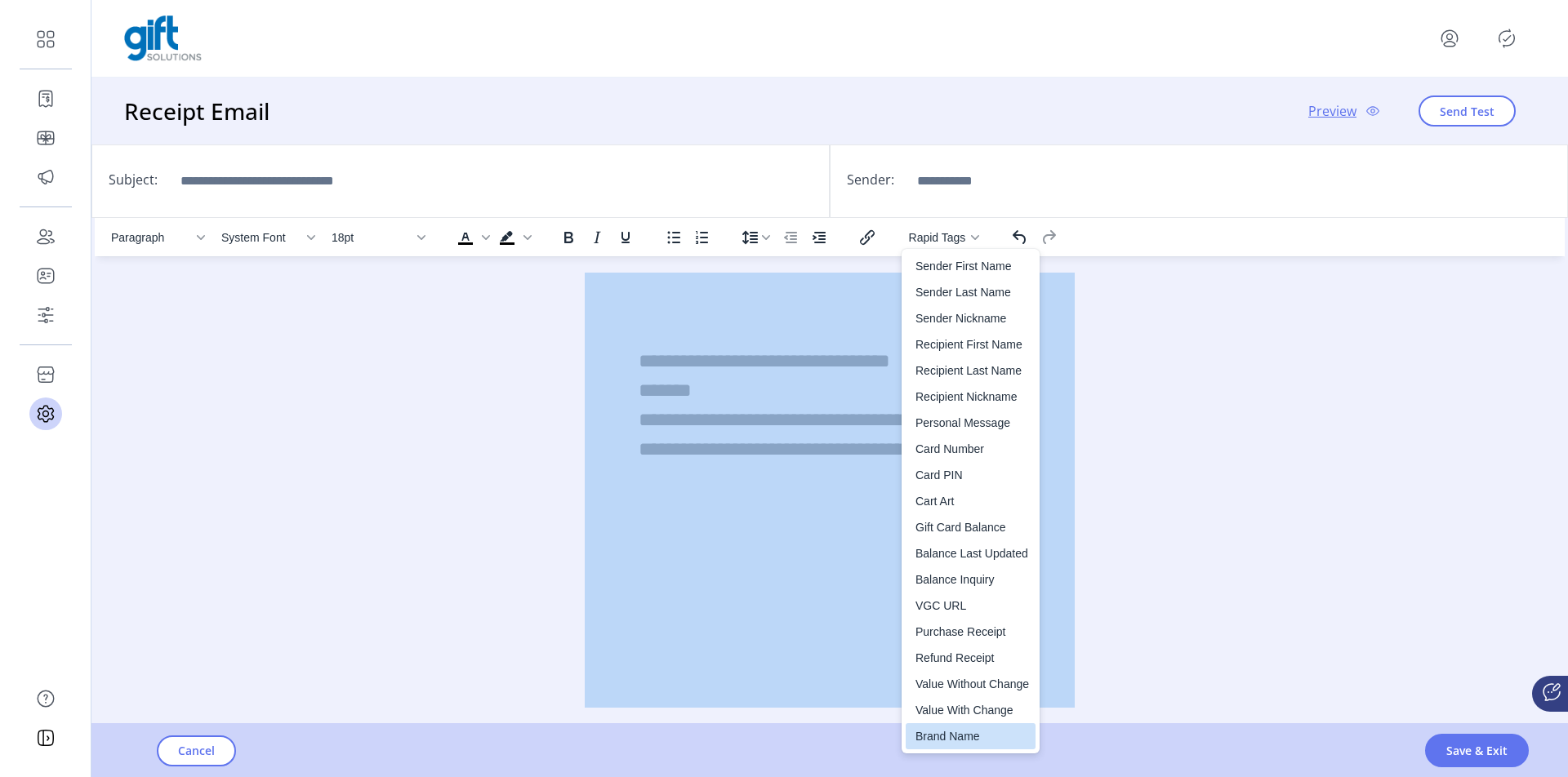
drag, startPoint x: 1562, startPoint y: 1010, endPoint x: 769, endPoint y: 681, distance: 858.5
click at [838, 591] on div "Paragraph System Font 18pt To open the popup, press Shift+Enter To open the pop…" at bounding box center [829, 462] width 1469 height 490
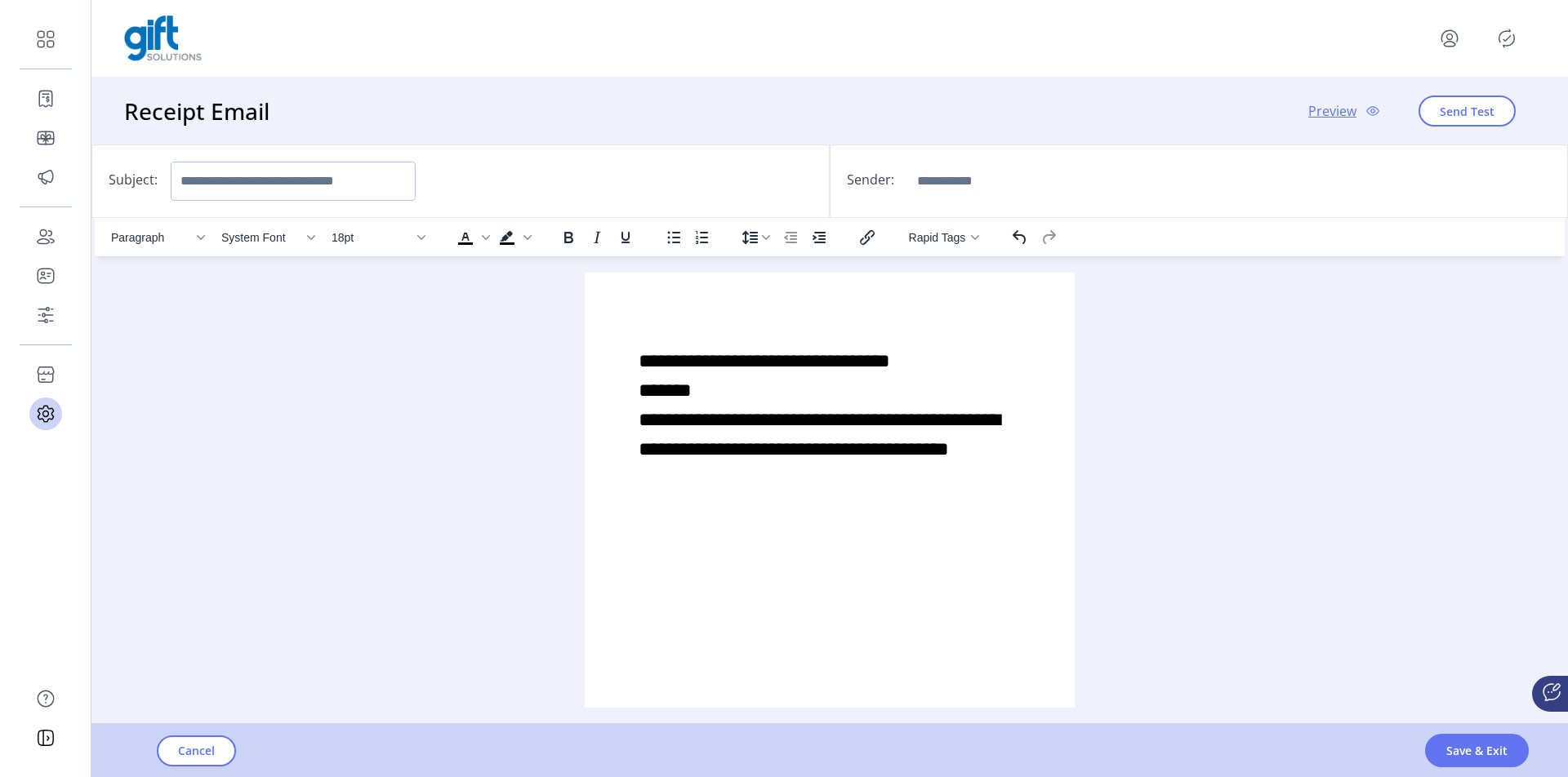
click at [378, 178] on input "Subject:" at bounding box center [293, 181] width 245 height 39
click at [838, 238] on icon "button" at bounding box center [974, 237] width 8 height 8
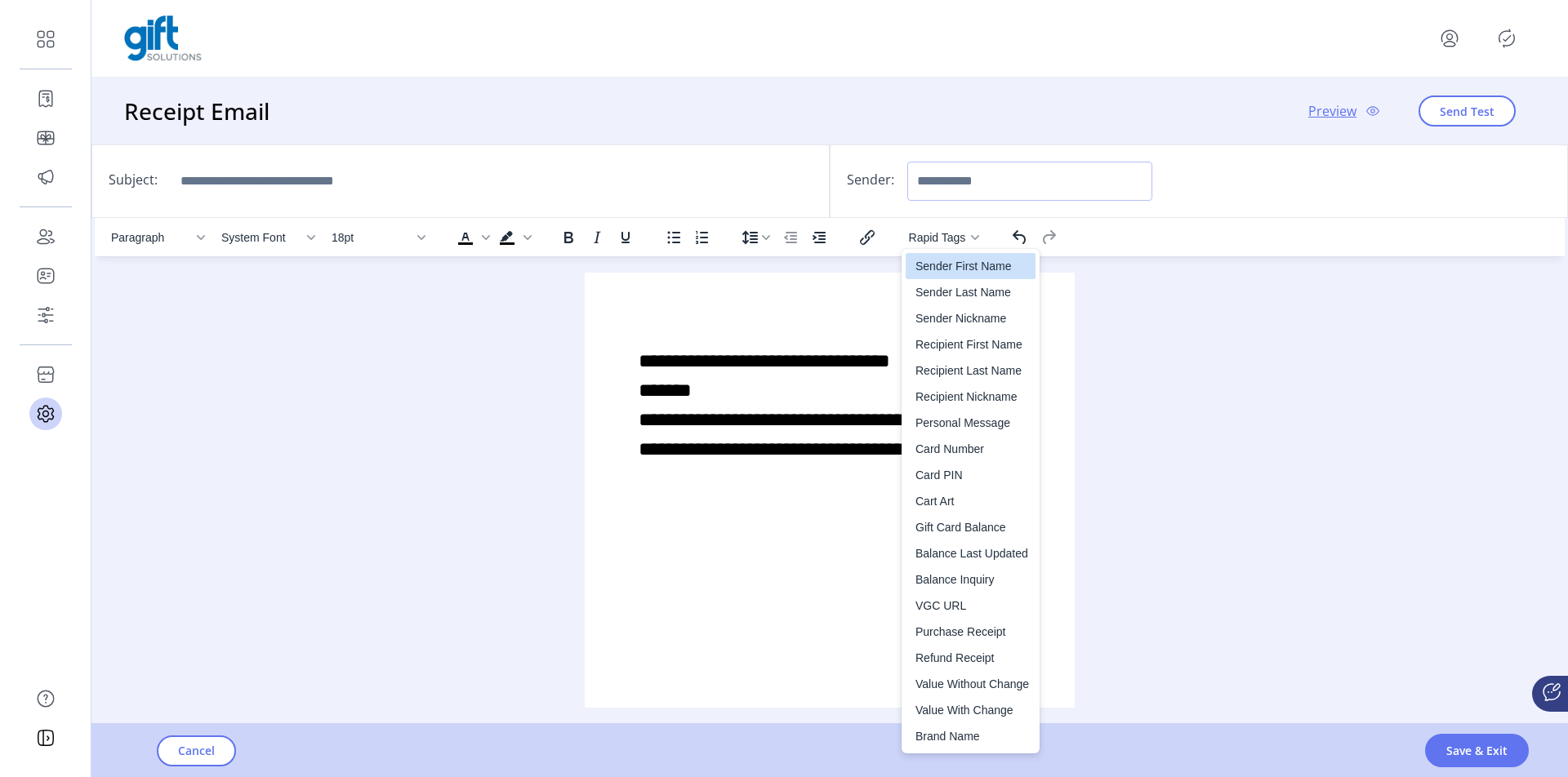
click at [838, 181] on input "Sender:" at bounding box center [1029, 181] width 245 height 39
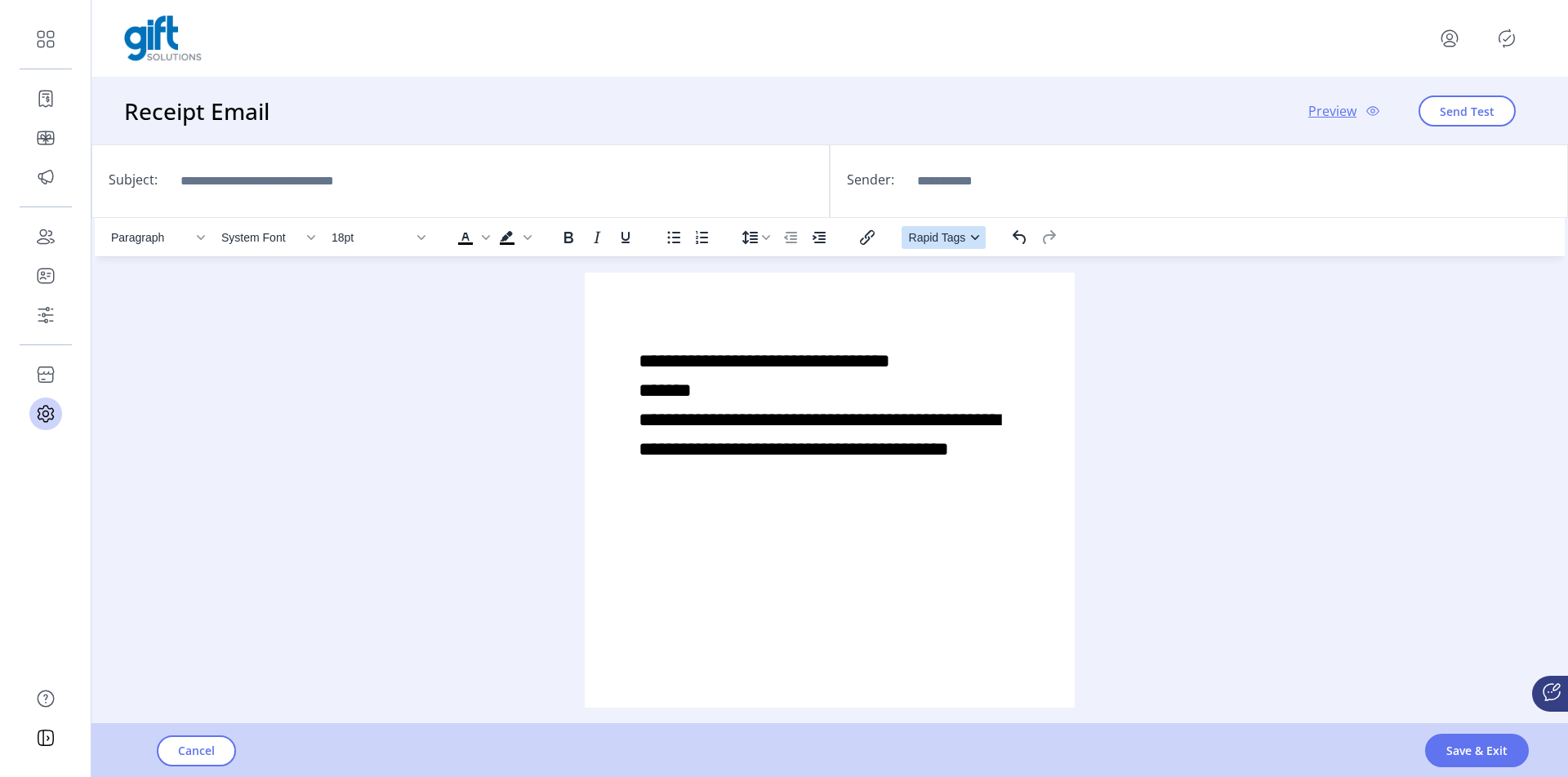
click at [838, 235] on icon "button" at bounding box center [974, 237] width 8 height 8
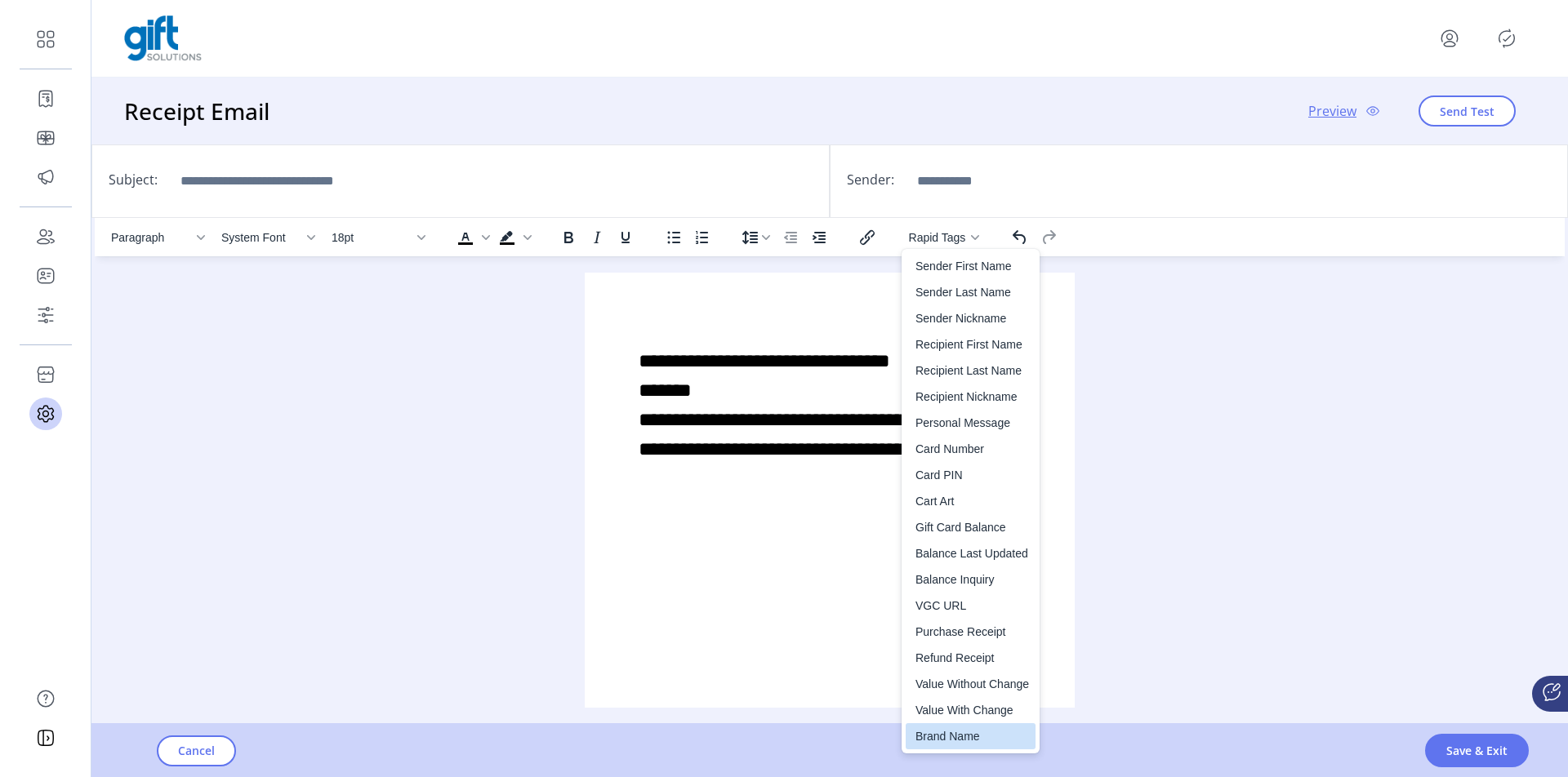
click at [838, 736] on div "Brand Name" at bounding box center [971, 736] width 113 height 19
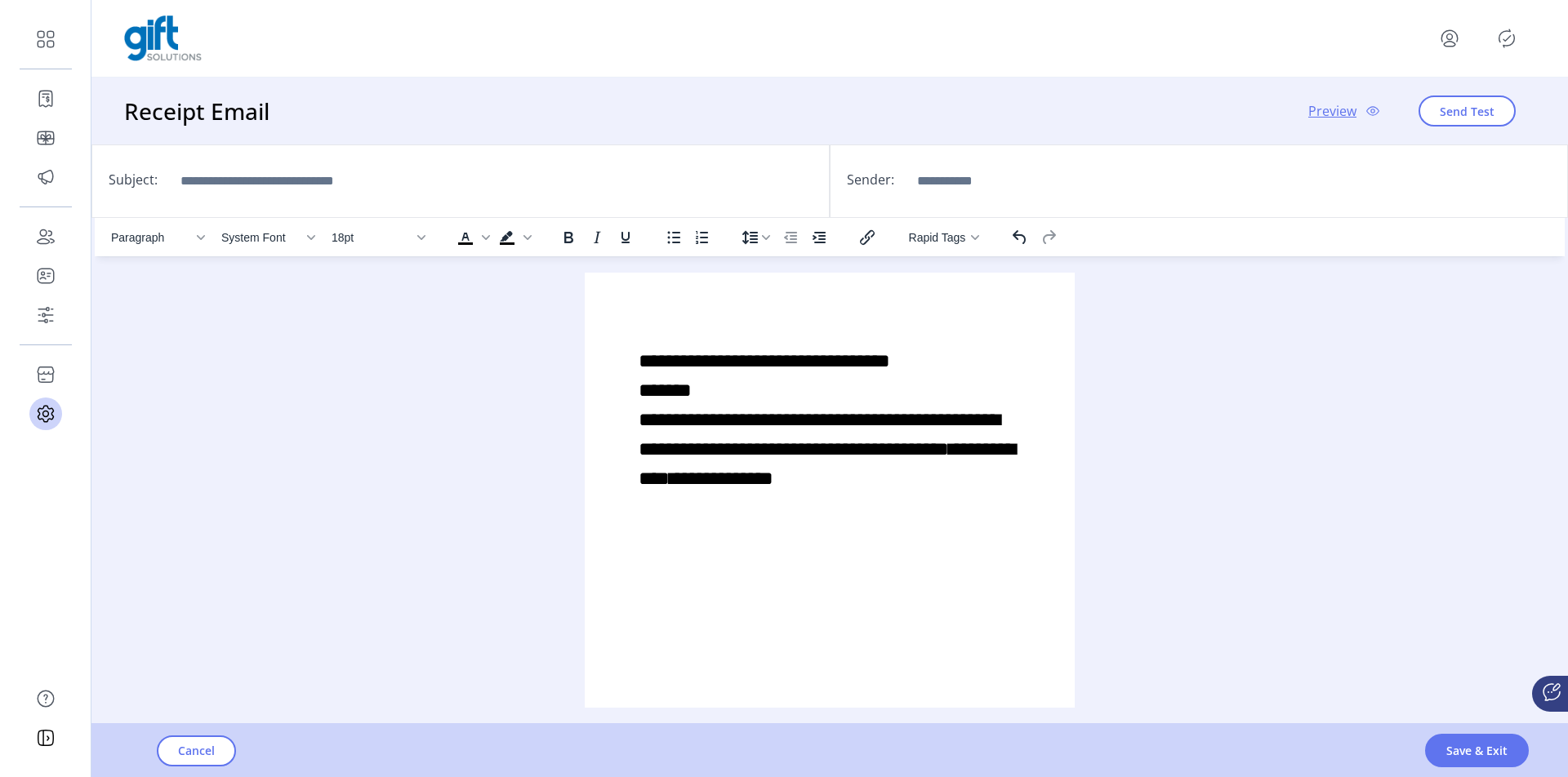
click at [838, 475] on p "**********" at bounding box center [829, 420] width 382 height 147
drag, startPoint x: 1000, startPoint y: 479, endPoint x: 687, endPoint y: 483, distance: 313.0
click at [687, 483] on p "**********" at bounding box center [829, 420] width 382 height 147
click at [838, 754] on span "Save & Exit" at bounding box center [1476, 751] width 61 height 17
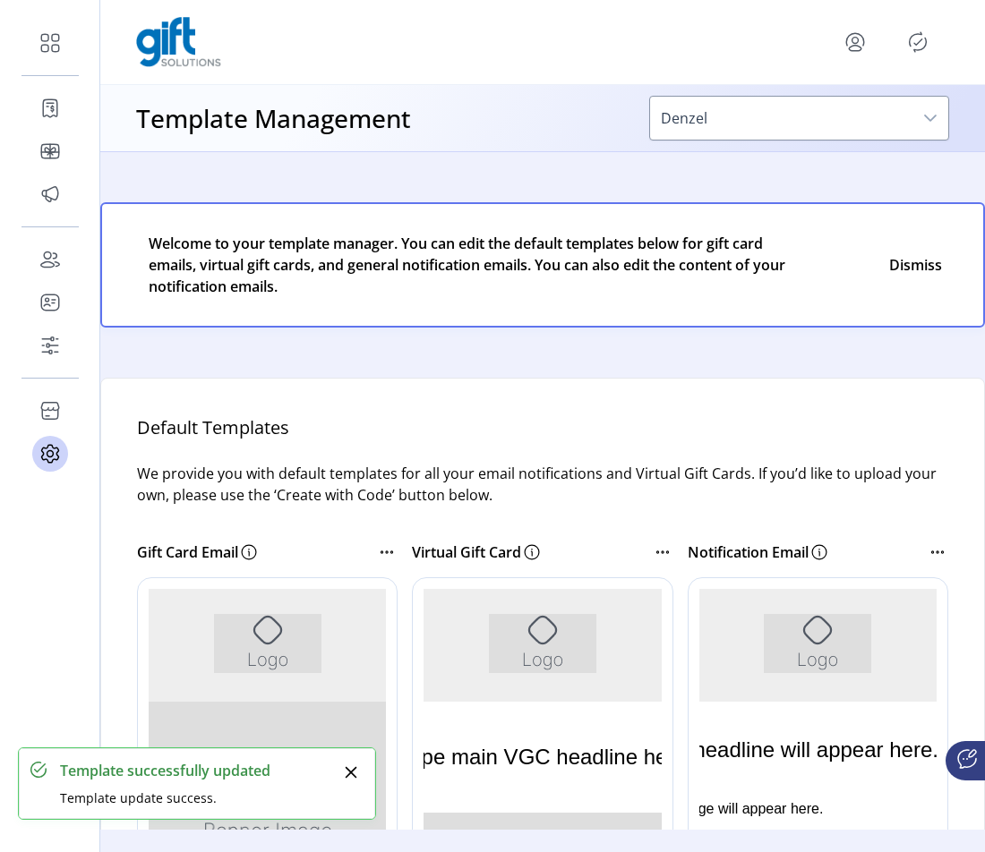
click at [352, 773] on icon "Close" at bounding box center [351, 773] width 12 height 12
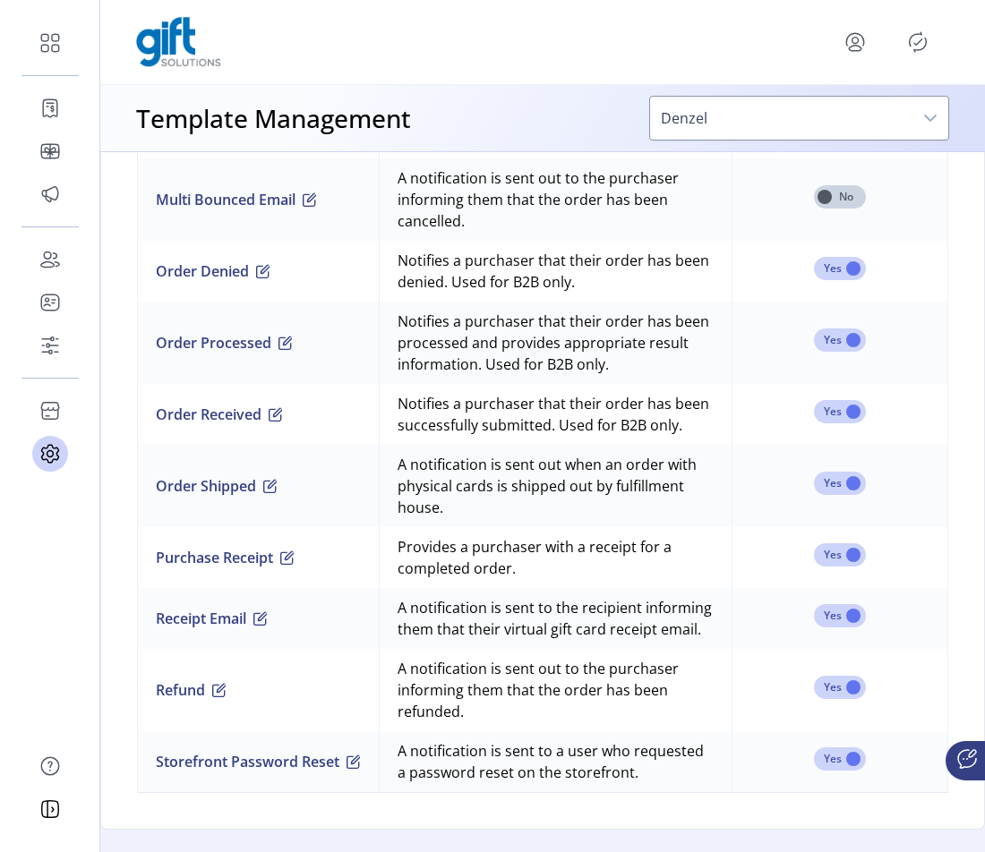
scroll to position [1855, 0]
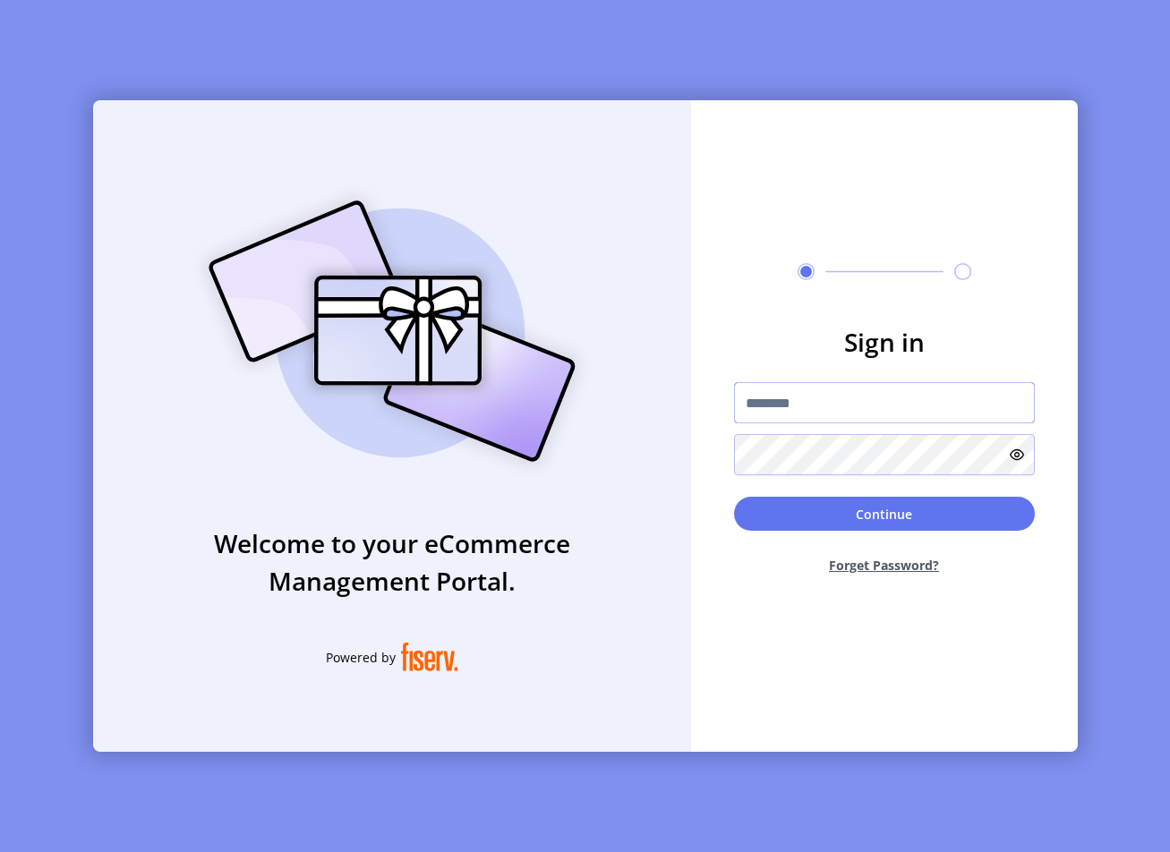
type input "**********"
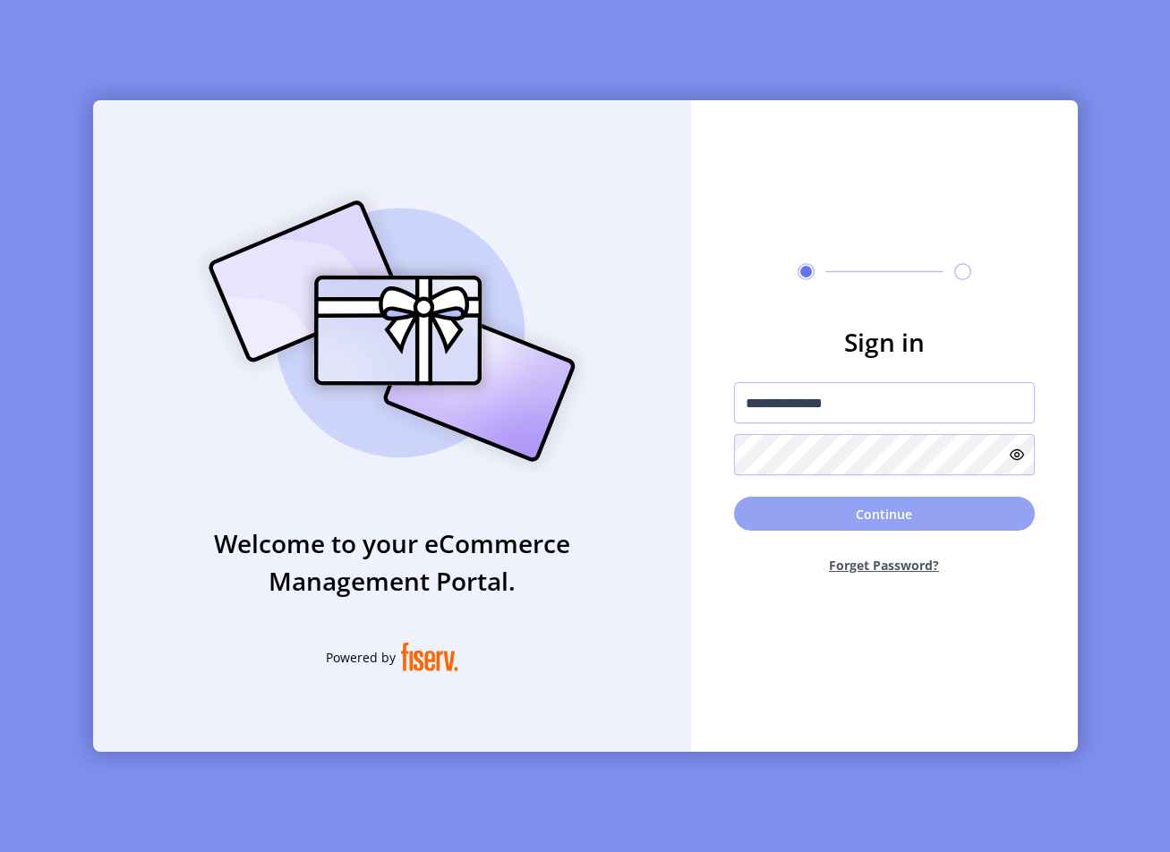
click at [870, 516] on button "Continue" at bounding box center [884, 514] width 301 height 34
